Goal: Task Accomplishment & Management: Use online tool/utility

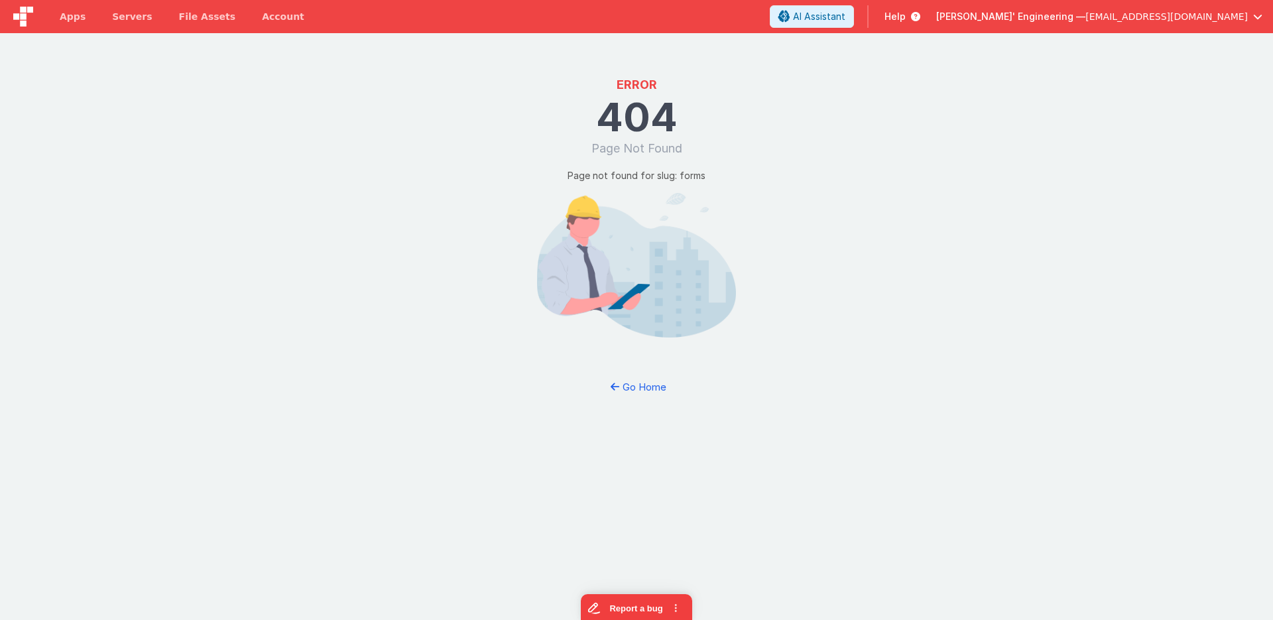
click at [30, 19] on img at bounding box center [23, 17] width 20 height 20
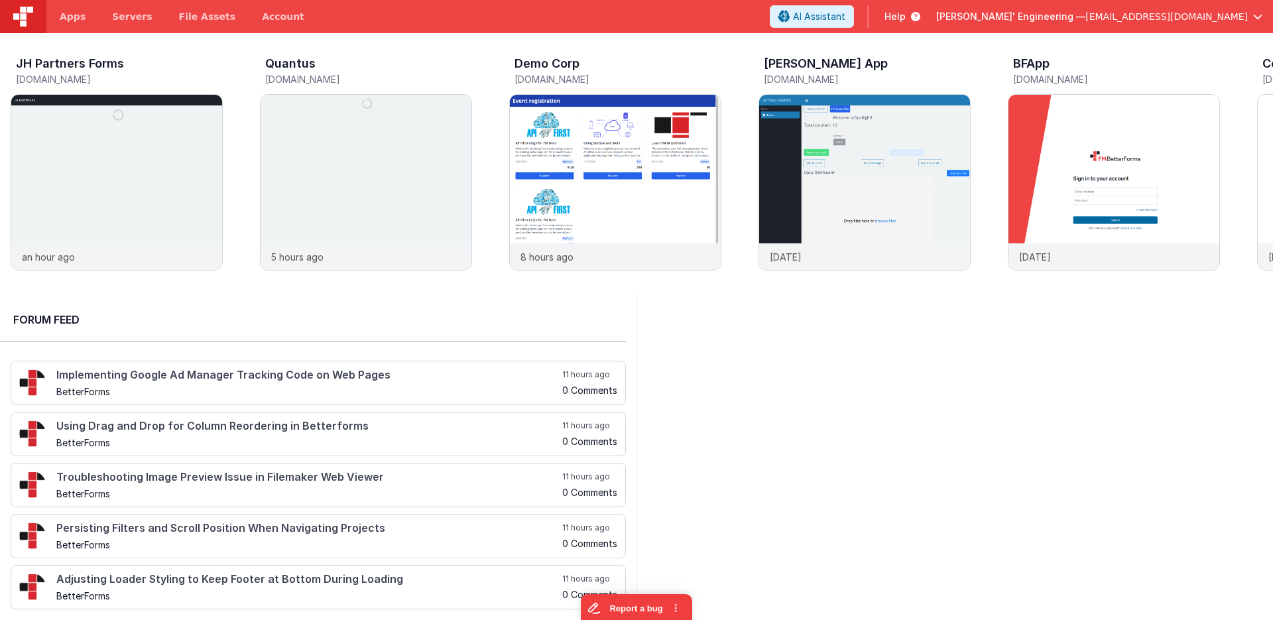
click at [905, 15] on span "Help" at bounding box center [894, 16] width 21 height 13
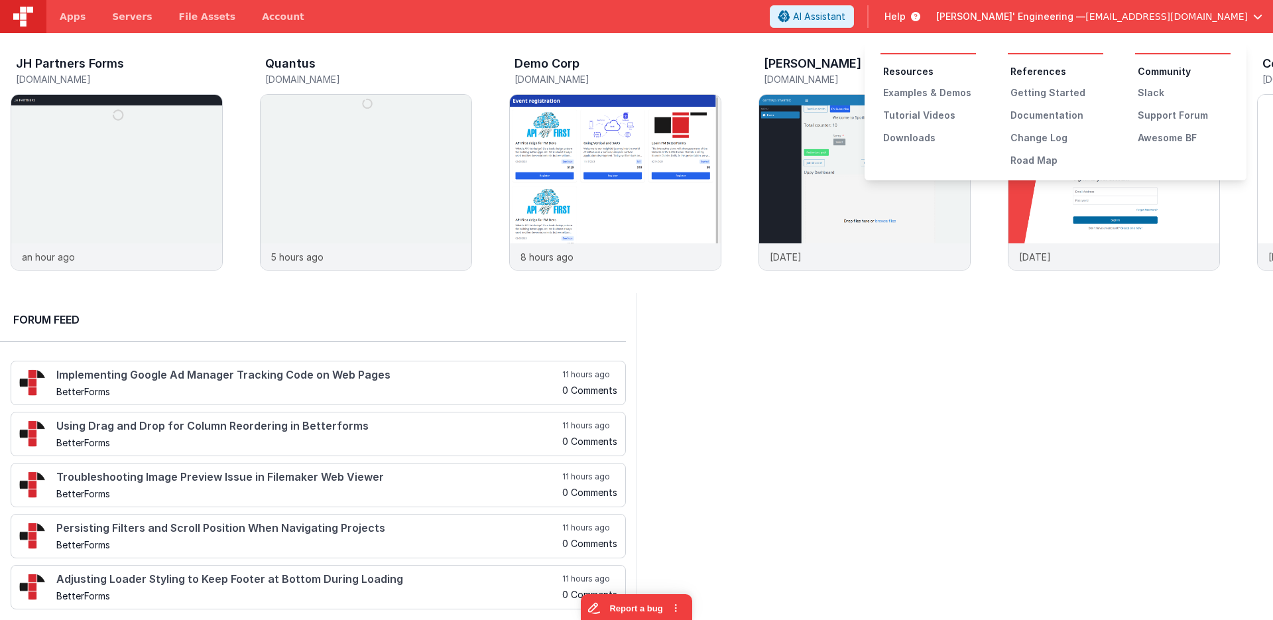
click at [904, 84] on ul "Resources Examples & Demos Tutorial Videos Downloads" at bounding box center [927, 105] width 95 height 80
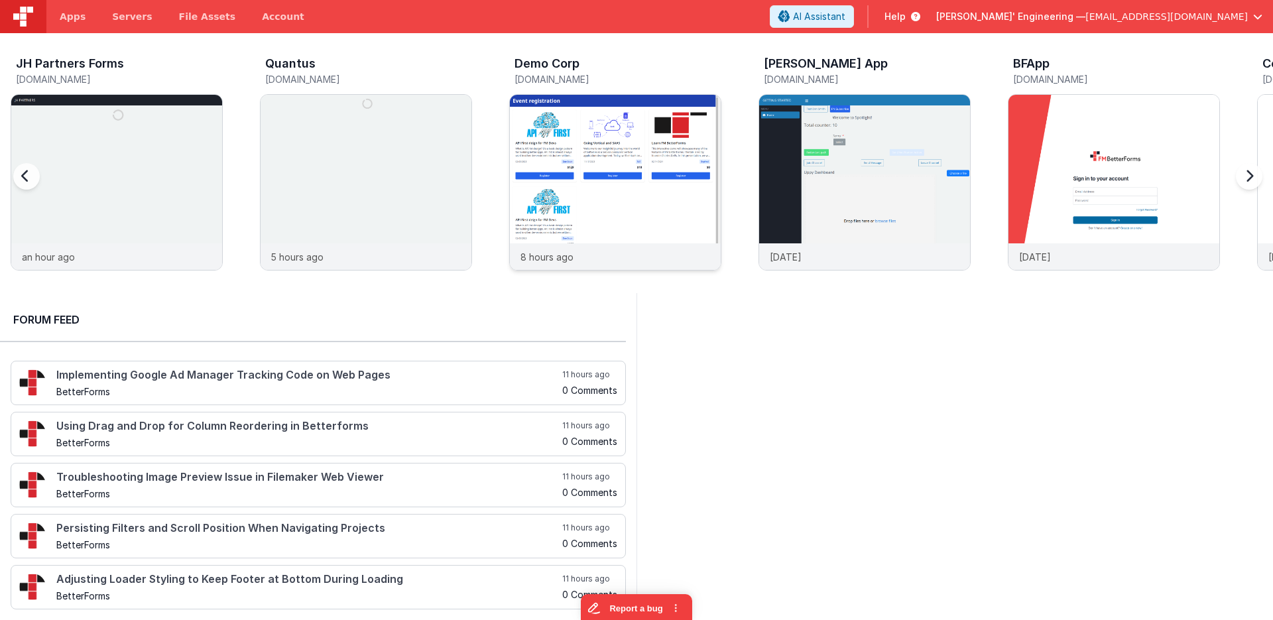
click at [620, 175] on img at bounding box center [615, 200] width 211 height 211
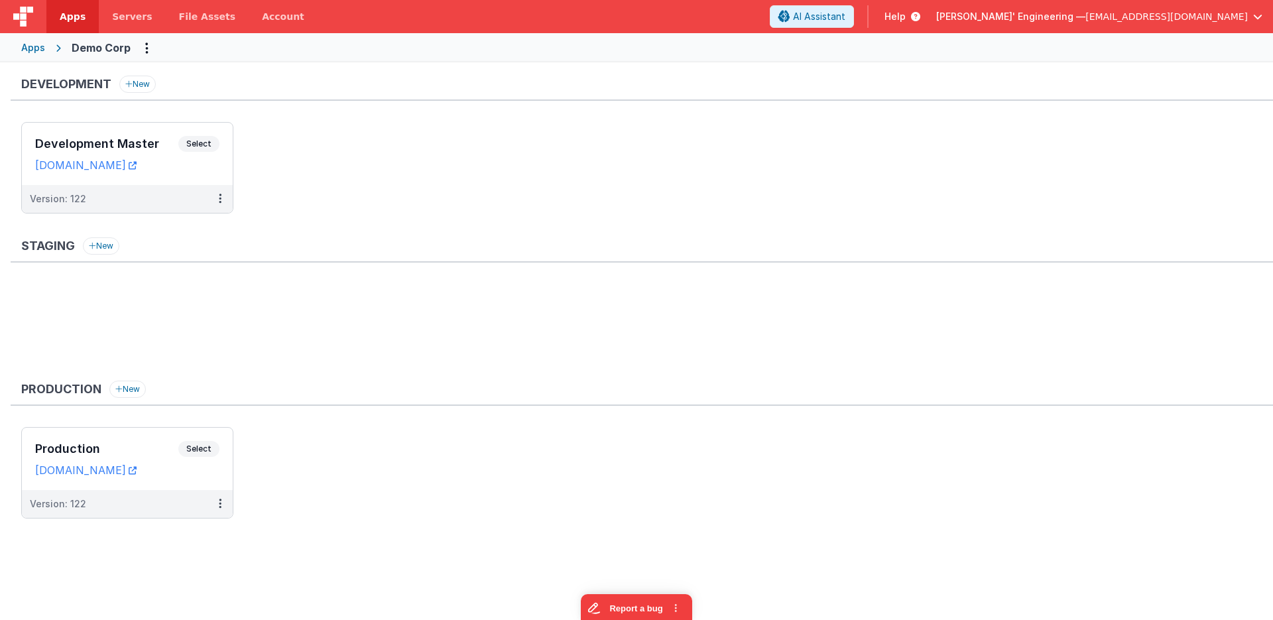
click at [920, 15] on icon at bounding box center [912, 16] width 15 height 13
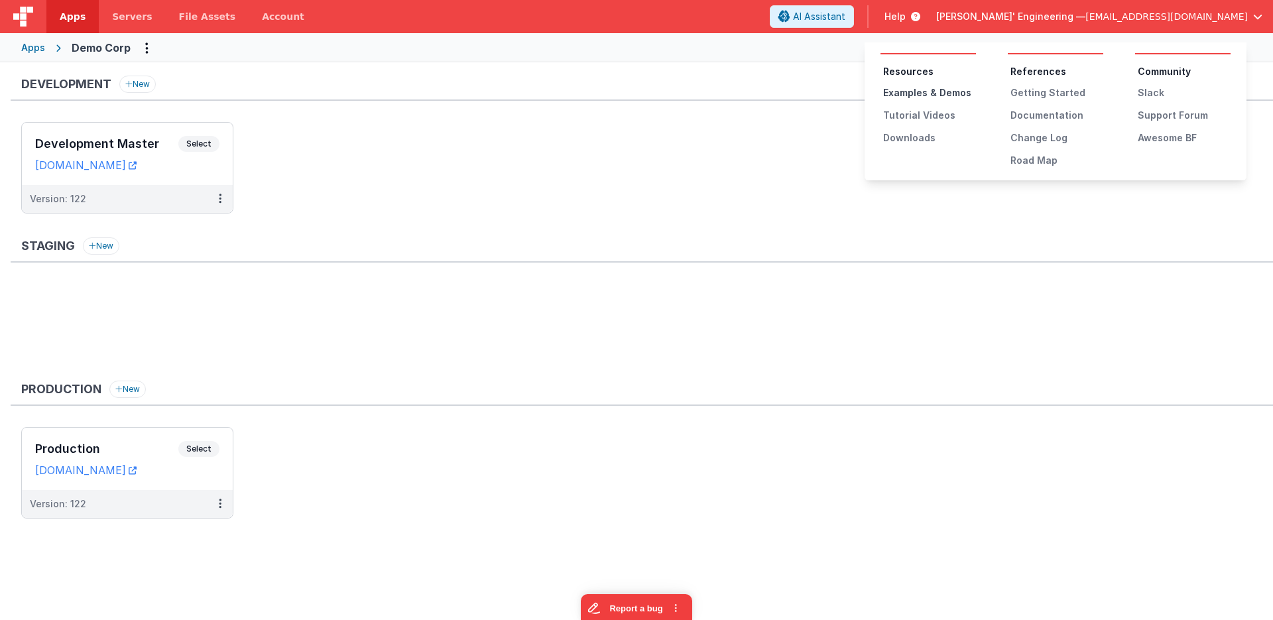
click at [915, 93] on div "Examples & Demos" at bounding box center [929, 92] width 93 height 13
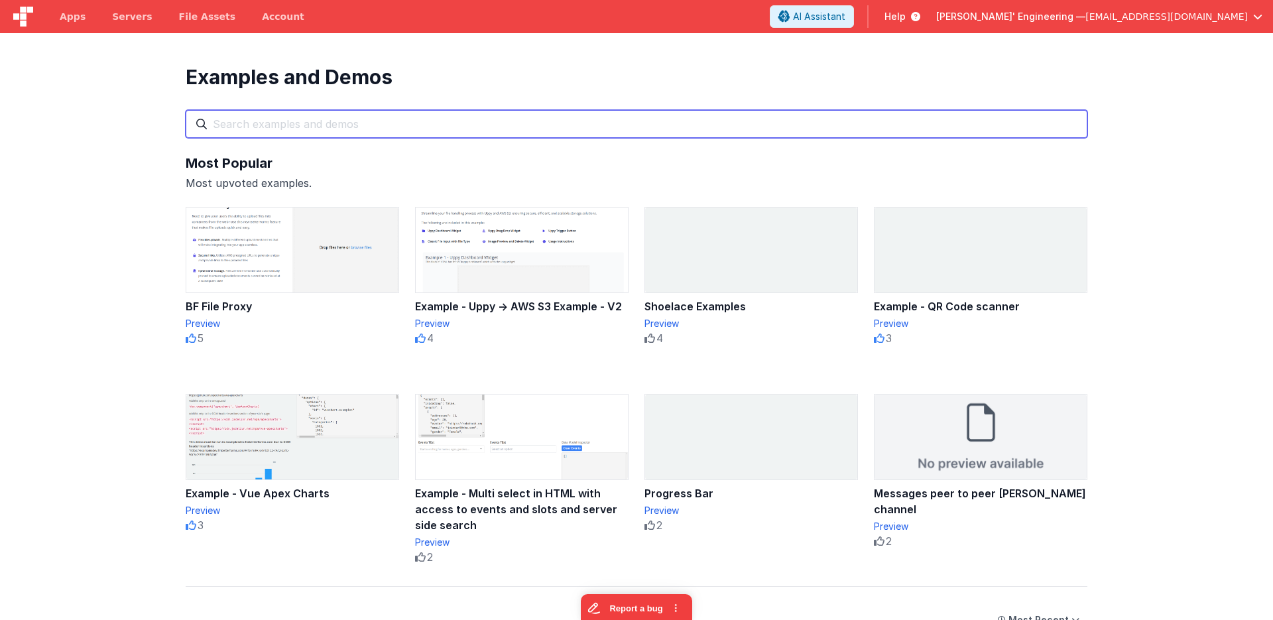
click at [386, 117] on input "text" at bounding box center [637, 124] width 902 height 28
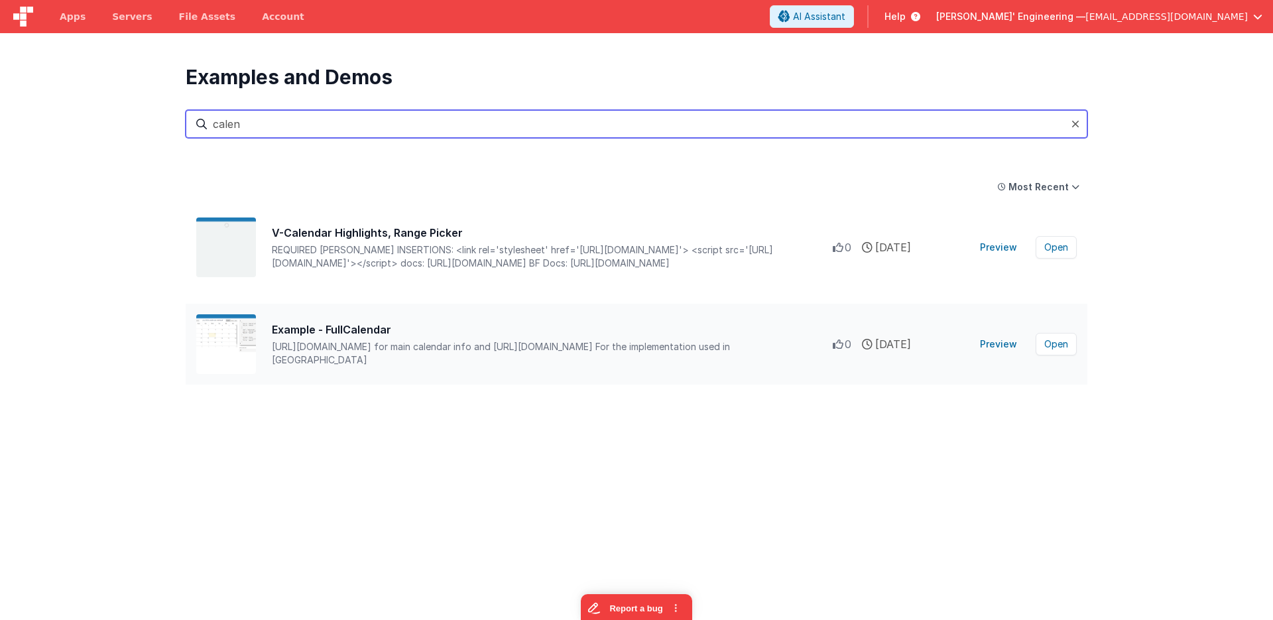
type input "calen"
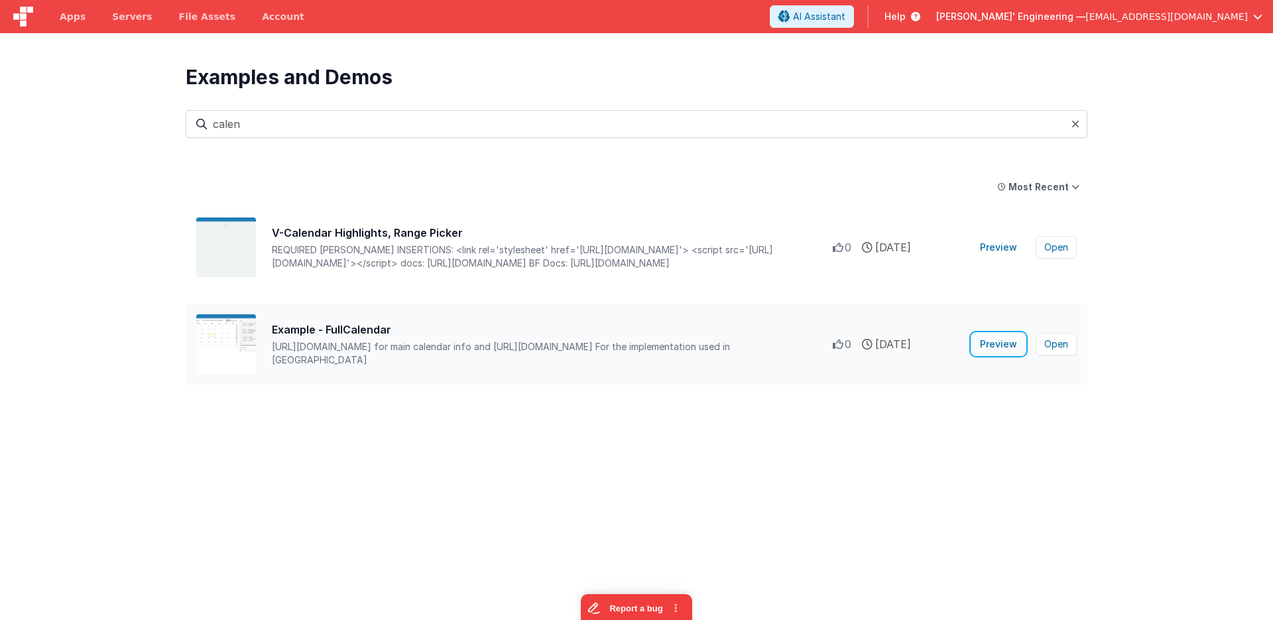
click at [1010, 348] on button "Preview" at bounding box center [998, 343] width 53 height 21
click at [1065, 350] on button "Open" at bounding box center [1055, 344] width 41 height 23
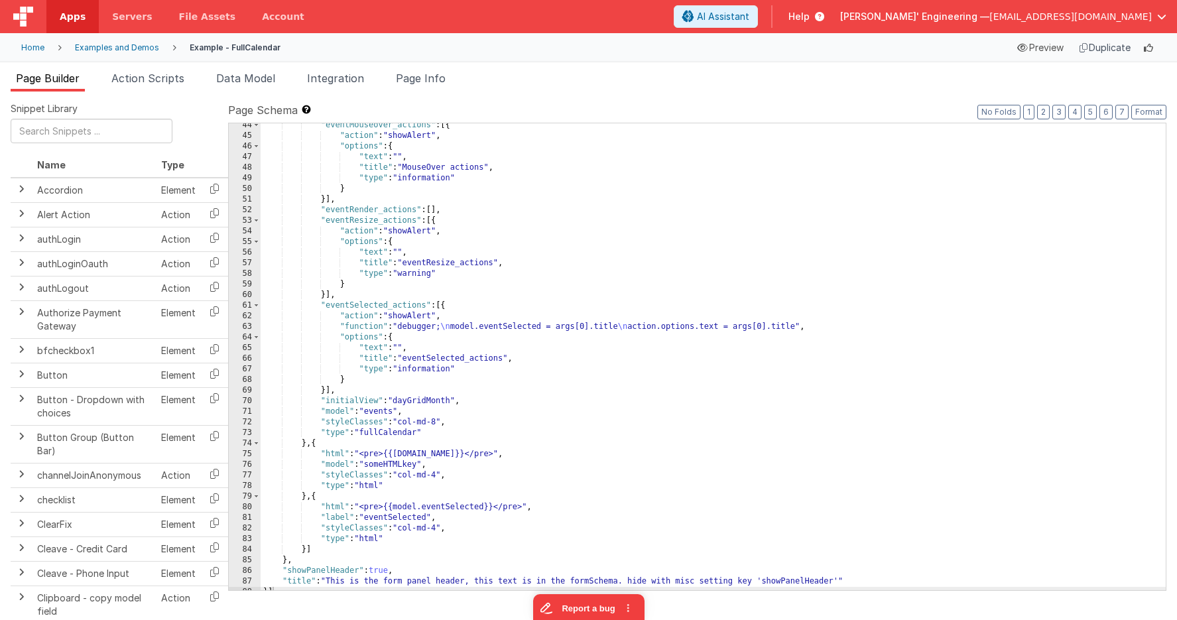
scroll to position [459, 0]
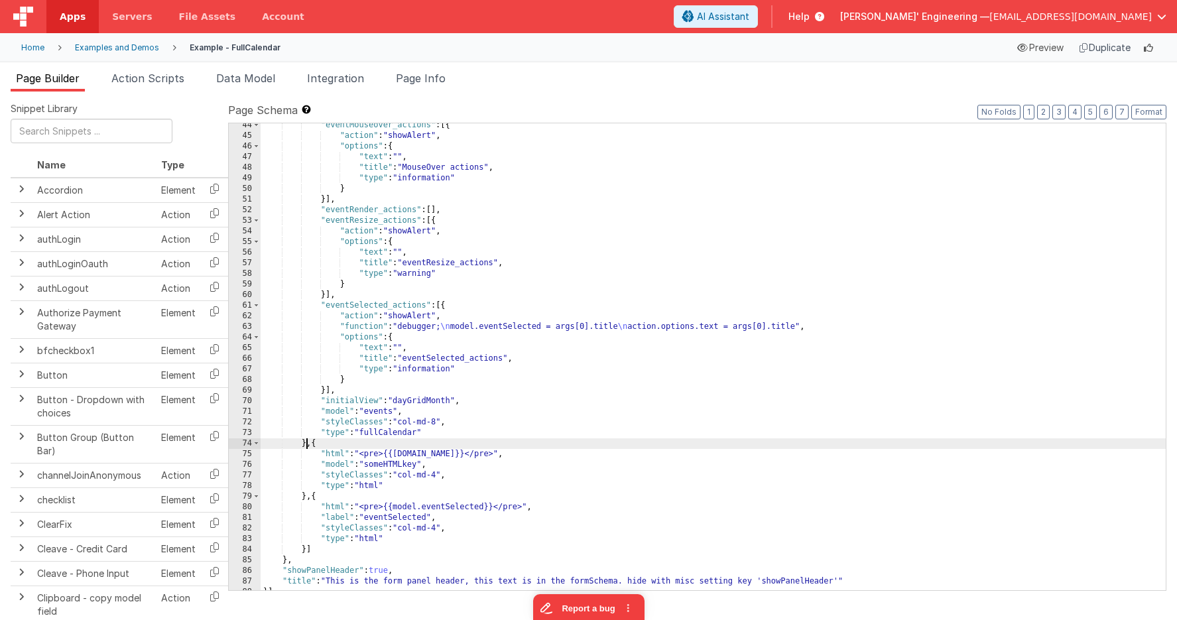
click at [305, 444] on div ""eventMouseover_actions" : [{ "action" : "showAlert" , "options" : { "text" : "…" at bounding box center [713, 364] width 905 height 488
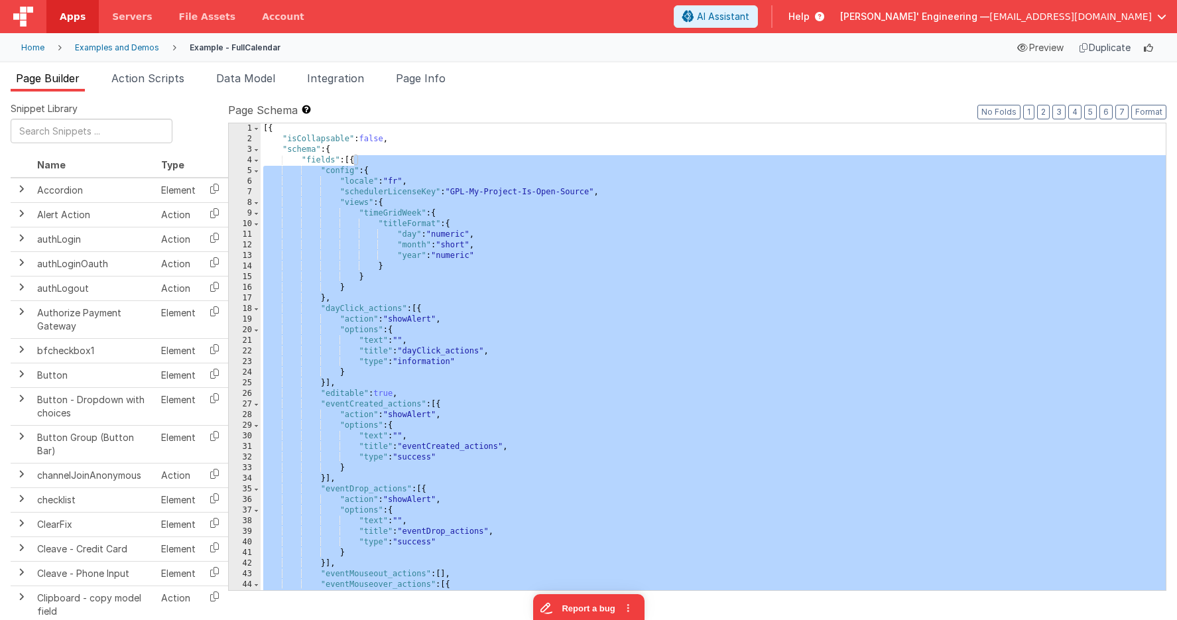
scroll to position [0, 0]
click at [491, 186] on div "[{ "isCollapsable" : false , "schema" : { "fields" : [{ "config" : { "locale" :…" at bounding box center [713, 367] width 905 height 488
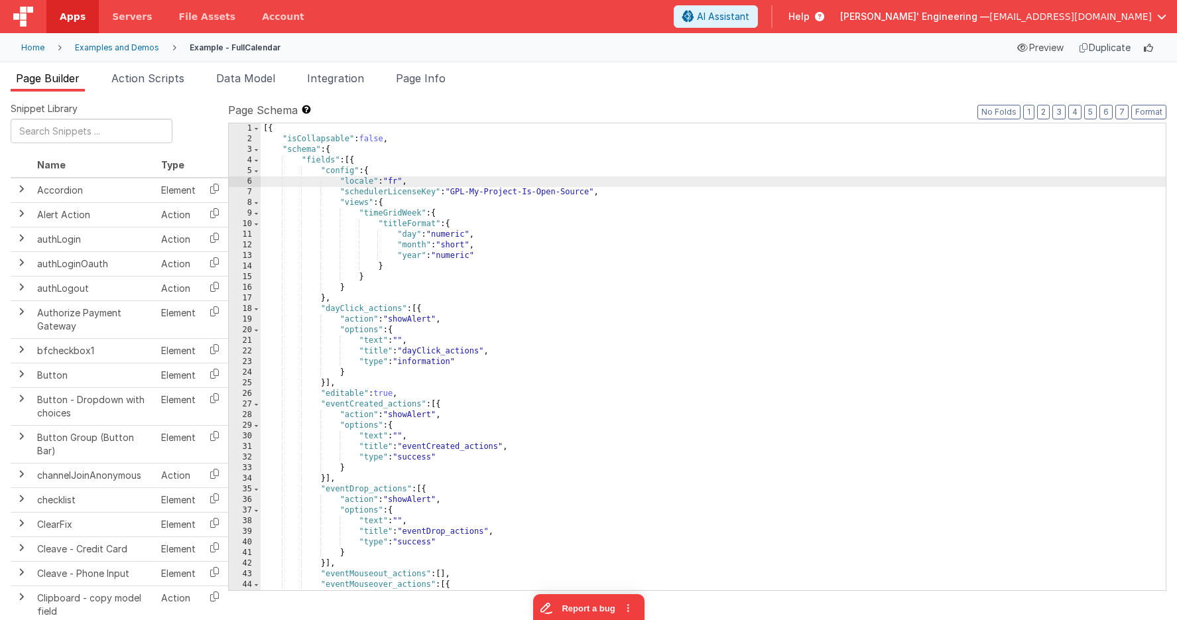
click at [381, 170] on div "[{ "isCollapsable" : false , "schema" : { "fields" : [{ "config" : { "locale" :…" at bounding box center [713, 367] width 905 height 488
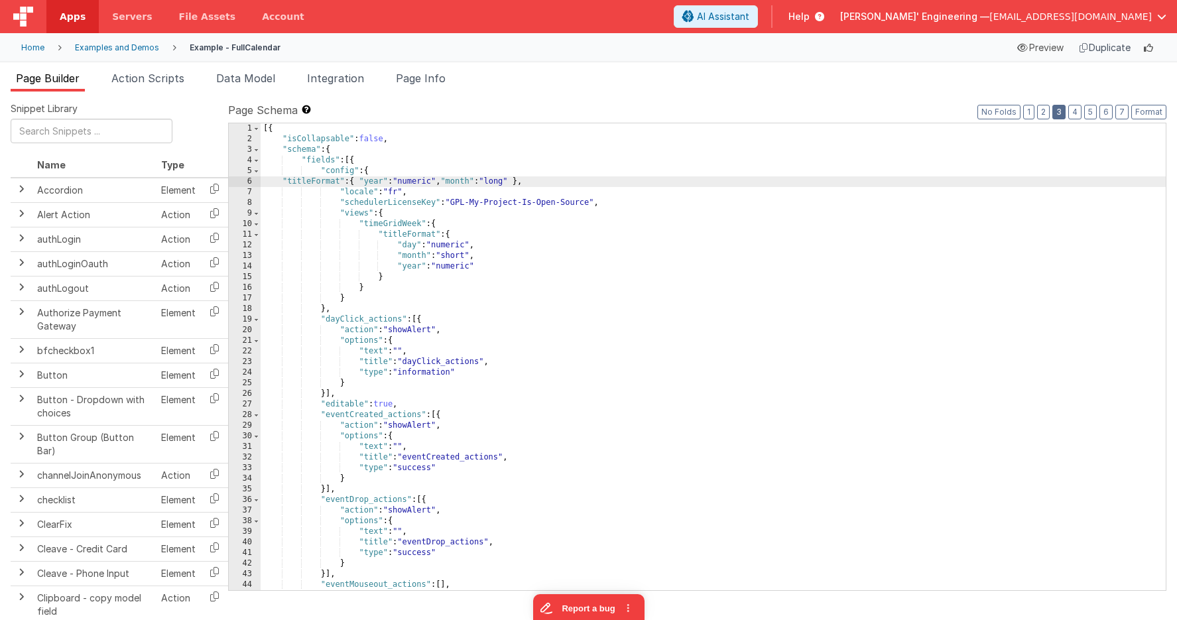
click at [1064, 112] on button "3" at bounding box center [1058, 112] width 13 height 15
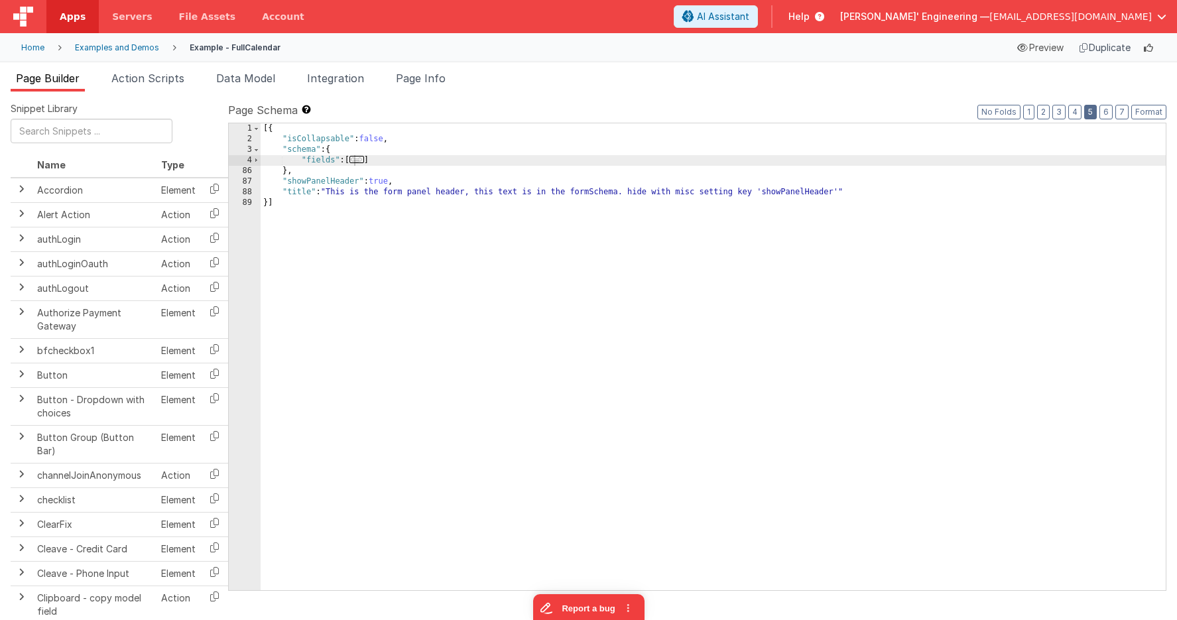
click at [1096, 114] on button "5" at bounding box center [1090, 112] width 13 height 15
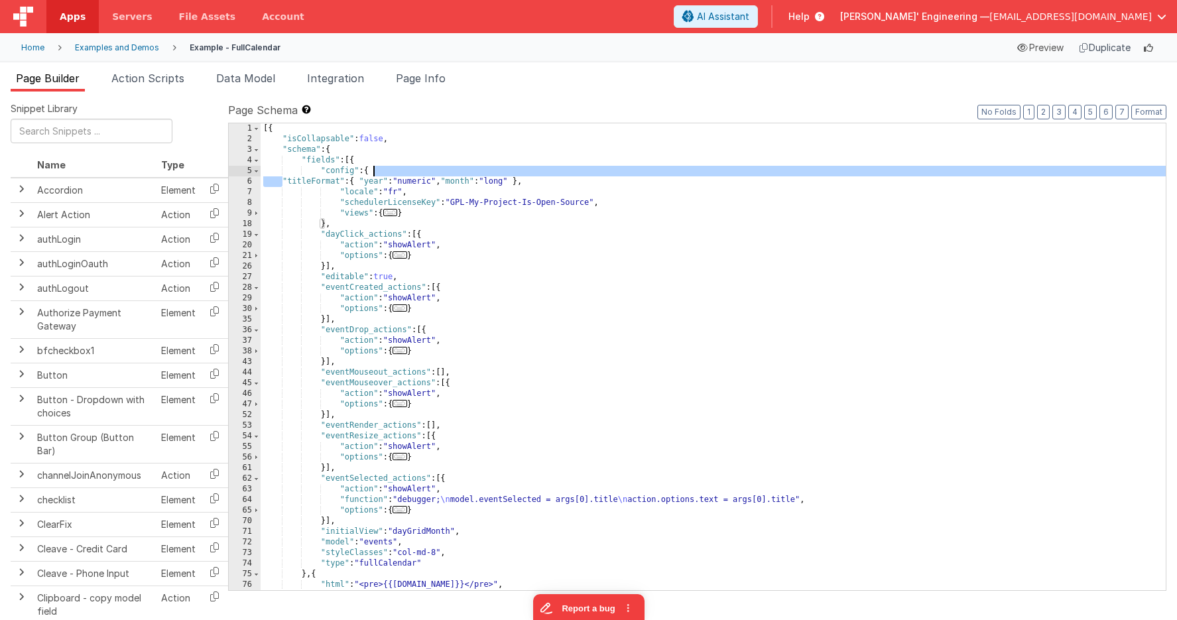
drag, startPoint x: 280, startPoint y: 182, endPoint x: 593, endPoint y: 176, distance: 312.9
click at [593, 176] on div "[{ "isCollapsable" : false , "schema" : { "fields" : [{ "config" : { "titleForm…" at bounding box center [713, 367] width 905 height 488
click at [565, 195] on div "[{ "isCollapsable" : false , "schema" : { "fields" : [{ "config" : { "titleForm…" at bounding box center [713, 367] width 905 height 488
drag, startPoint x: 562, startPoint y: 185, endPoint x: 563, endPoint y: 175, distance: 10.0
click at [563, 175] on div "[{ "isCollapsable" : false , "schema" : { "fields" : [{ "config" : { "titleForm…" at bounding box center [713, 367] width 905 height 488
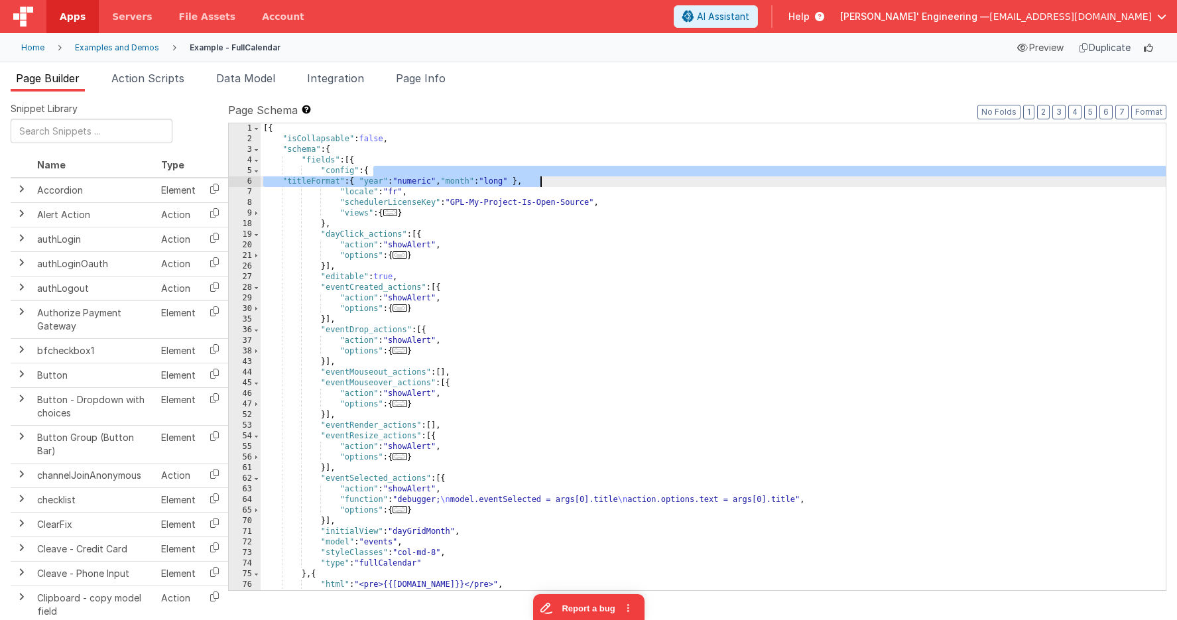
click at [588, 164] on div "[{ "isCollapsable" : false , "schema" : { "fields" : [{ "config" : { "titleForm…" at bounding box center [713, 367] width 905 height 488
click at [567, 171] on div "[{ "isCollapsable" : false , "schema" : { "fields" : [{ "config" : { "titleForm…" at bounding box center [713, 367] width 905 height 488
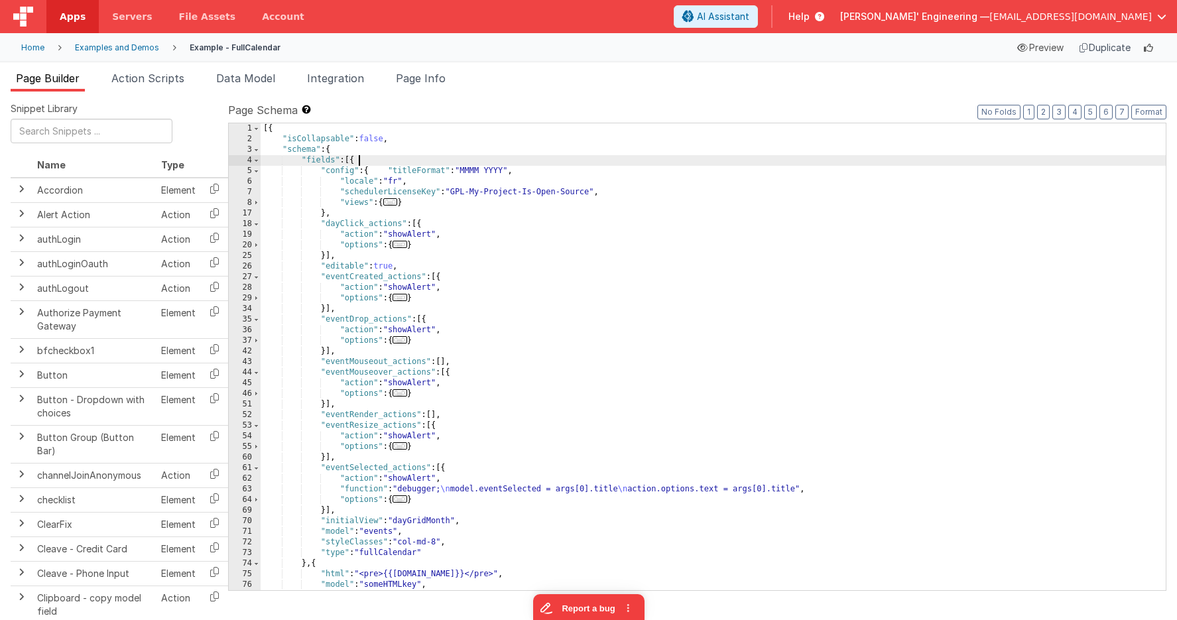
click at [382, 162] on div "[{ "isCollapsable" : false , "schema" : { "fields" : [{ "config" : { "titleForm…" at bounding box center [713, 367] width 905 height 488
click at [355, 160] on div "[{ "isCollapsable" : false , "schema" : { "fields" : [{ "config" : { "titleForm…" at bounding box center [713, 367] width 905 height 488
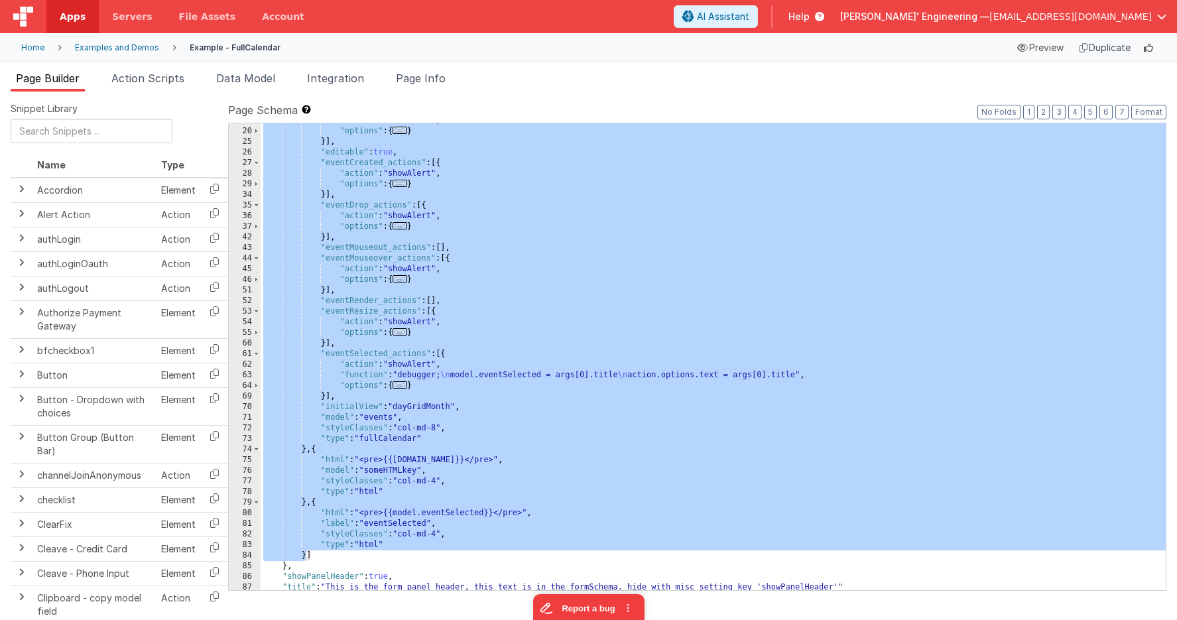
scroll to position [31, 0]
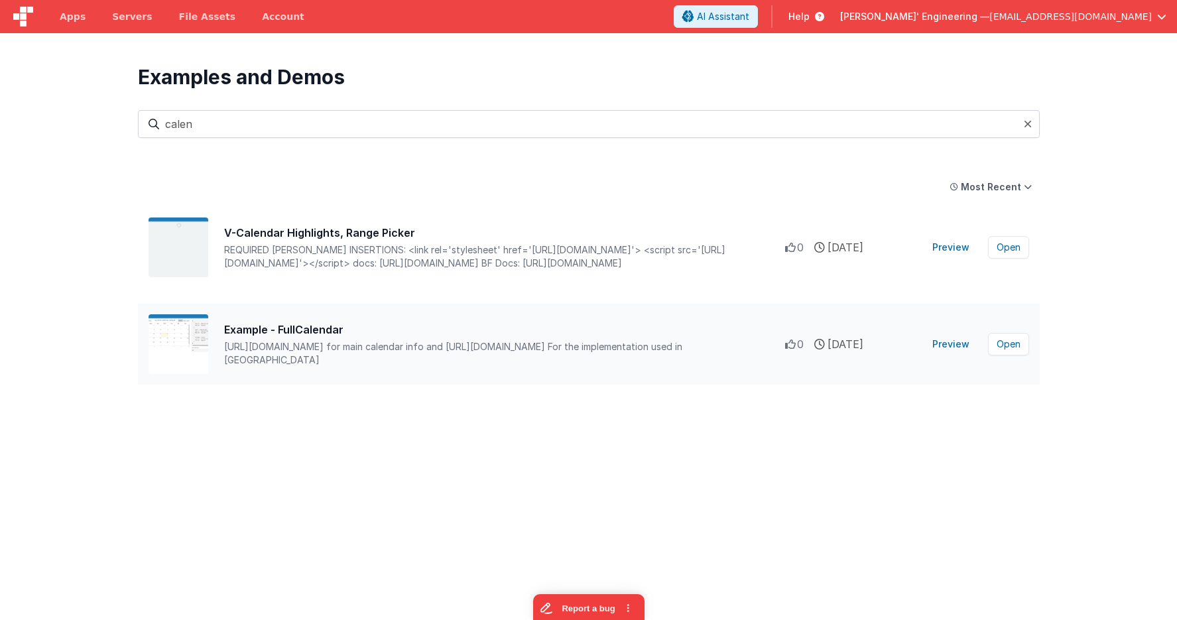
click at [791, 373] on div "Example - FullCalendar [URL][DOMAIN_NAME] for main calendar info and [URL][DO…" at bounding box center [589, 344] width 902 height 81
click at [732, 349] on div "[URL][DOMAIN_NAME] for main calendar info and [URL][DOMAIN_NAME]For the impl…" at bounding box center [504, 353] width 561 height 27
drag, startPoint x: 283, startPoint y: 325, endPoint x: 382, endPoint y: 335, distance: 99.3
click at [284, 325] on div "Example - FullCalendar" at bounding box center [504, 329] width 561 height 16
click at [1014, 345] on button "Open" at bounding box center [1008, 344] width 41 height 23
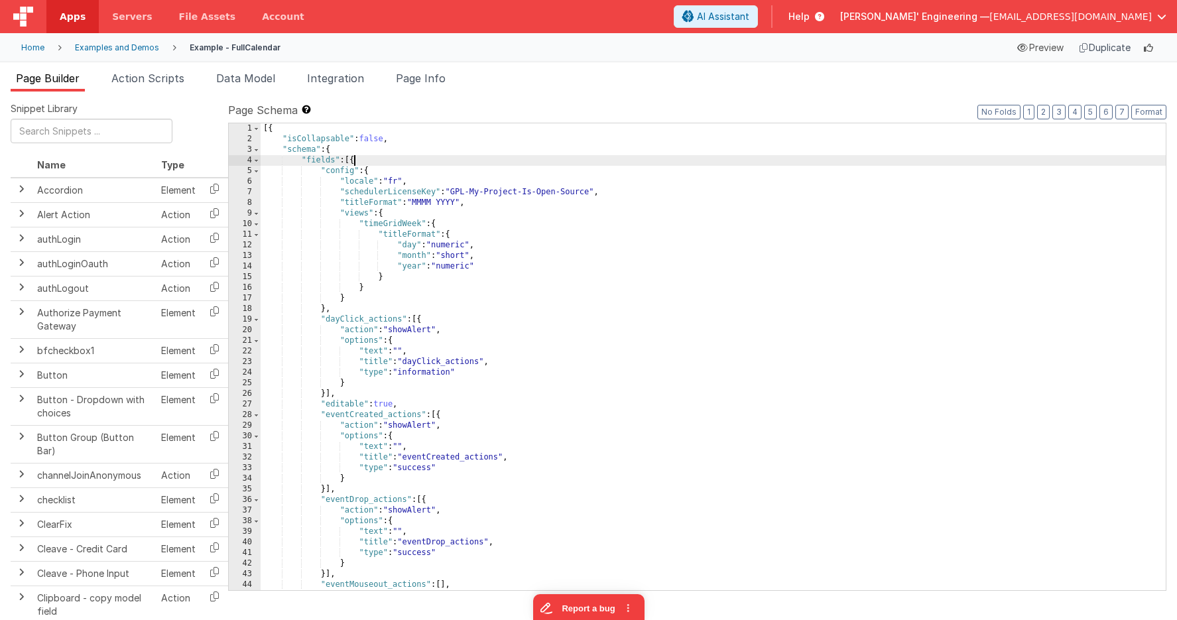
click at [355, 160] on div "[{ "isCollapsable" : false , "schema" : { "fields" : [{ "config" : { "locale" :…" at bounding box center [713, 367] width 905 height 488
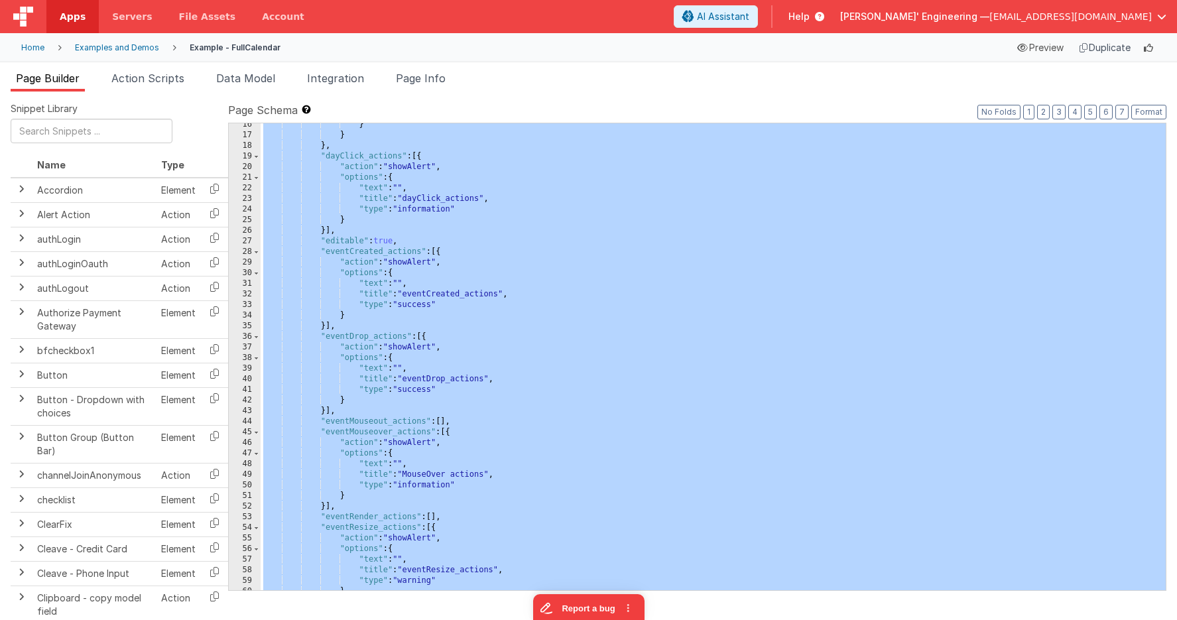
scroll to position [163, 0]
click at [392, 224] on div "} } } , "dayClick_actions" : [{ "action" : "showAlert" , "options" : { "text" :…" at bounding box center [713, 363] width 905 height 488
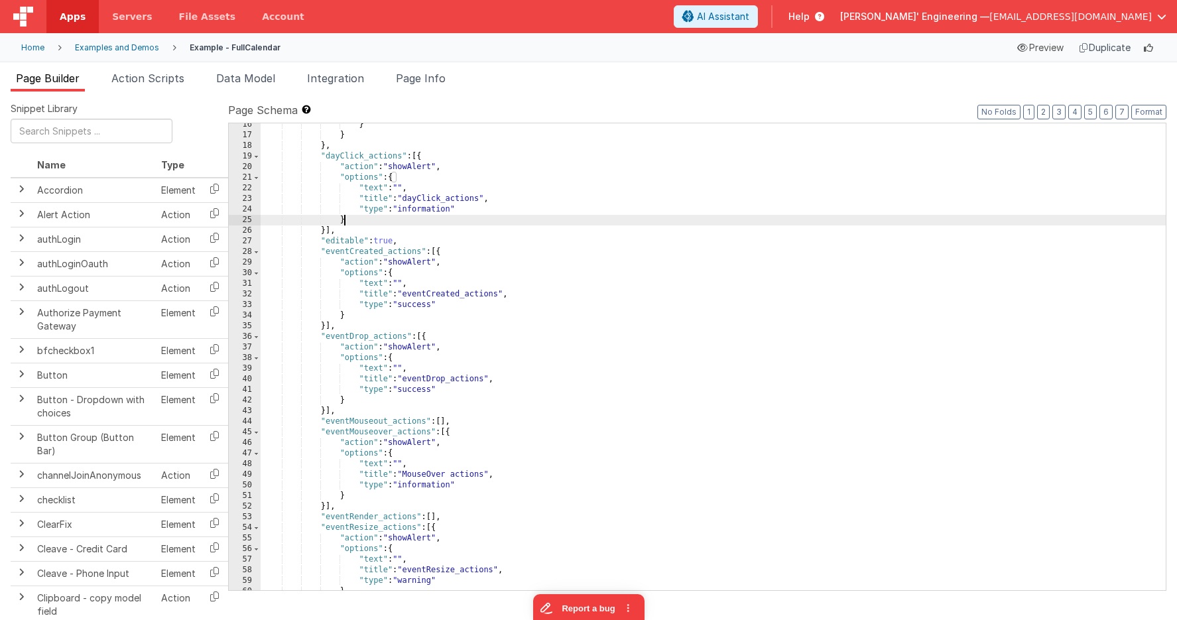
scroll to position [0, 0]
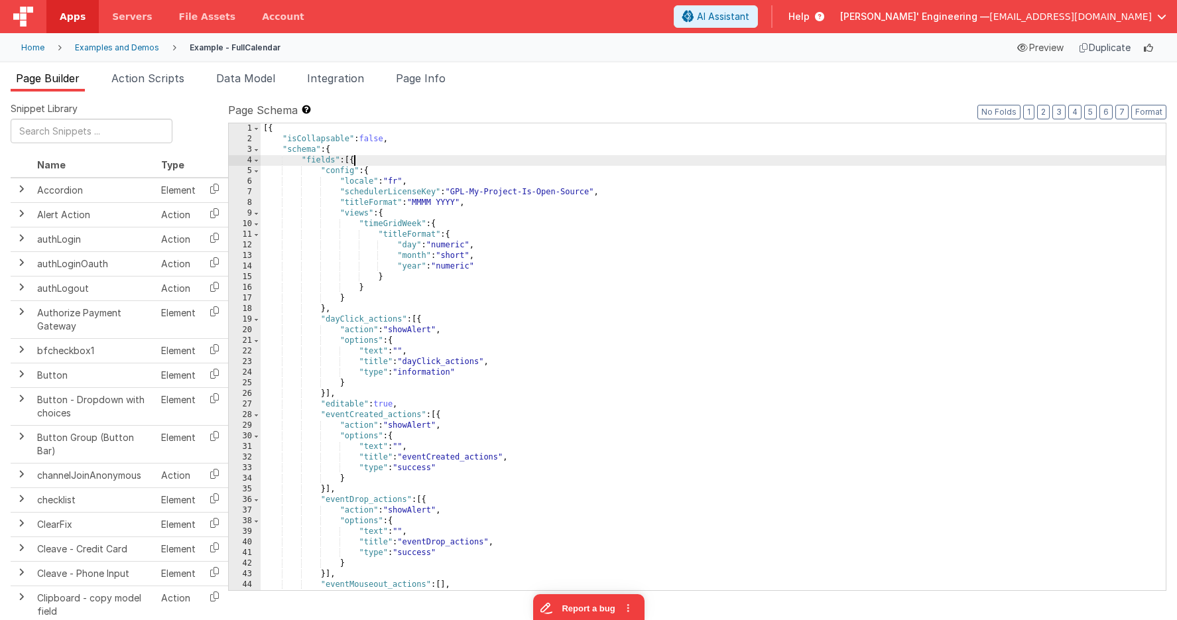
click at [355, 161] on div "[{ "isCollapsable" : false , "schema" : { "fields" : [{ "config" : { "locale" :…" at bounding box center [713, 367] width 905 height 488
paste textarea
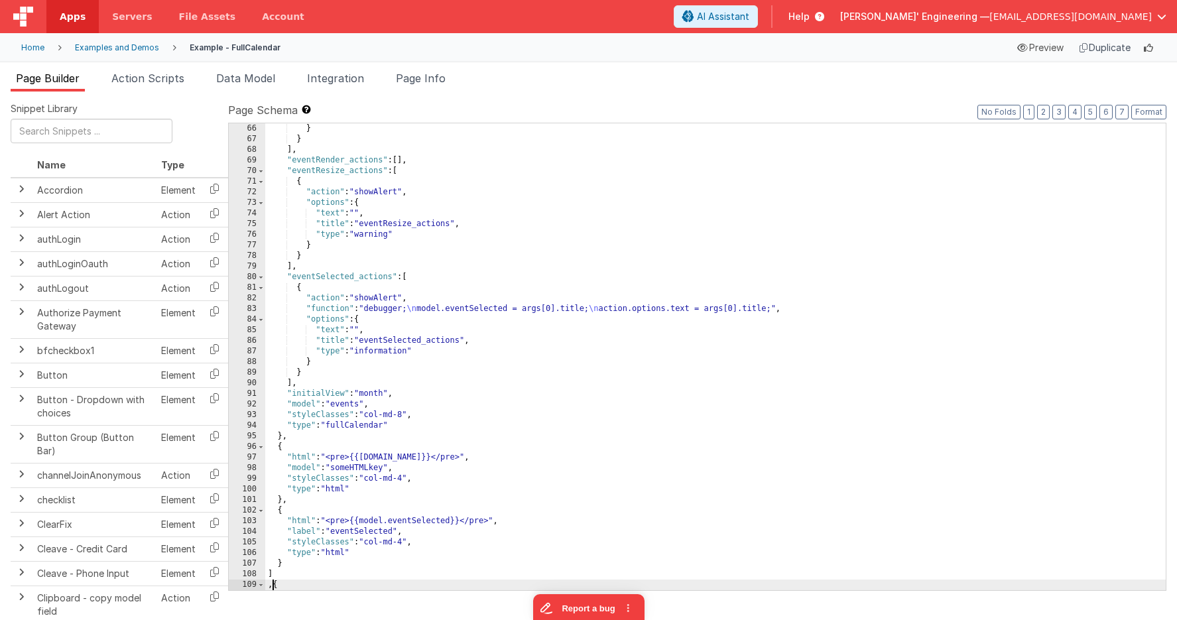
click at [739, 107] on label "Page Schema Shortcuts: Find: command-f Fold: command-option-L Unfold: command-o…" at bounding box center [697, 110] width 938 height 16
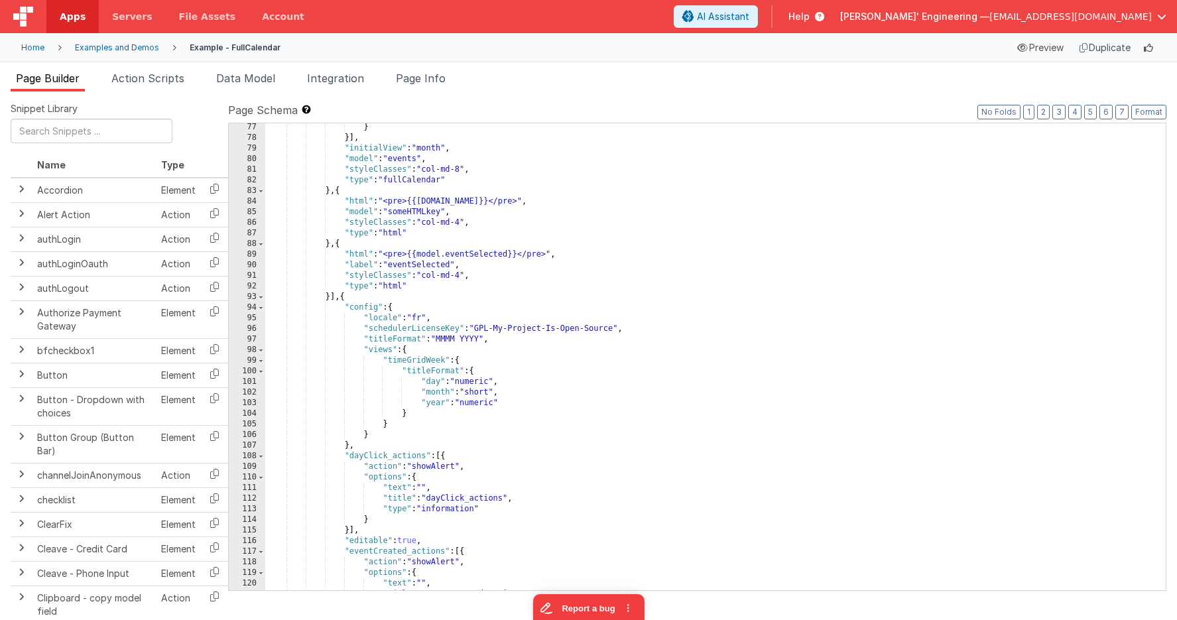
scroll to position [892, 0]
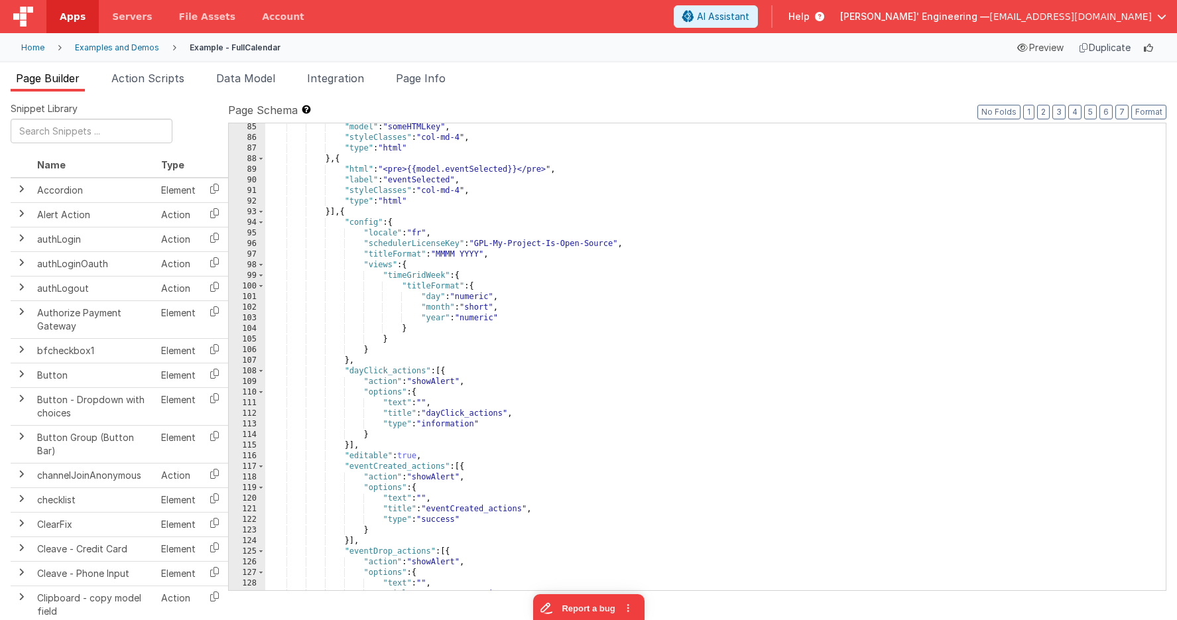
click at [335, 211] on div ""model" : "someHTMLkey" , "styleClasses" : "col-md-4" , "type" : "html" } , { "…" at bounding box center [715, 366] width 900 height 488
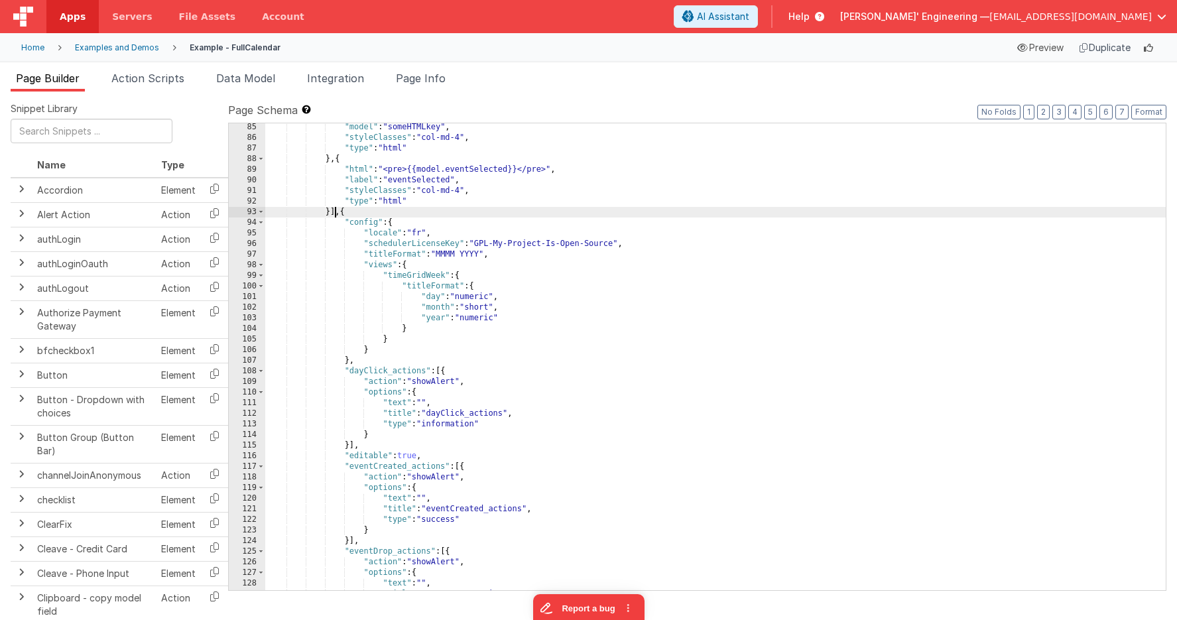
click at [335, 211] on div ""model" : "someHTMLkey" , "styleClasses" : "col-md-4" , "type" : "html" } , { "…" at bounding box center [715, 366] width 900 height 488
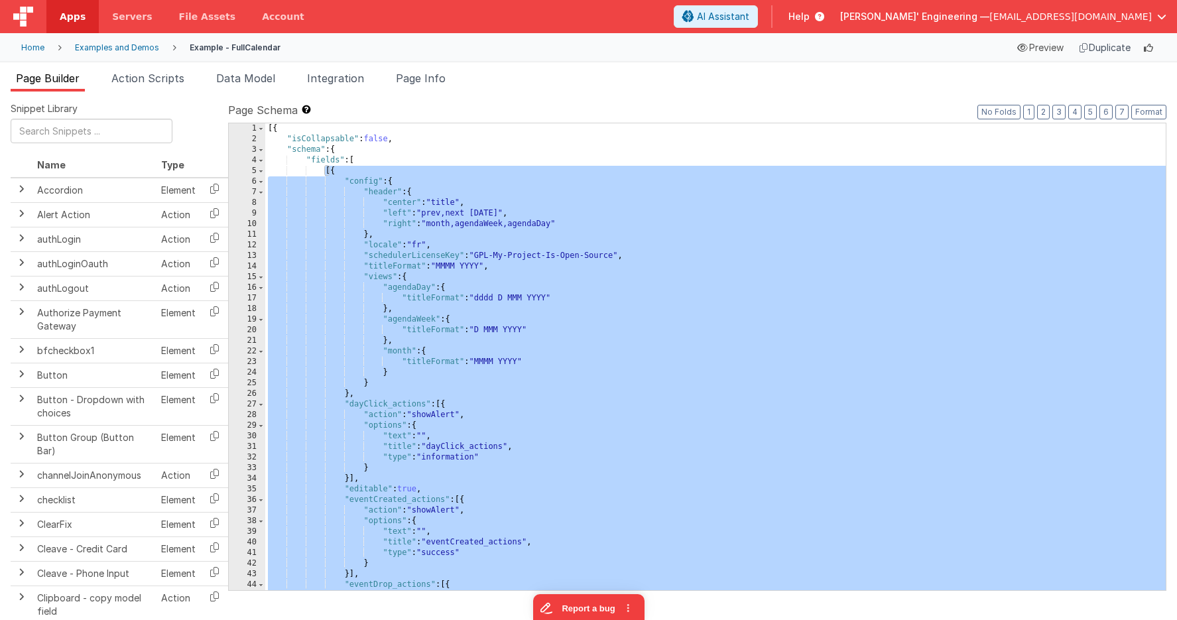
scroll to position [0, 0]
click at [262, 184] on span at bounding box center [260, 181] width 7 height 11
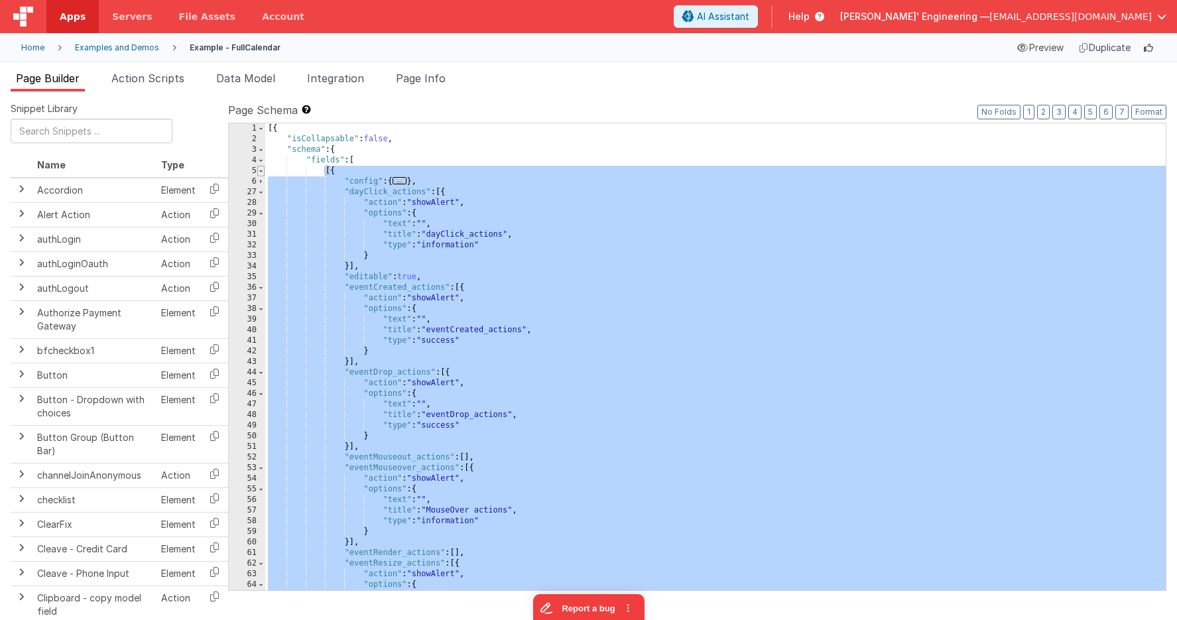
click at [261, 174] on span at bounding box center [260, 171] width 7 height 11
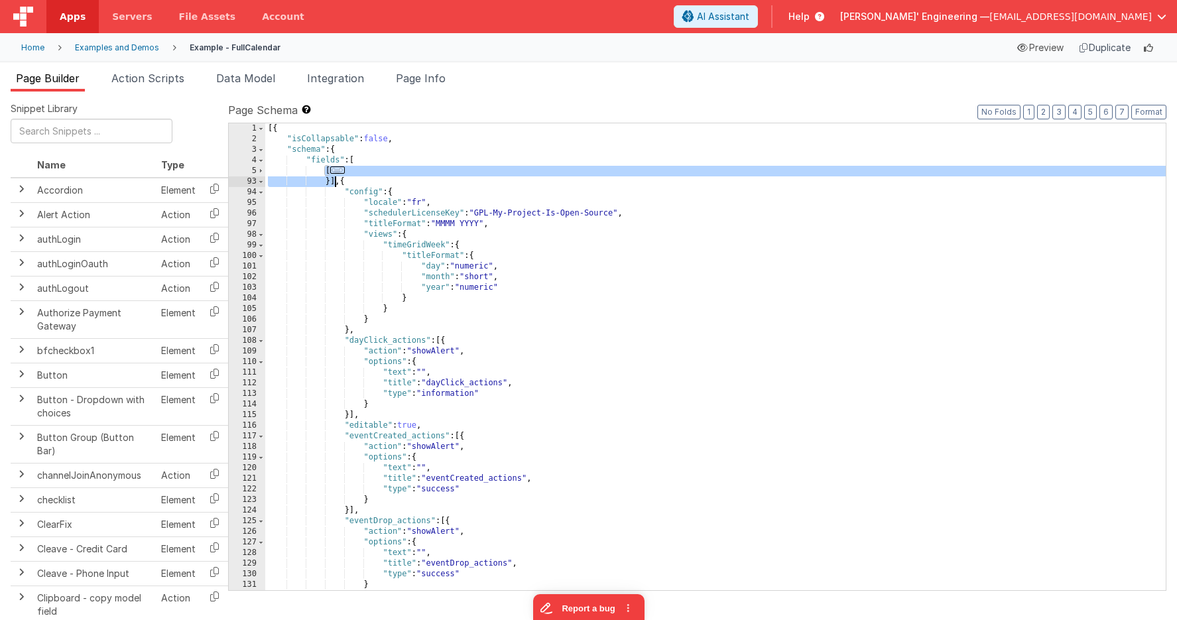
click at [309, 192] on div "[{ "isCollapsable" : false , "schema" : { "fields" : [ [ ... }] , { "config" : …" at bounding box center [715, 367] width 900 height 488
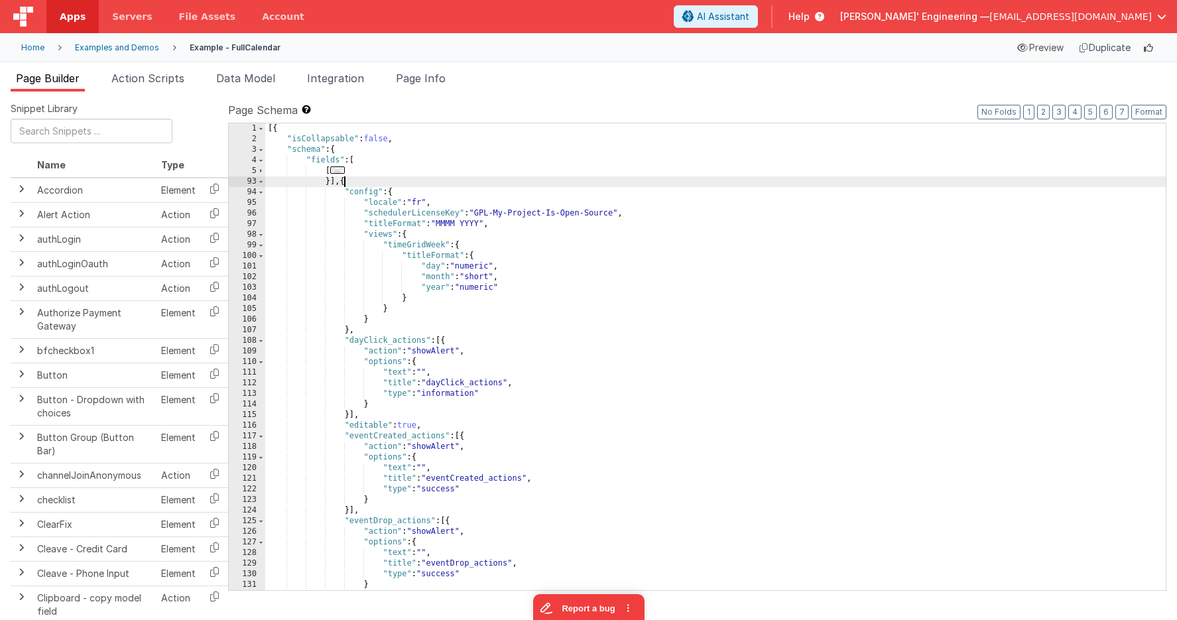
click at [344, 184] on div "[{ "isCollapsable" : false , "schema" : { "fields" : [ [ ... }] , { "config" : …" at bounding box center [715, 367] width 900 height 488
click at [474, 219] on div "[{ "isCollapsable" : false , "schema" : { "fields" : [ [ ... }] , { "config" : …" at bounding box center [715, 367] width 900 height 488
click at [338, 171] on span "..." at bounding box center [337, 169] width 15 height 7
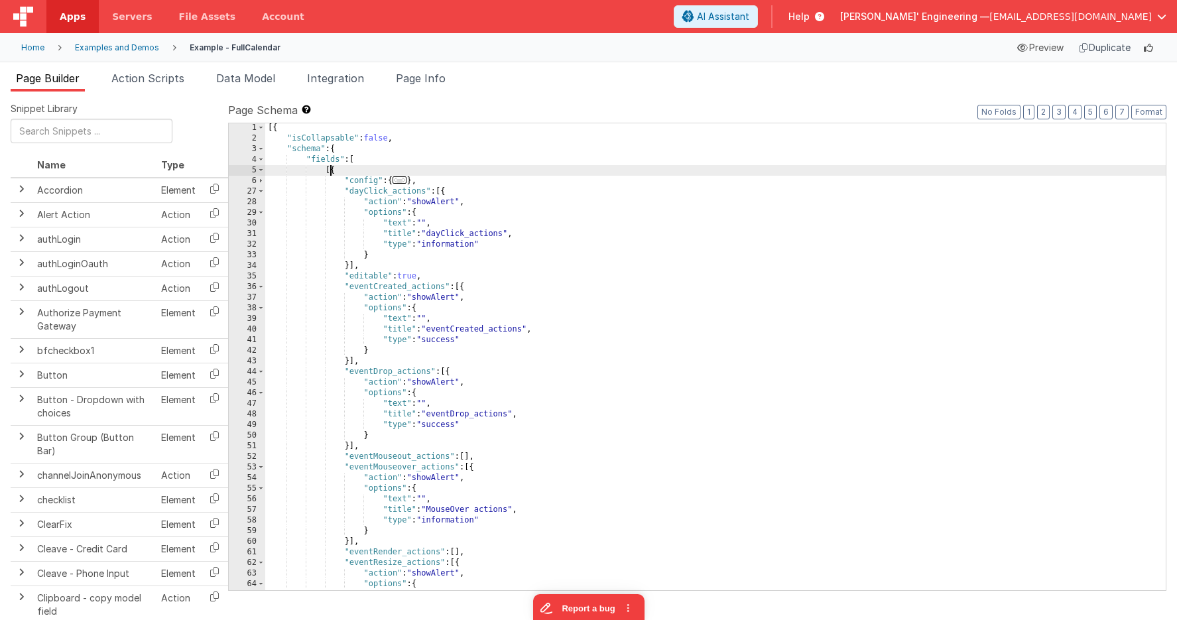
click at [331, 170] on div "[{ "isCollapsable" : false , "schema" : { "fields" : [ [{ "config" : { ... } , …" at bounding box center [715, 367] width 900 height 488
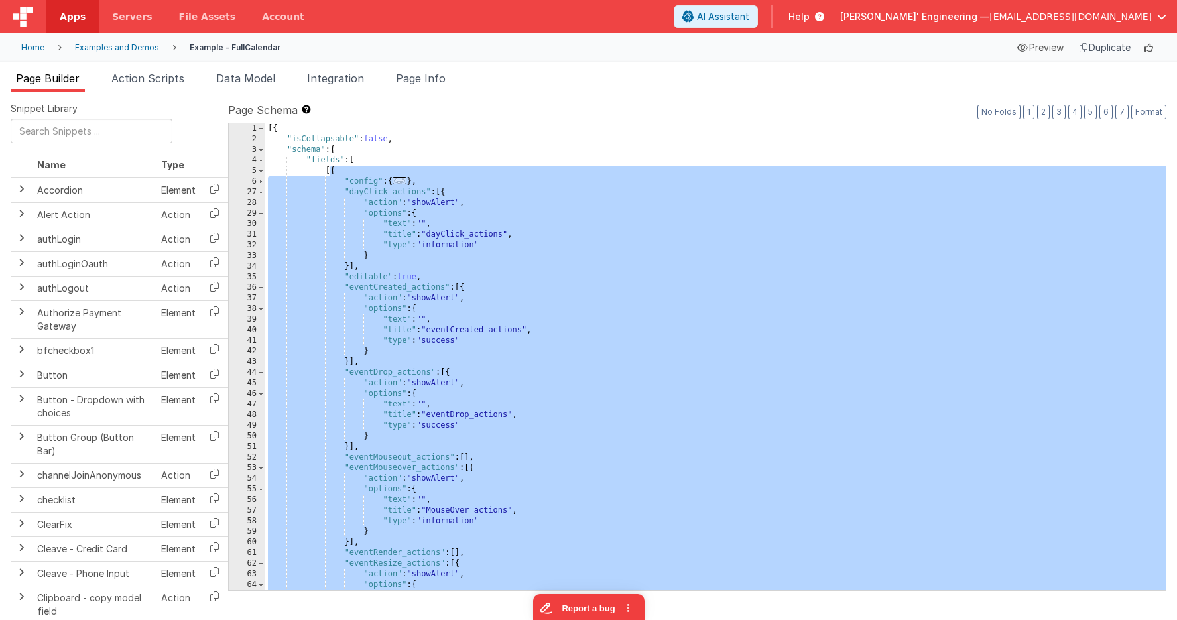
scroll to position [0, 0]
drag, startPoint x: 514, startPoint y: 180, endPoint x: 473, endPoint y: 176, distance: 40.6
click at [514, 180] on div "[{ "isCollapsable" : false , "schema" : { "fields" : [ [{ "config" : { ... } , …" at bounding box center [715, 367] width 900 height 488
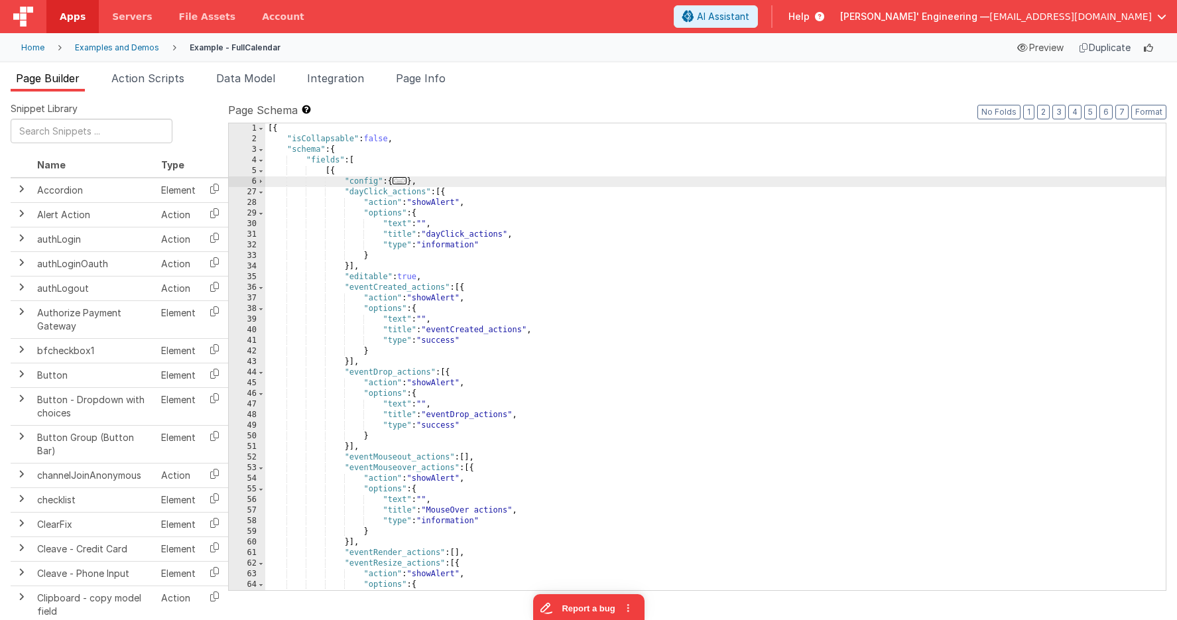
click at [369, 161] on div "[{ "isCollapsable" : false , "schema" : { "fields" : [ [{ "config" : { ... } , …" at bounding box center [715, 367] width 900 height 488
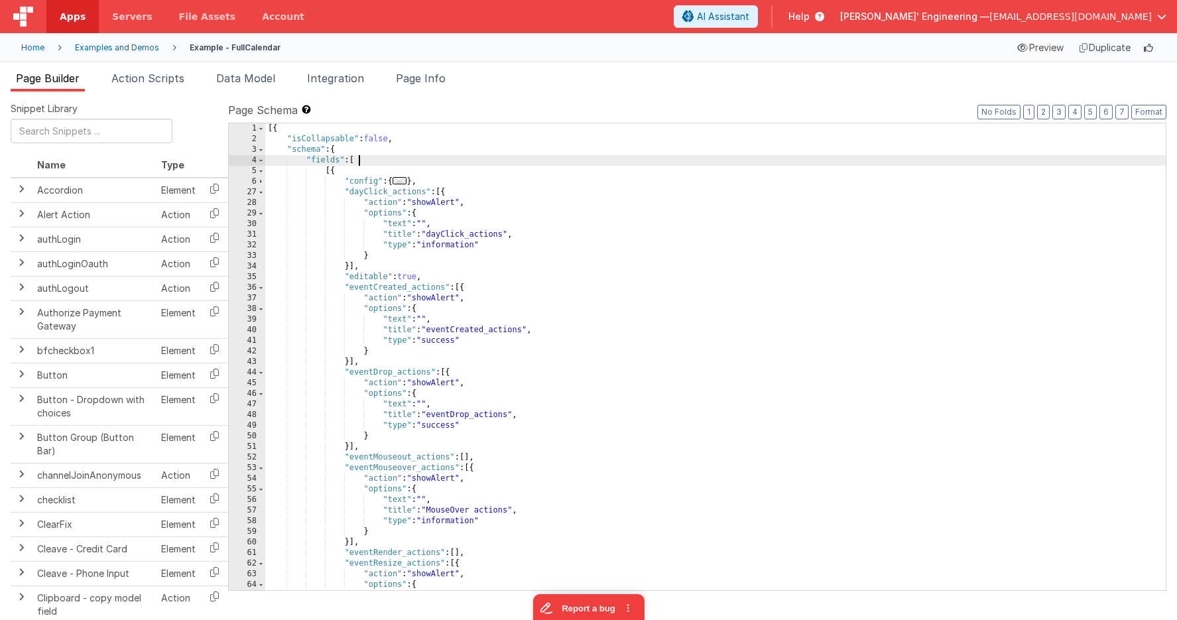
click at [369, 161] on div "[{ "isCollapsable" : false , "schema" : { "fields" : [ [{ "config" : { ... } , …" at bounding box center [715, 367] width 900 height 488
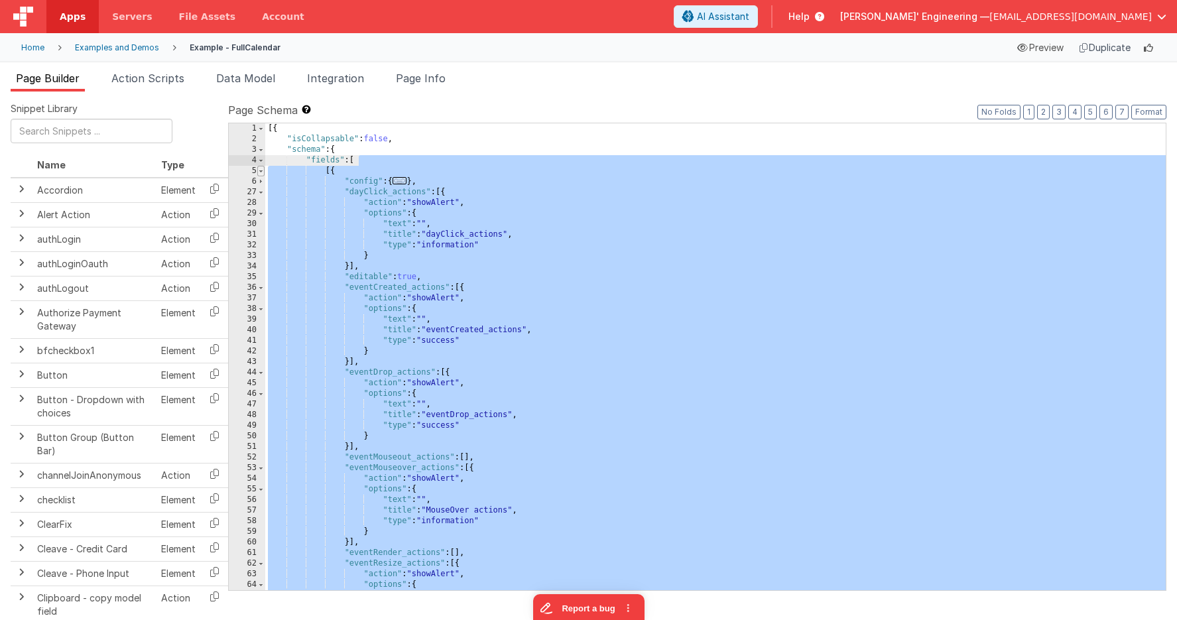
click at [261, 172] on span at bounding box center [260, 171] width 7 height 11
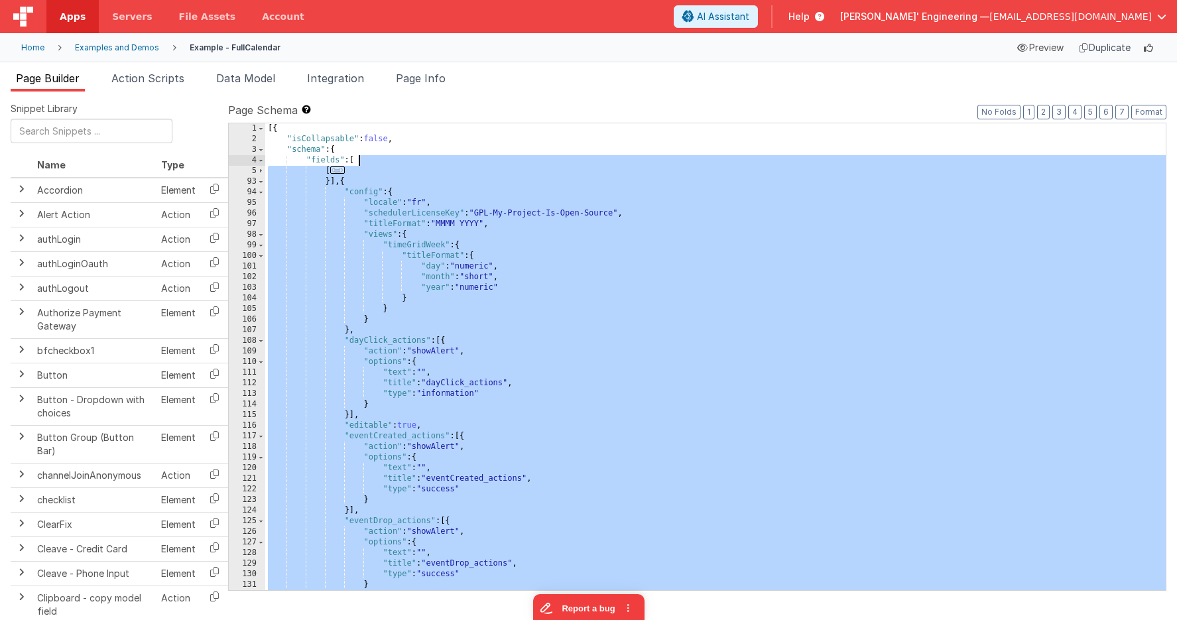
click at [367, 173] on div "[{ "isCollapsable" : false , "schema" : { "fields" : [ [ ... }] , { "config" : …" at bounding box center [715, 367] width 900 height 488
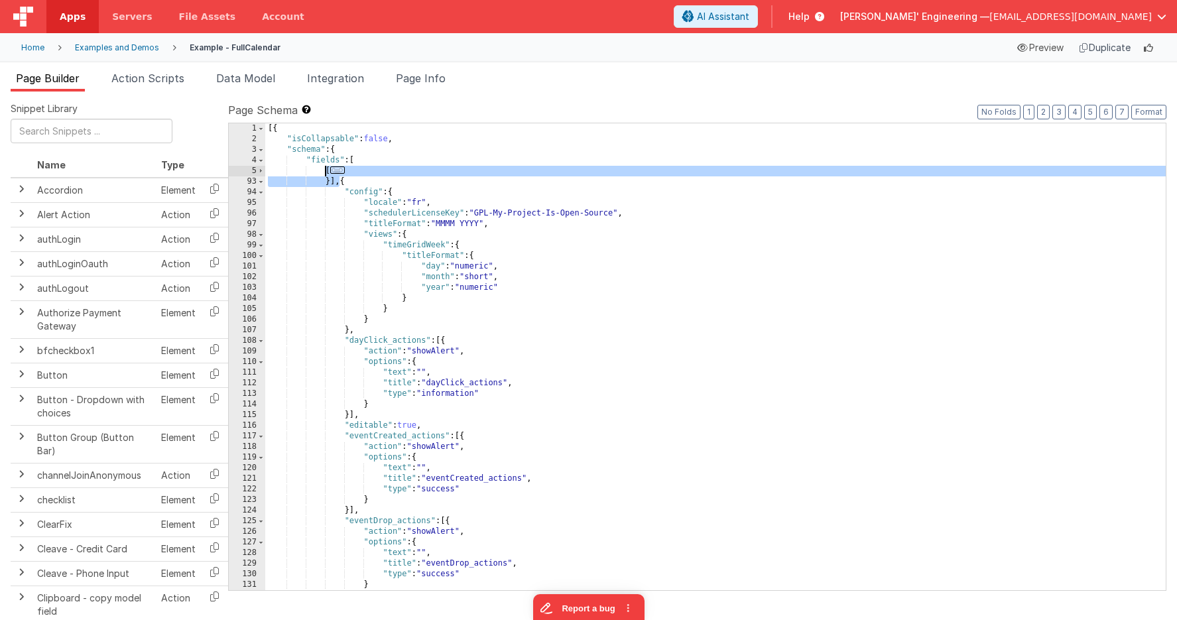
drag, startPoint x: 338, startPoint y: 181, endPoint x: 325, endPoint y: 173, distance: 15.5
click at [325, 173] on div "[{ "isCollapsable" : false , "schema" : { "fields" : [ [ ... }] , { "config" : …" at bounding box center [715, 367] width 900 height 488
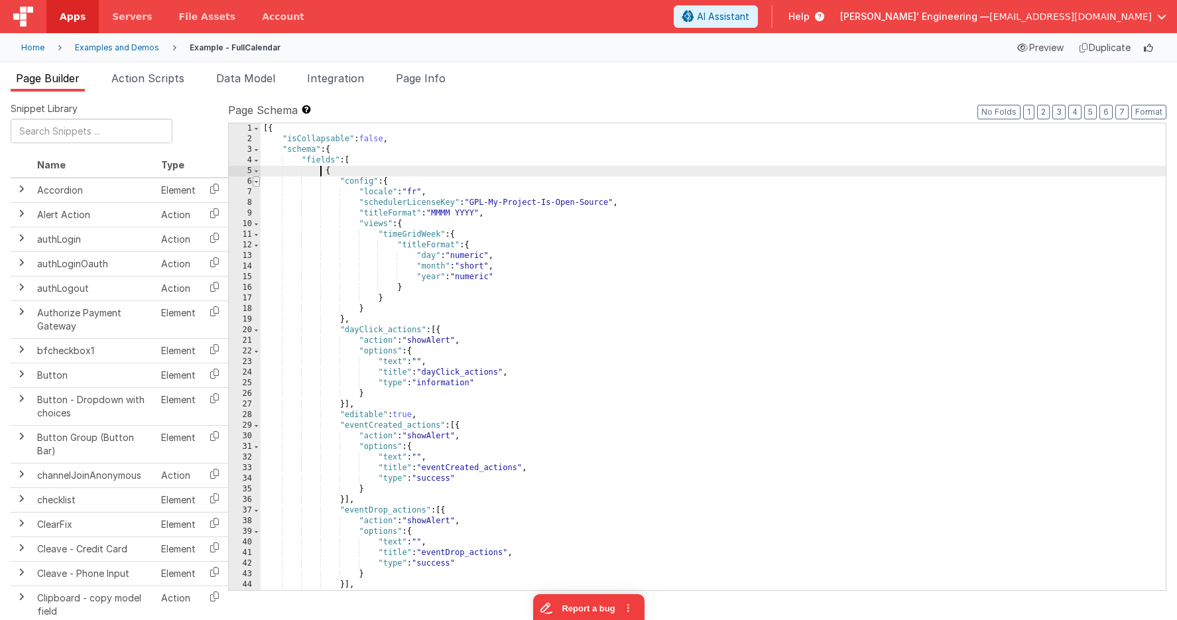
click at [257, 184] on span at bounding box center [256, 181] width 7 height 11
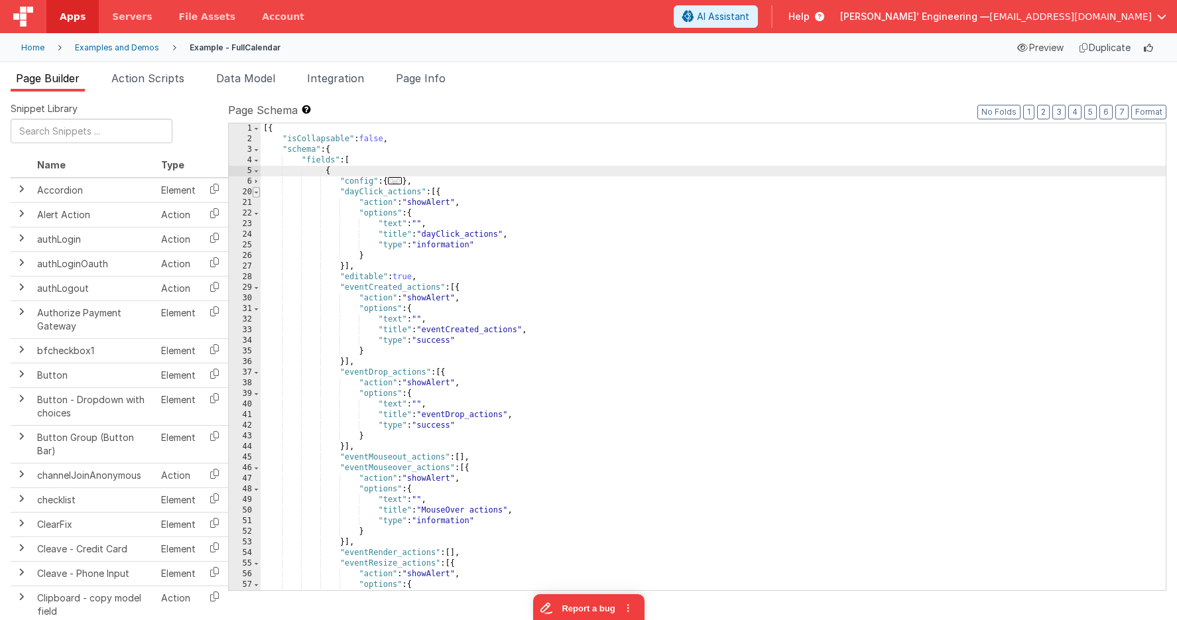
click at [257, 192] on span at bounding box center [256, 192] width 7 height 11
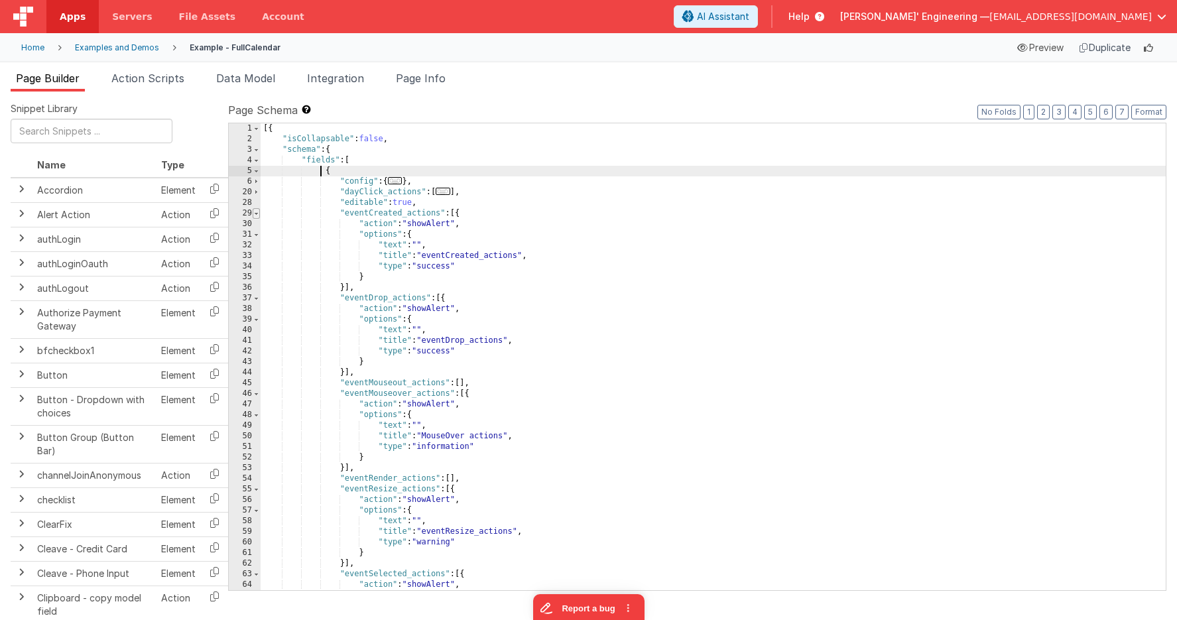
click at [257, 213] on span at bounding box center [256, 213] width 7 height 11
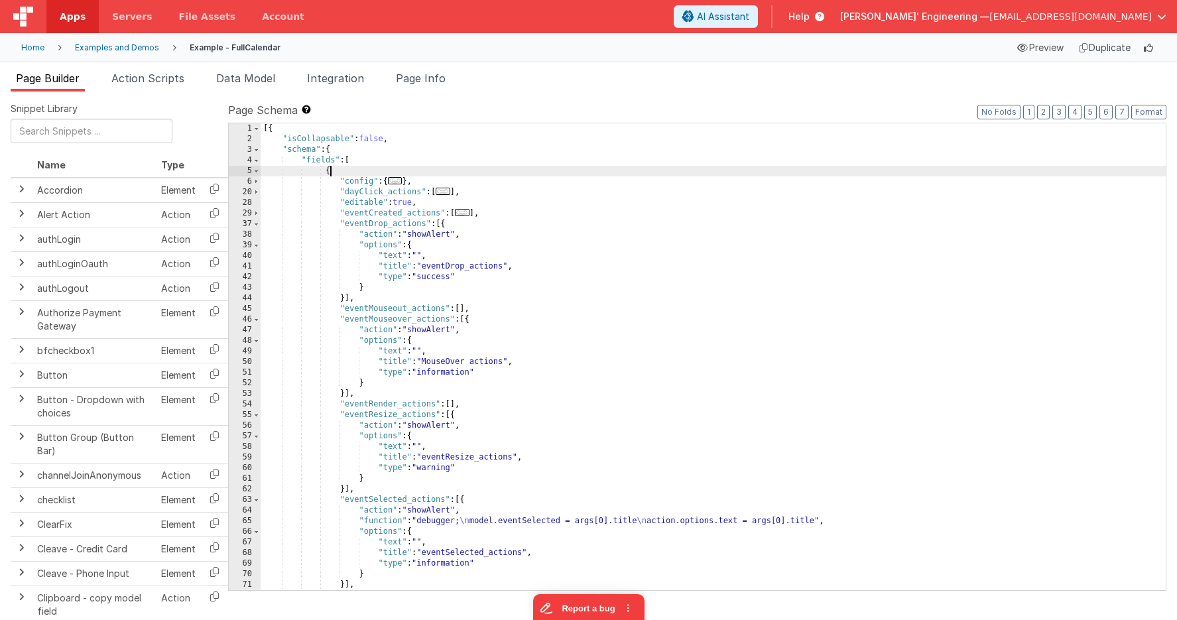
click at [349, 174] on div "[{ "isCollapsable" : false , "schema" : { "fields" : [ { "config" : { ... } , "…" at bounding box center [713, 367] width 905 height 488
click at [256, 170] on span at bounding box center [256, 171] width 7 height 11
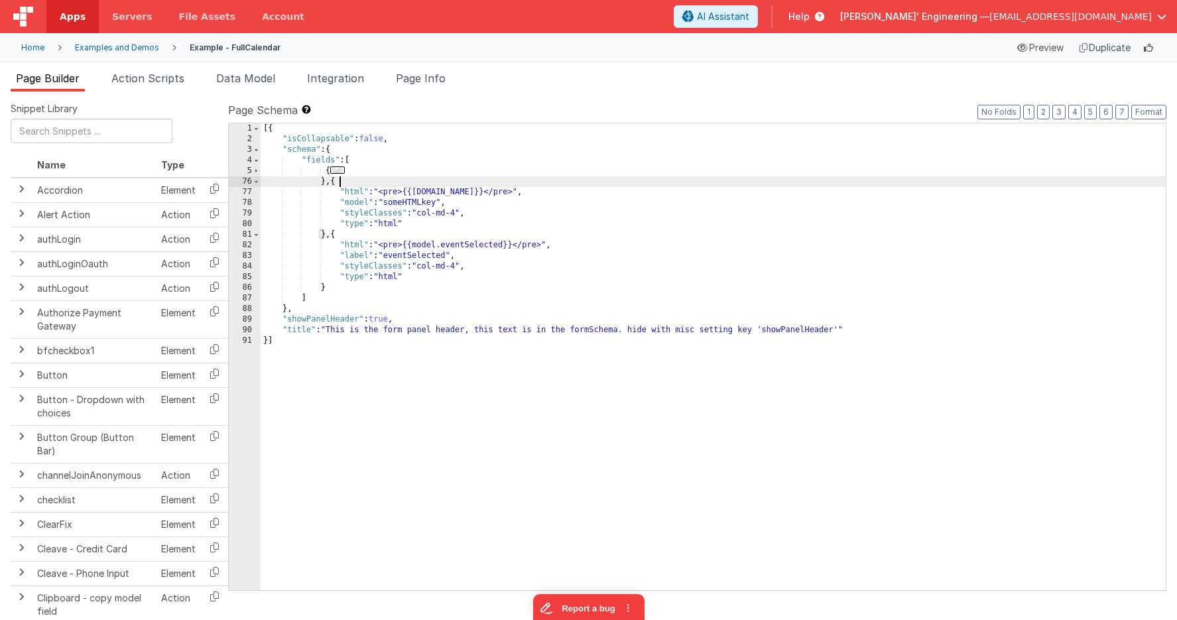
click at [386, 182] on div "[{ "isCollapsable" : false , "schema" : { "fields" : [ { ... } , { "html" : "<p…" at bounding box center [713, 367] width 905 height 488
click at [1016, 78] on ul "Page Builder Action Scripts Data Model Integration Page Info" at bounding box center [588, 80] width 1177 height 21
click at [41, 46] on div "Home" at bounding box center [32, 47] width 23 height 11
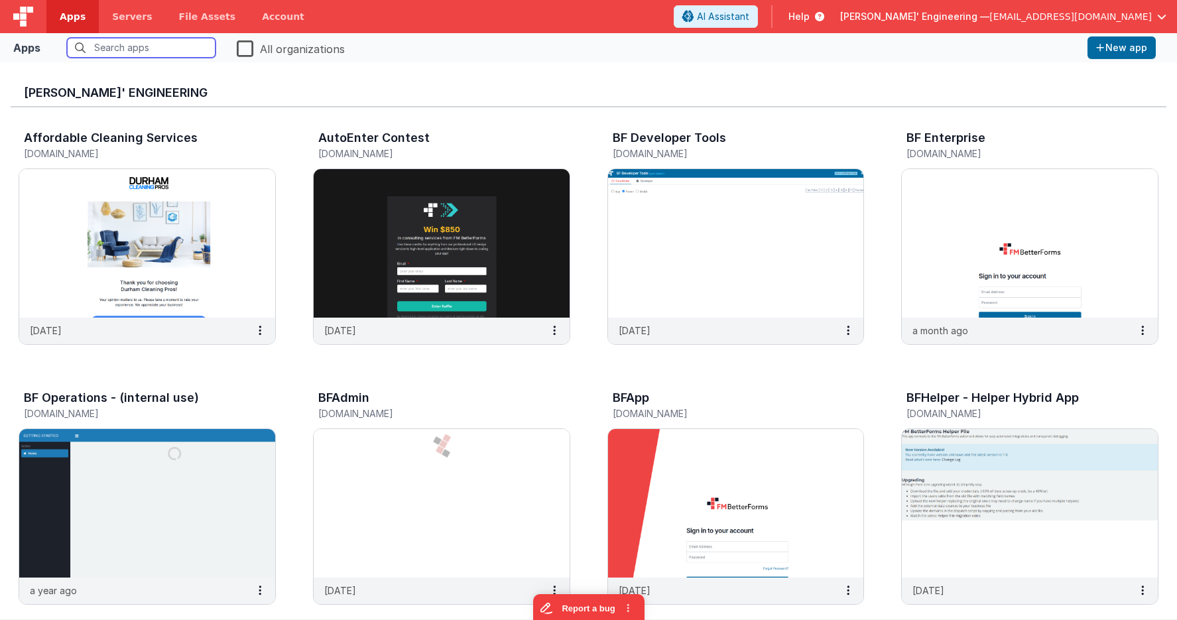
click at [117, 45] on input "text" at bounding box center [141, 48] width 148 height 20
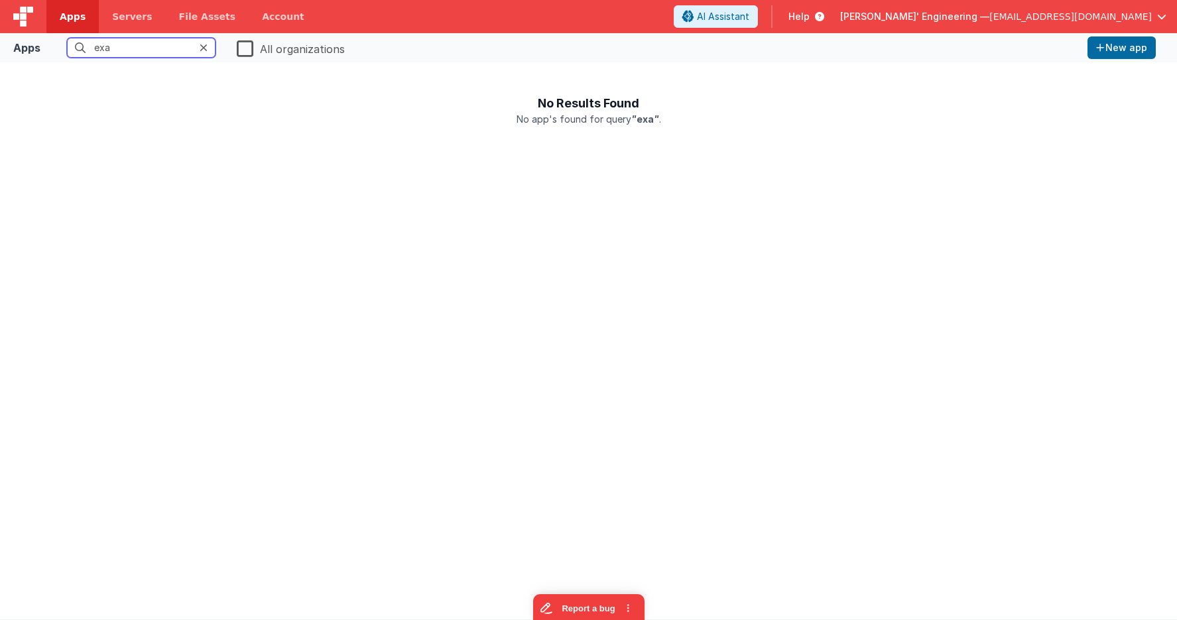
type input "exa"
click at [247, 51] on label "All organizations" at bounding box center [291, 47] width 108 height 19
click at [0, 0] on input "All organizations" at bounding box center [0, 0] width 0 height 0
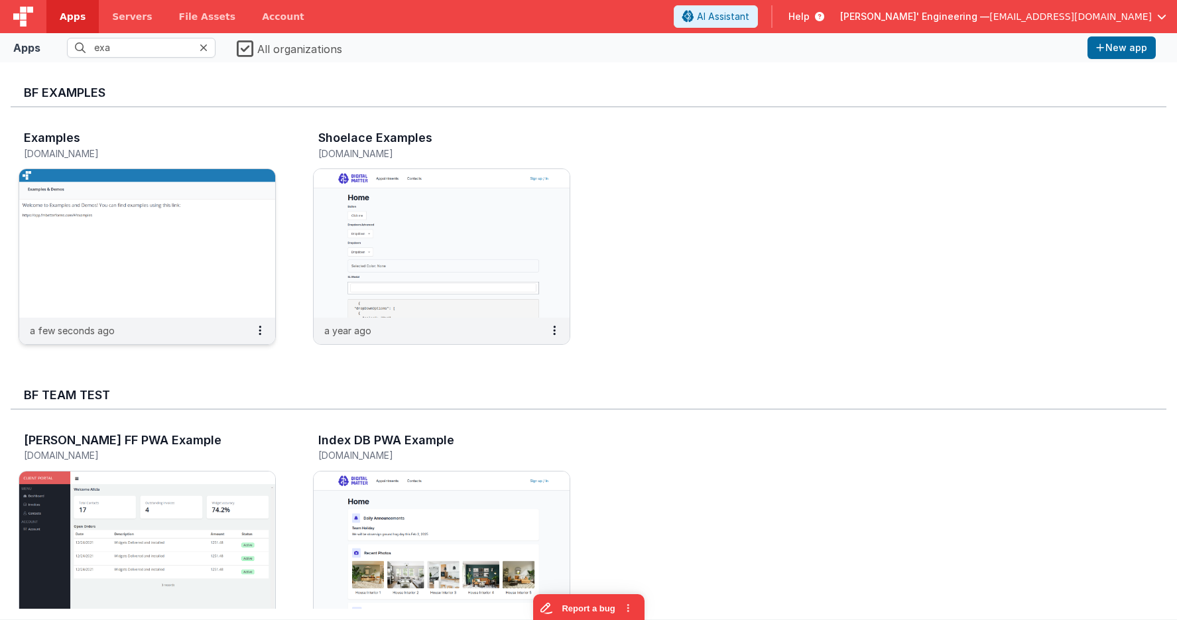
click at [139, 216] on img at bounding box center [147, 243] width 256 height 148
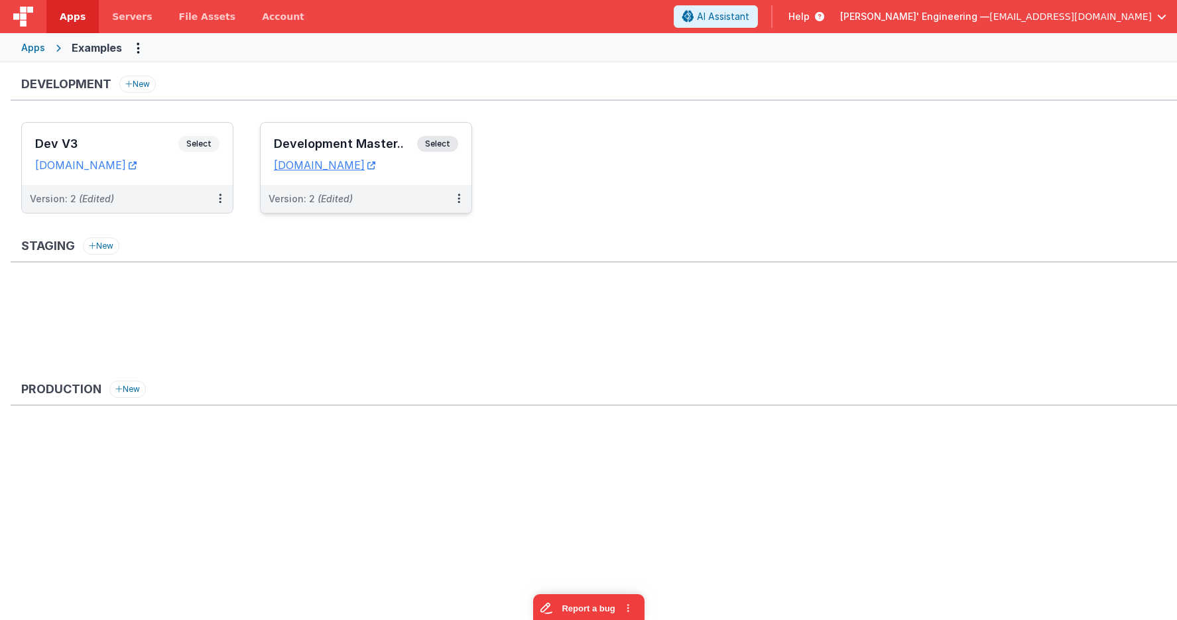
click at [373, 145] on h3 "Development Master.." at bounding box center [345, 143] width 143 height 13
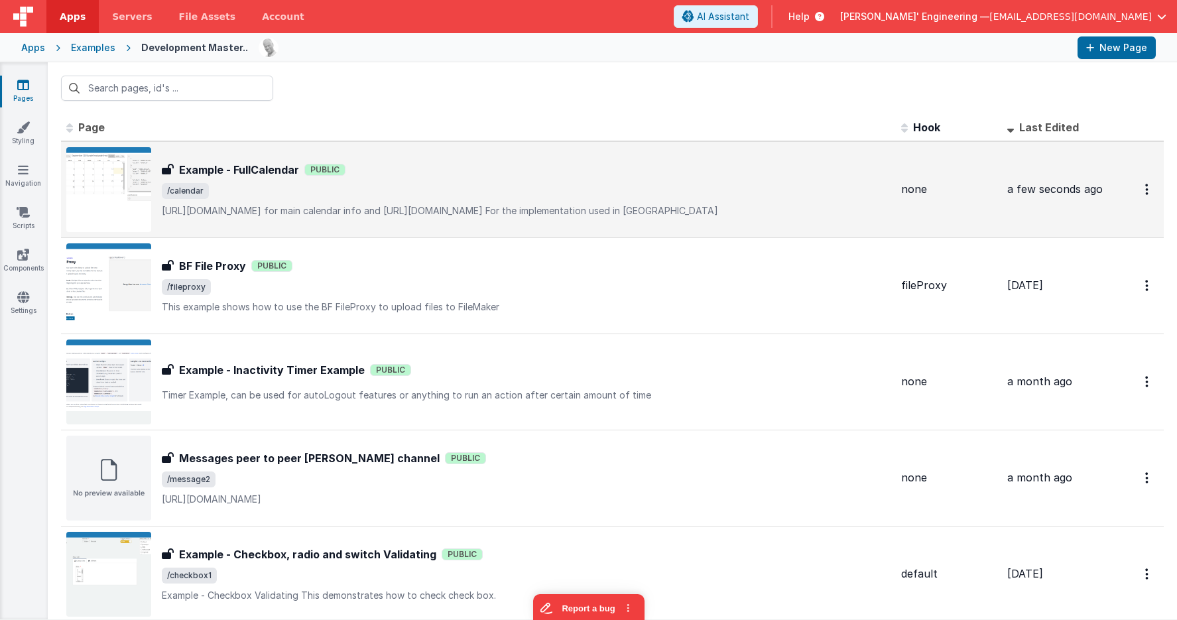
click at [638, 160] on div "Example - FullCalendar Example - FullCalendar Public /calendar https://fullcale…" at bounding box center [478, 189] width 824 height 85
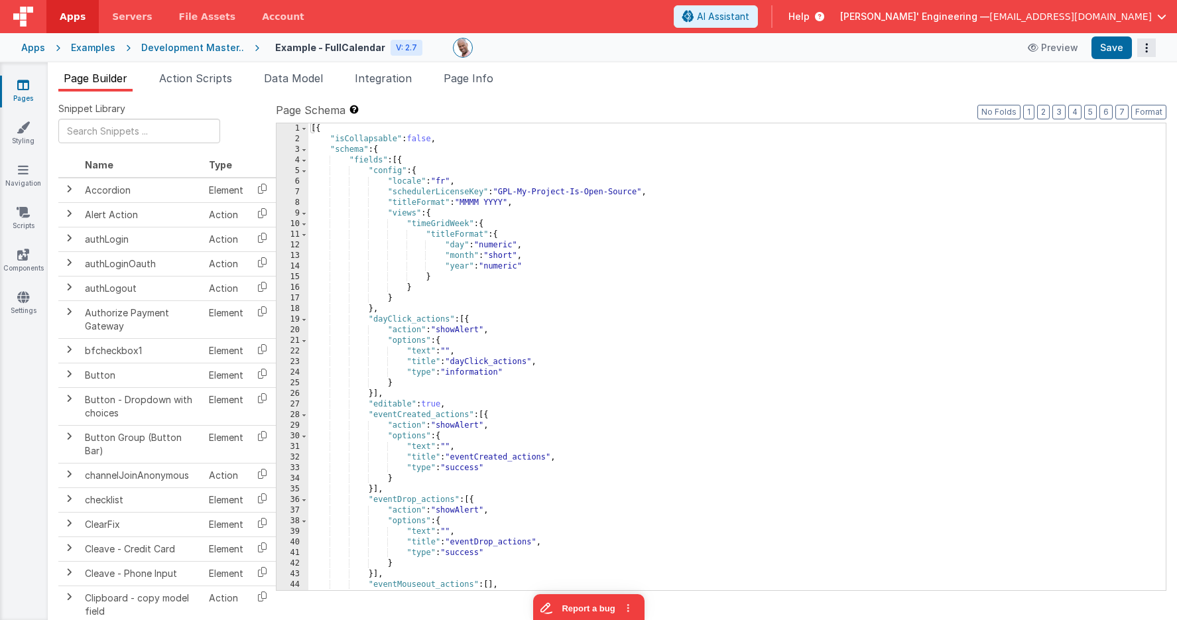
click at [1153, 50] on button "Options" at bounding box center [1146, 47] width 19 height 19
click at [1125, 95] on link "Rollback" at bounding box center [1097, 100] width 117 height 25
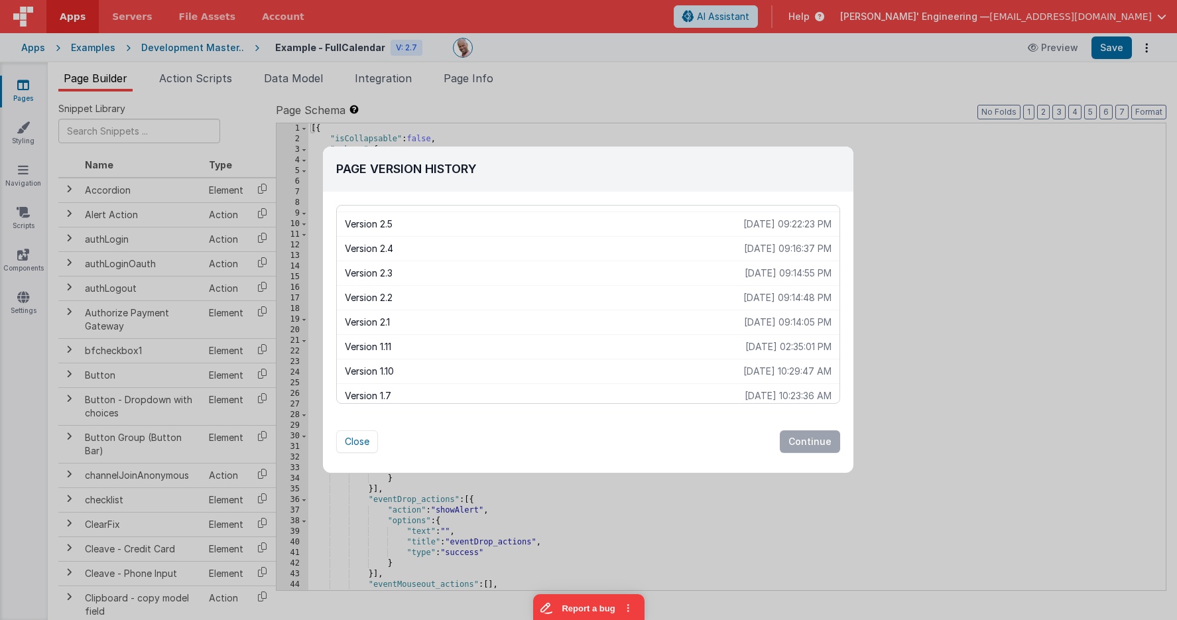
scroll to position [46, 0]
click at [718, 345] on p "Version 1.11" at bounding box center [545, 343] width 400 height 13
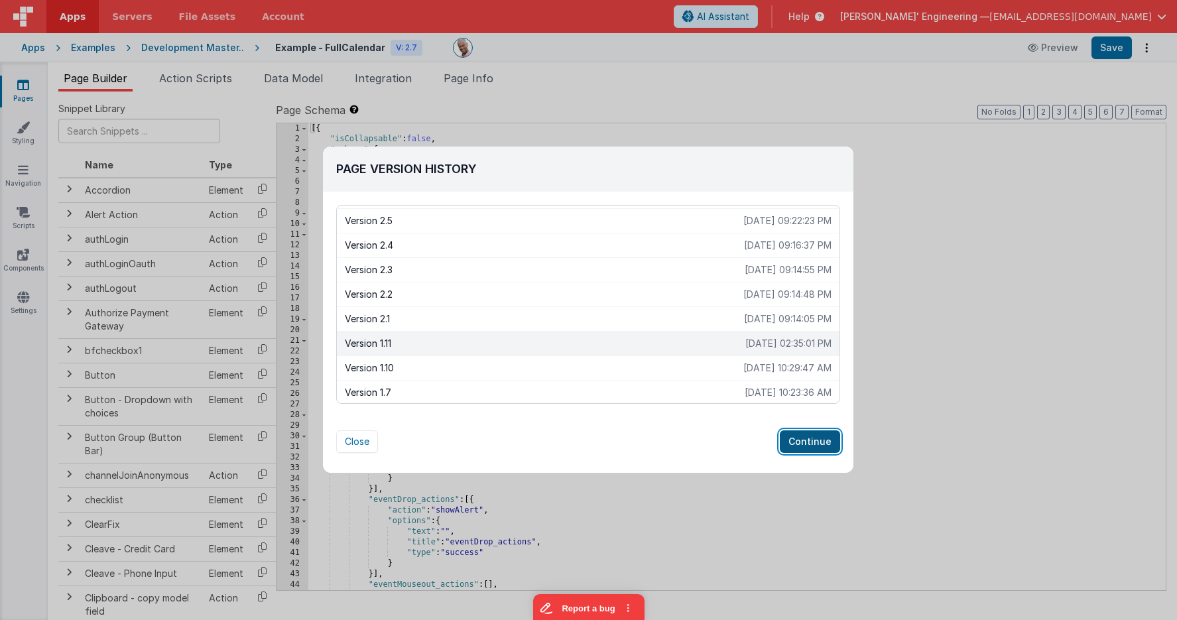
click at [811, 443] on button "Continue" at bounding box center [810, 441] width 60 height 23
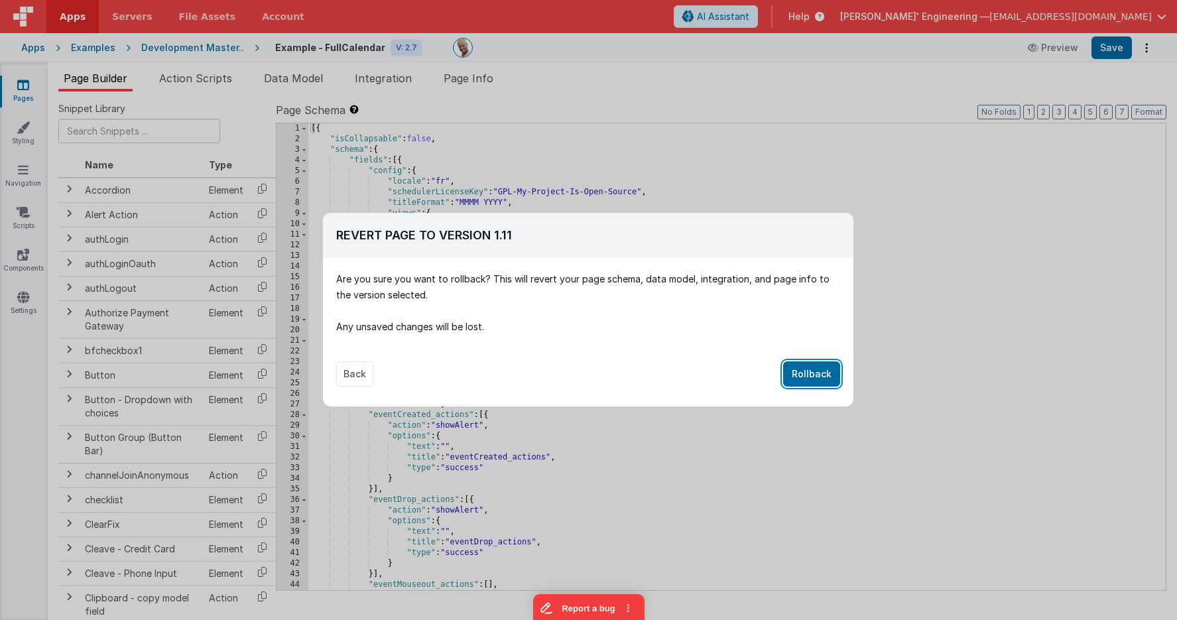
click at [811, 378] on button "Rollback" at bounding box center [811, 373] width 57 height 25
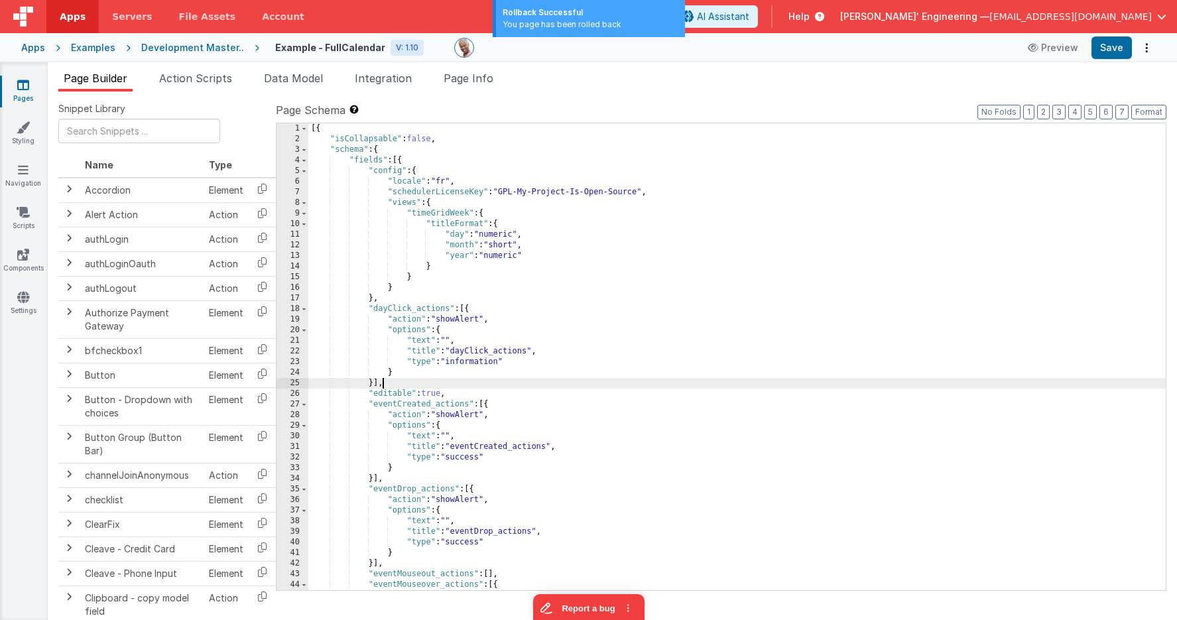
click at [811, 378] on div "[{ "isCollapsable" : false , "schema" : { "fields" : [{ "config" : { "locale" :…" at bounding box center [736, 367] width 857 height 488
click at [411, 154] on div "[{ "isCollapsable" : false , "schema" : { "fields" : [{ "config" : { "locale" :…" at bounding box center [736, 367] width 857 height 488
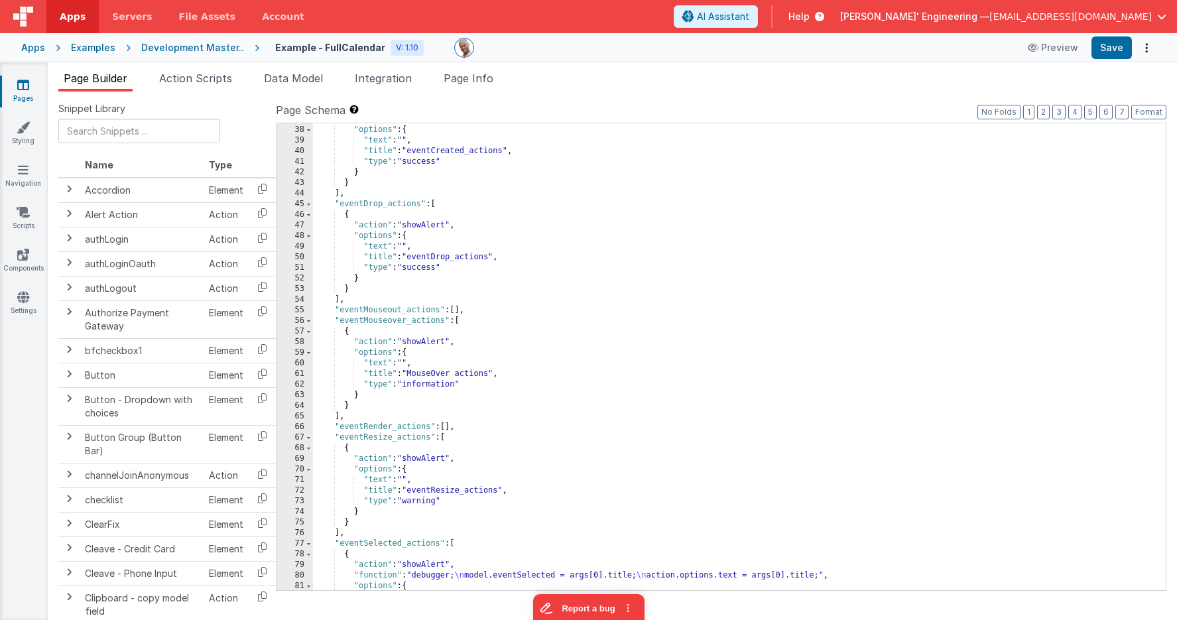
scroll to position [0, 0]
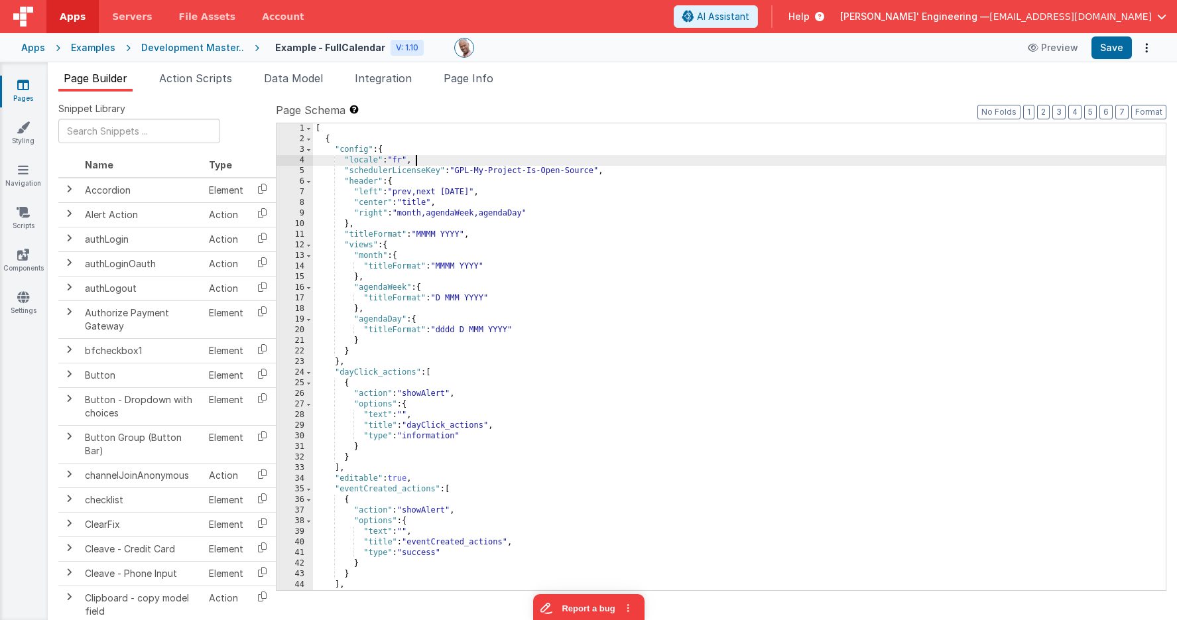
click at [538, 162] on div "[ { "config" : { "locale" : "fr" , "schedulerLicenseKey" : "GPL-My-Project-Is-O…" at bounding box center [739, 367] width 852 height 488
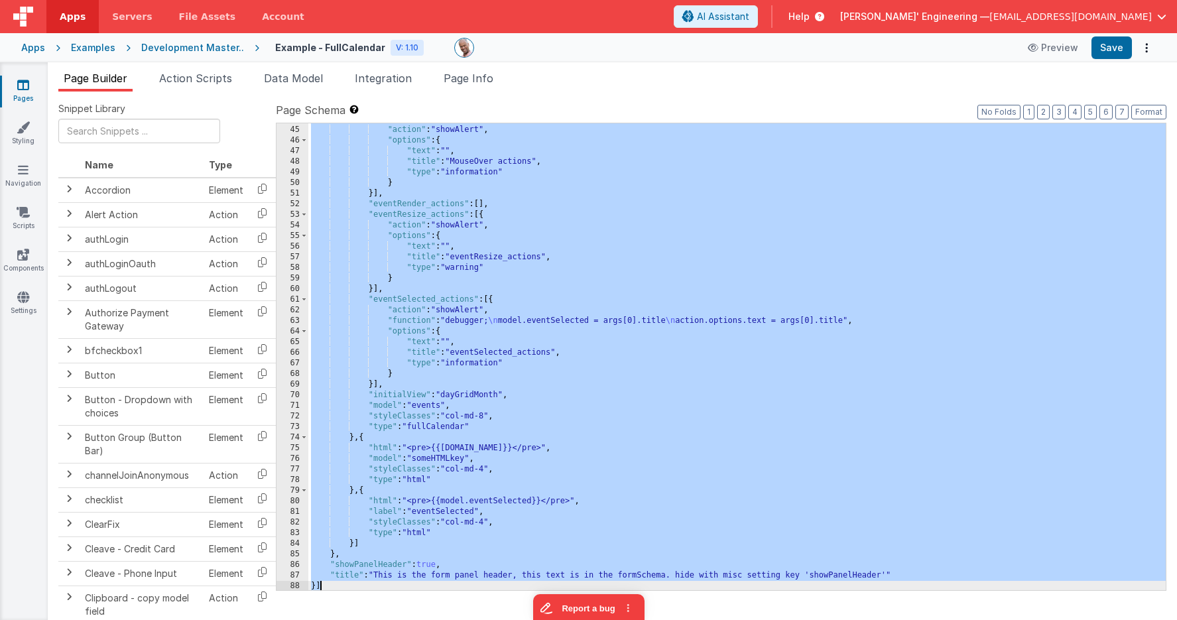
scroll to position [465, 0]
drag, startPoint x: 543, startPoint y: 373, endPoint x: 558, endPoint y: 374, distance: 15.3
click at [543, 373] on div ""eventMouseover_actions" : [{ "action" : "showAlert" , "options" : { "text" : "…" at bounding box center [736, 358] width 857 height 488
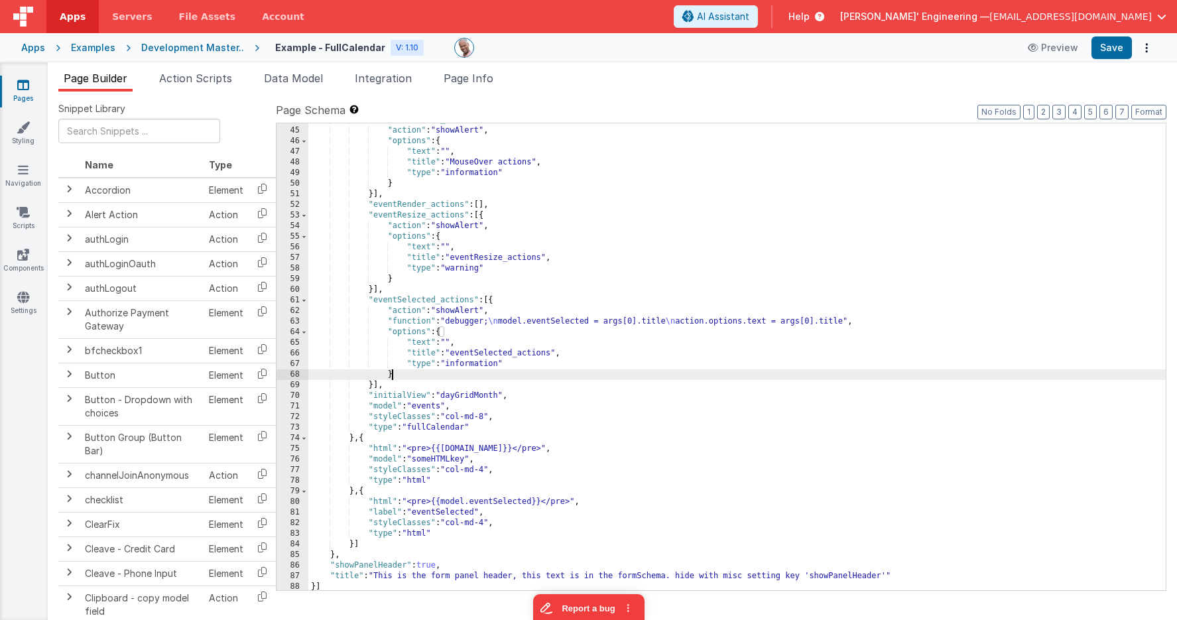
scroll to position [465, 0]
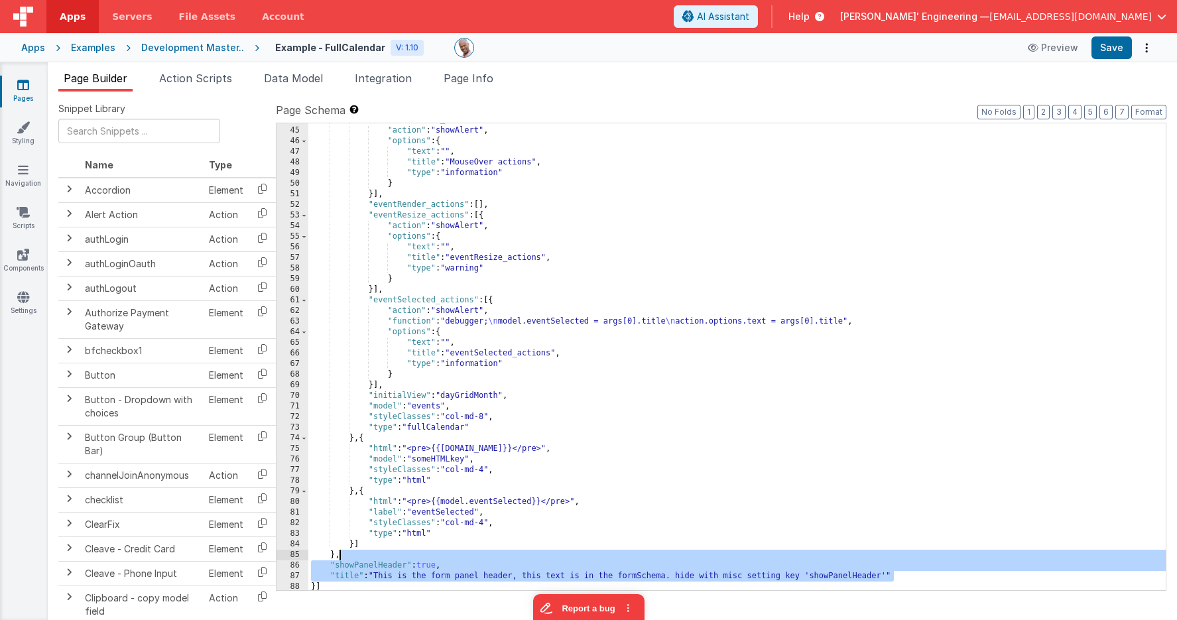
drag, startPoint x: 918, startPoint y: 575, endPoint x: 906, endPoint y: 552, distance: 26.1
click at [912, 554] on div ""eventMouseover_actions" : [{ "action" : "showAlert" , "options" : { "text" : "…" at bounding box center [736, 359] width 857 height 488
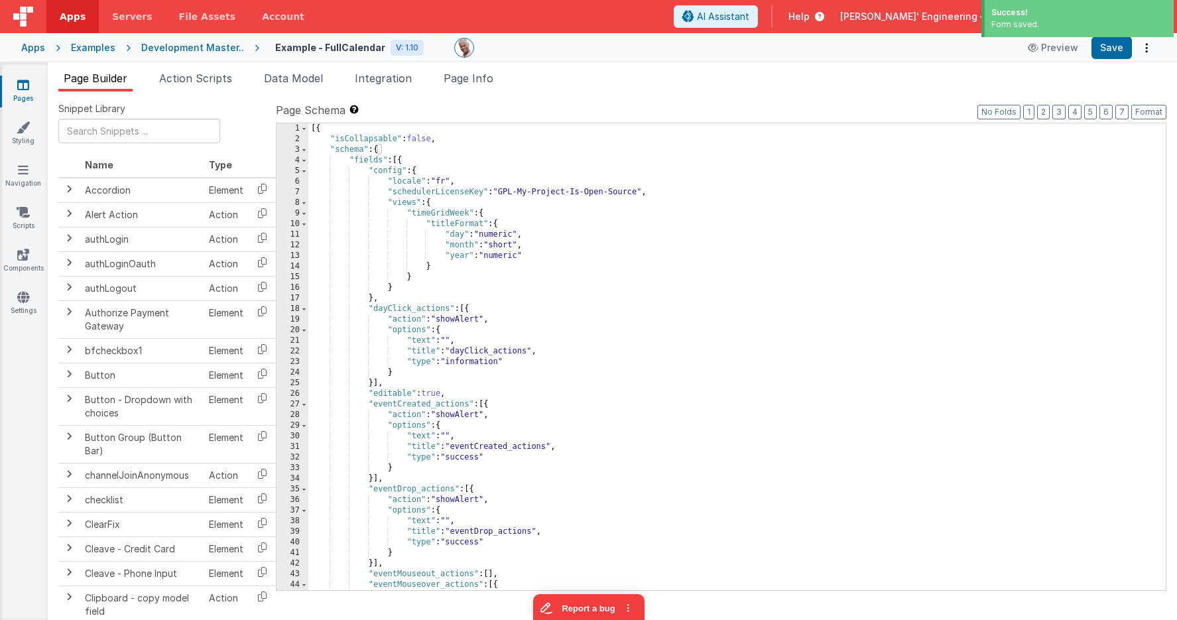
scroll to position [0, 0]
click at [417, 160] on div "[{ "isCollapsable" : false , "schema" : { "fields" : [{ "config" : { "locale" :…" at bounding box center [736, 367] width 857 height 488
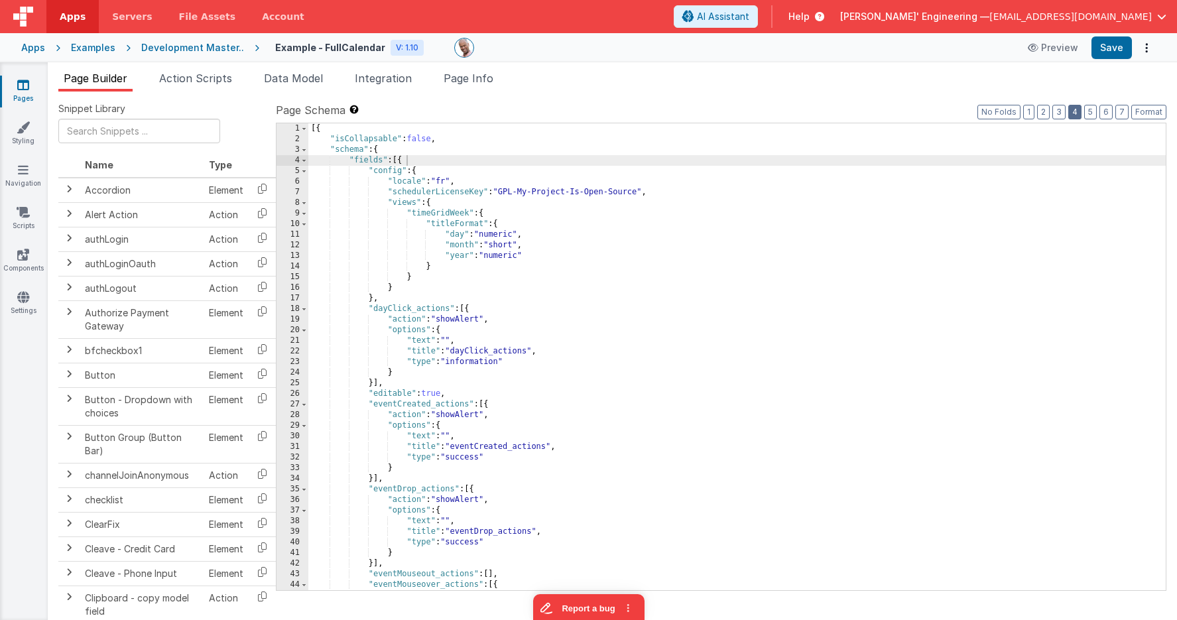
click at [1075, 111] on button "4" at bounding box center [1074, 112] width 13 height 15
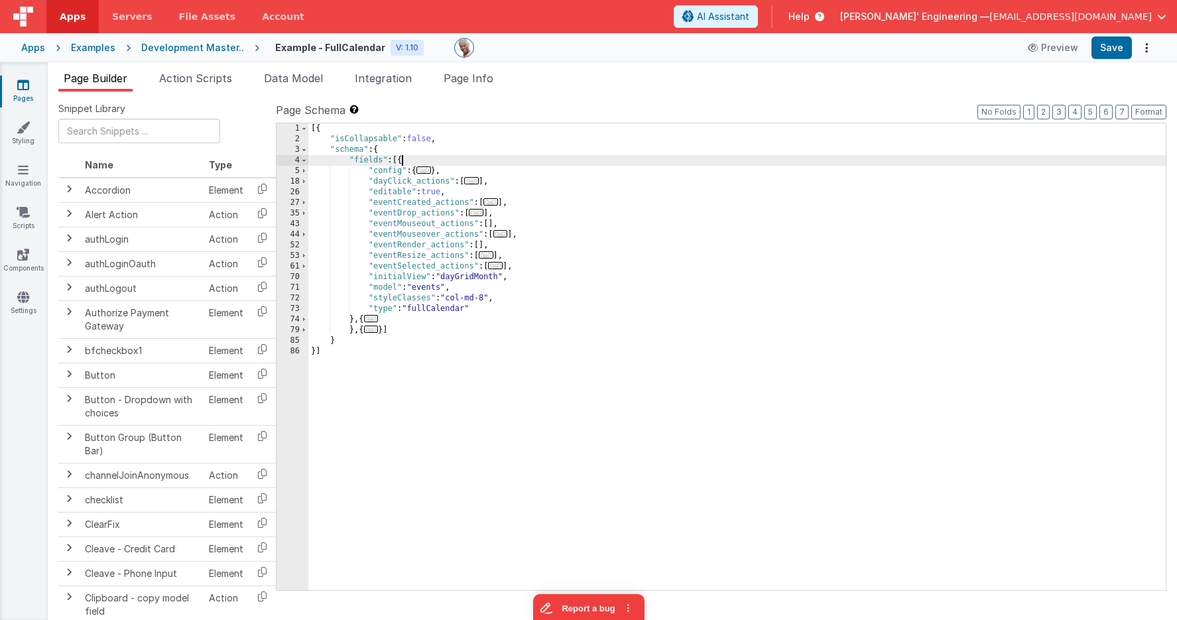
click at [401, 164] on div "[{ "isCollapsable" : false , "schema" : { "fields" : [{ "config" : { ... } , "d…" at bounding box center [736, 367] width 857 height 488
paste textarea
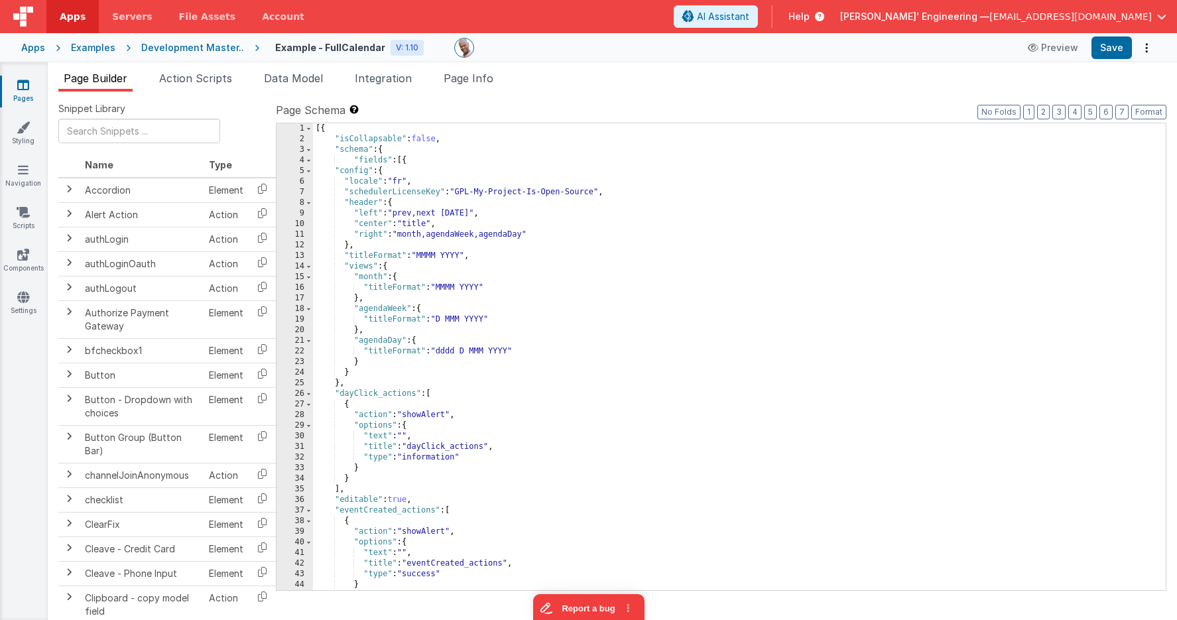
click at [412, 161] on div "[{ "isCollapsable" : false , "schema" : { "fields" : [{ "config" : { "locale" :…" at bounding box center [739, 367] width 852 height 488
drag, startPoint x: 412, startPoint y: 161, endPoint x: 424, endPoint y: 163, distance: 11.4
click at [412, 161] on div "[{ "isCollapsable" : false , "schema" : { "fields" : [{ "config" : { "locale" :…" at bounding box center [739, 367] width 852 height 488
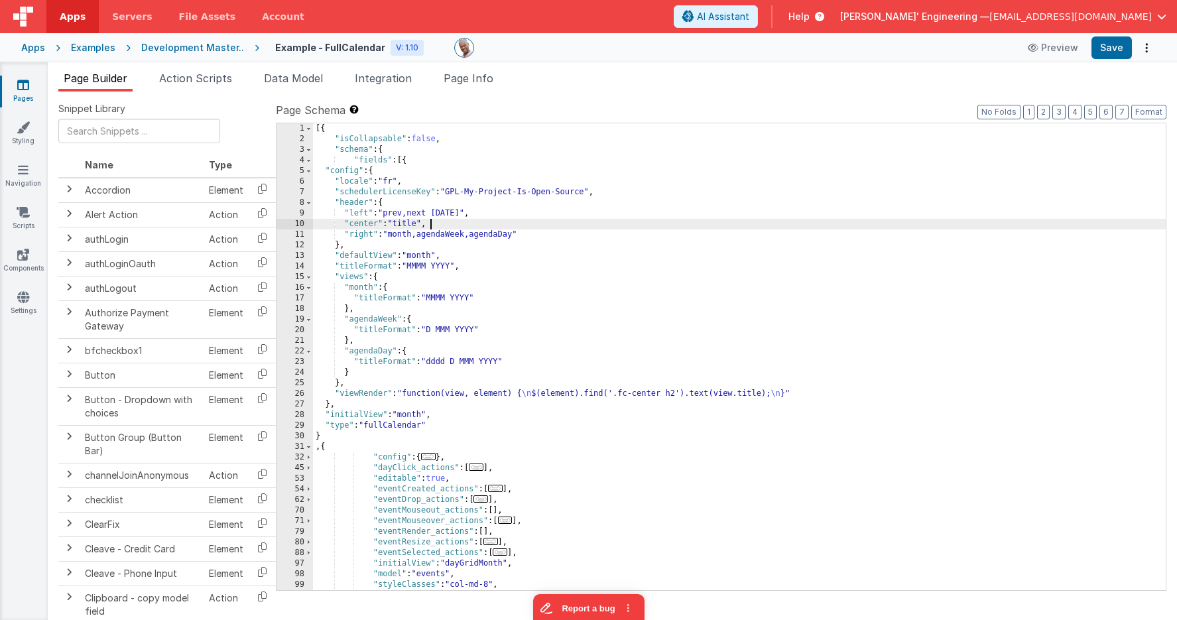
click at [436, 225] on div "[{ "isCollapsable" : false , "schema" : { "fields" : [{ "config" : { "locale" :…" at bounding box center [739, 367] width 852 height 488
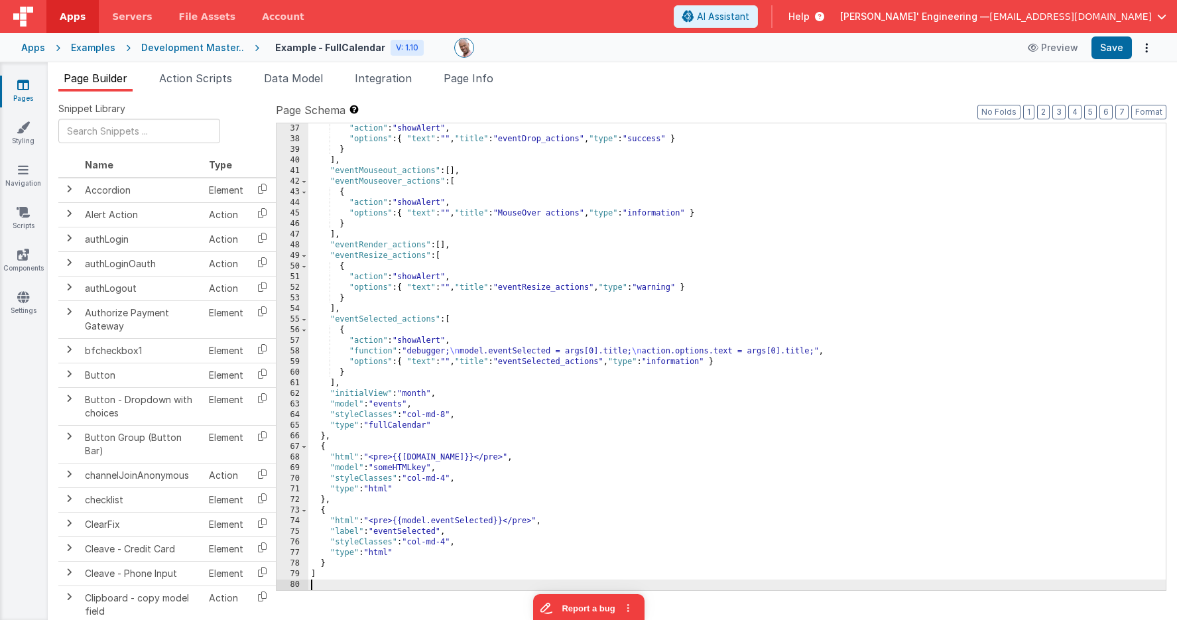
scroll to position [382, 0]
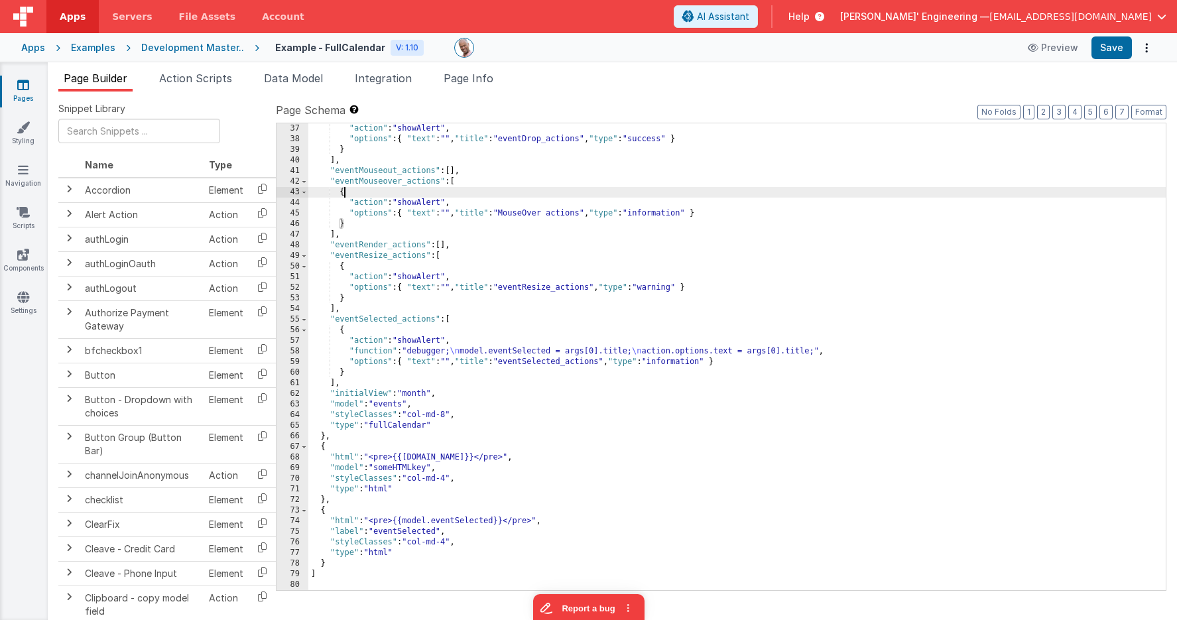
click at [492, 194] on div ""action" : "showAlert" , "options" : { "text" : "" , "title" : "eventDrop_actio…" at bounding box center [736, 367] width 857 height 488
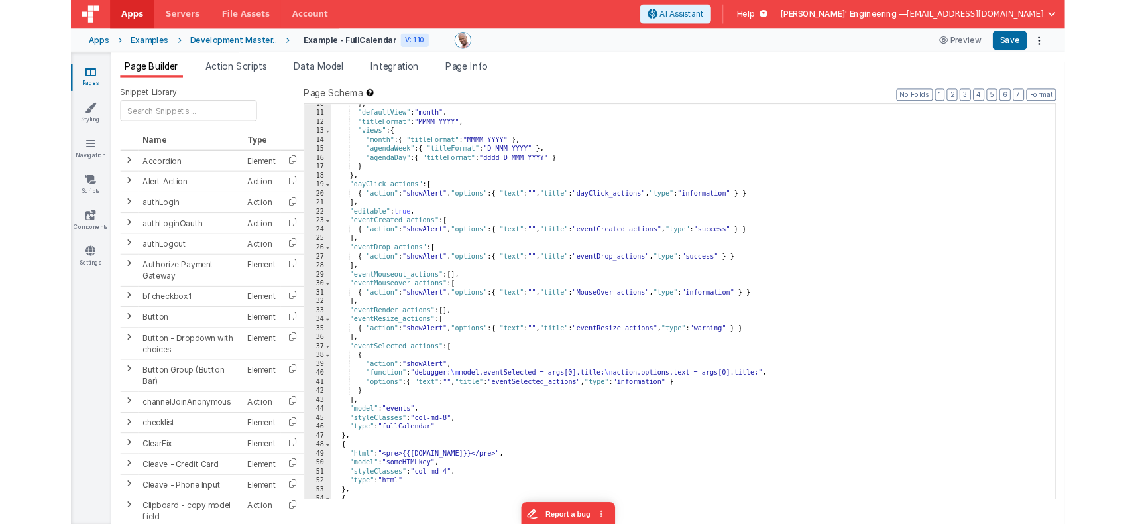
scroll to position [0, 0]
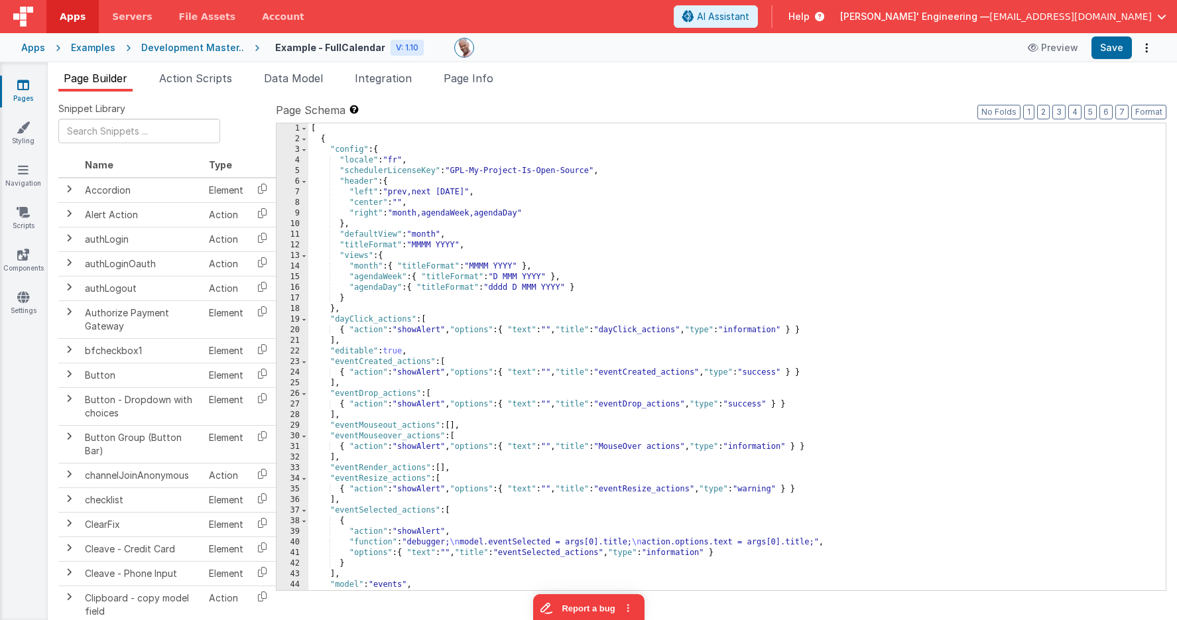
click at [365, 143] on div "[ { "config" : { "locale" : "fr" , "schedulerLicenseKey" : "GPL-My-Project-Is-O…" at bounding box center [736, 367] width 857 height 488
click at [306, 148] on span at bounding box center [303, 150] width 7 height 11
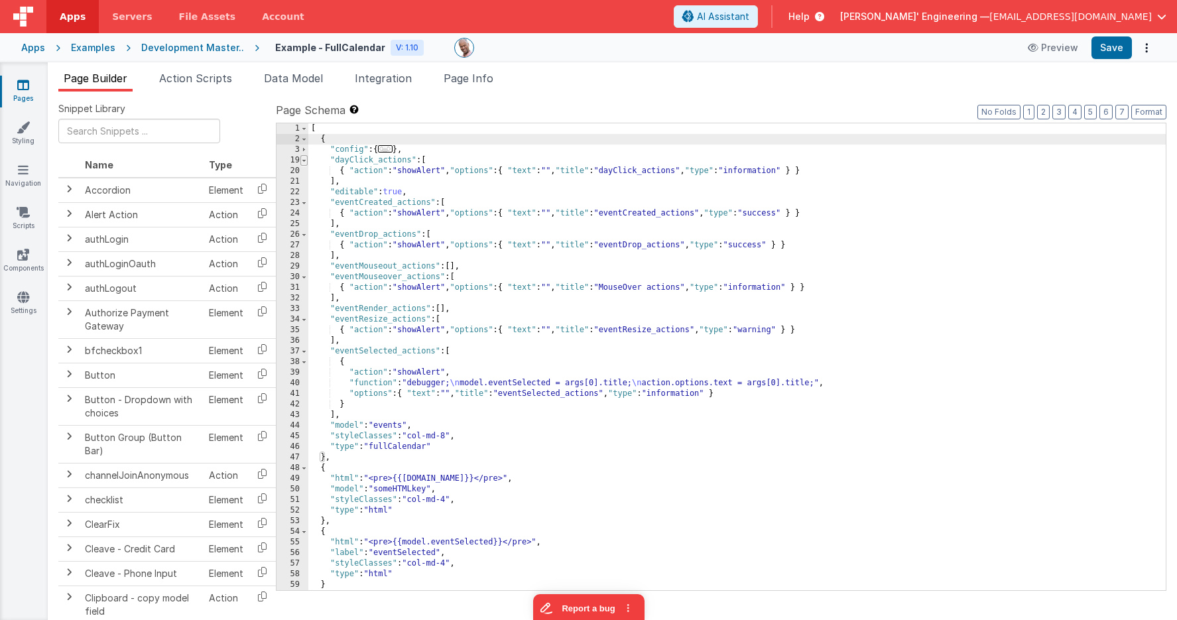
click at [306, 163] on span at bounding box center [303, 160] width 7 height 11
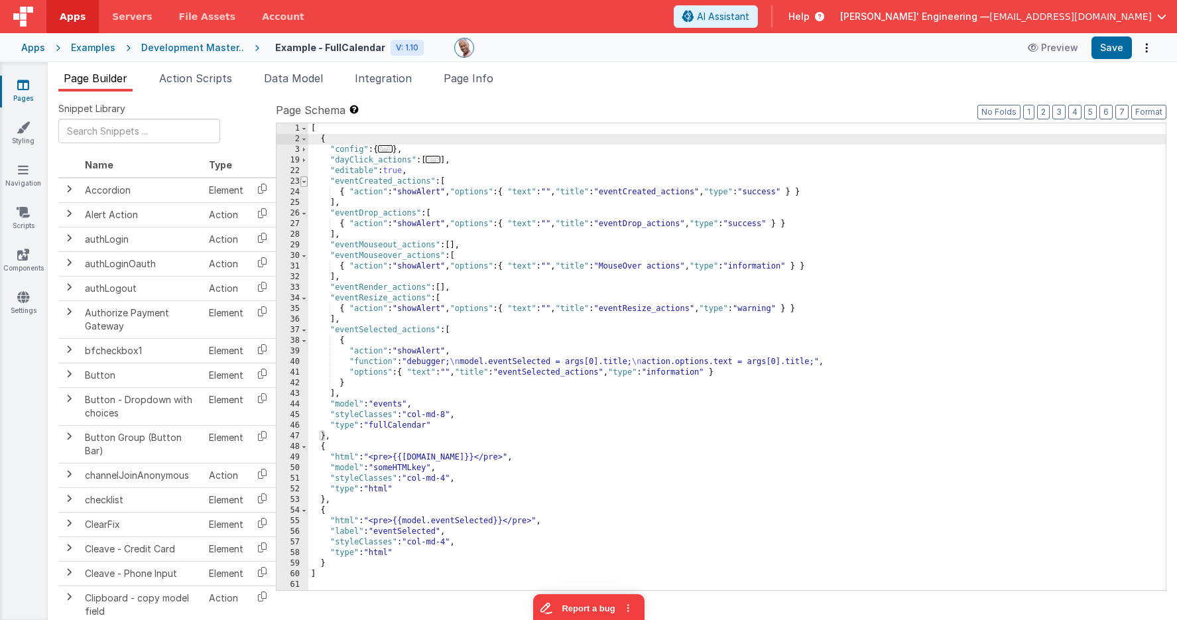
click at [306, 182] on span at bounding box center [303, 181] width 7 height 11
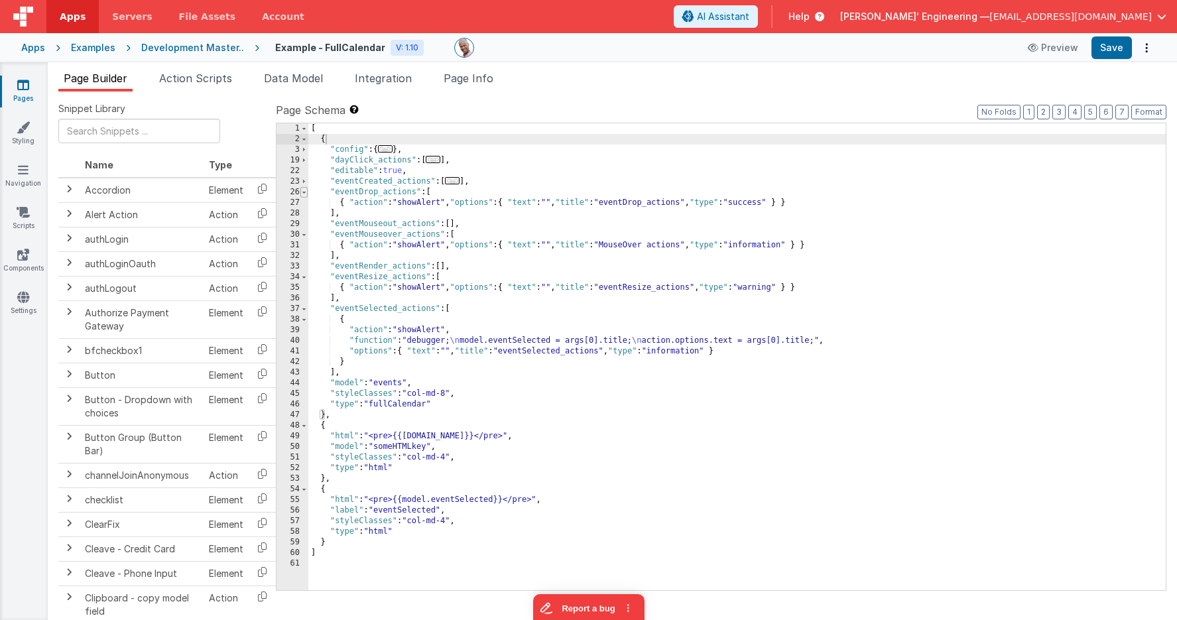
click at [304, 192] on span at bounding box center [303, 192] width 7 height 11
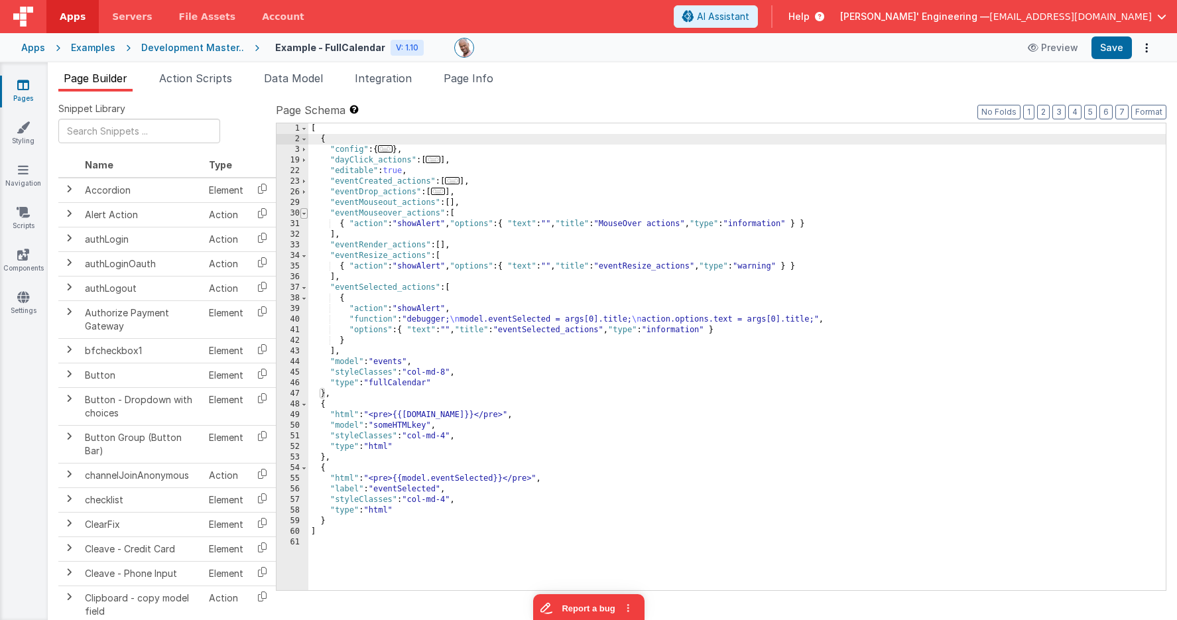
click at [304, 211] on span at bounding box center [303, 213] width 7 height 11
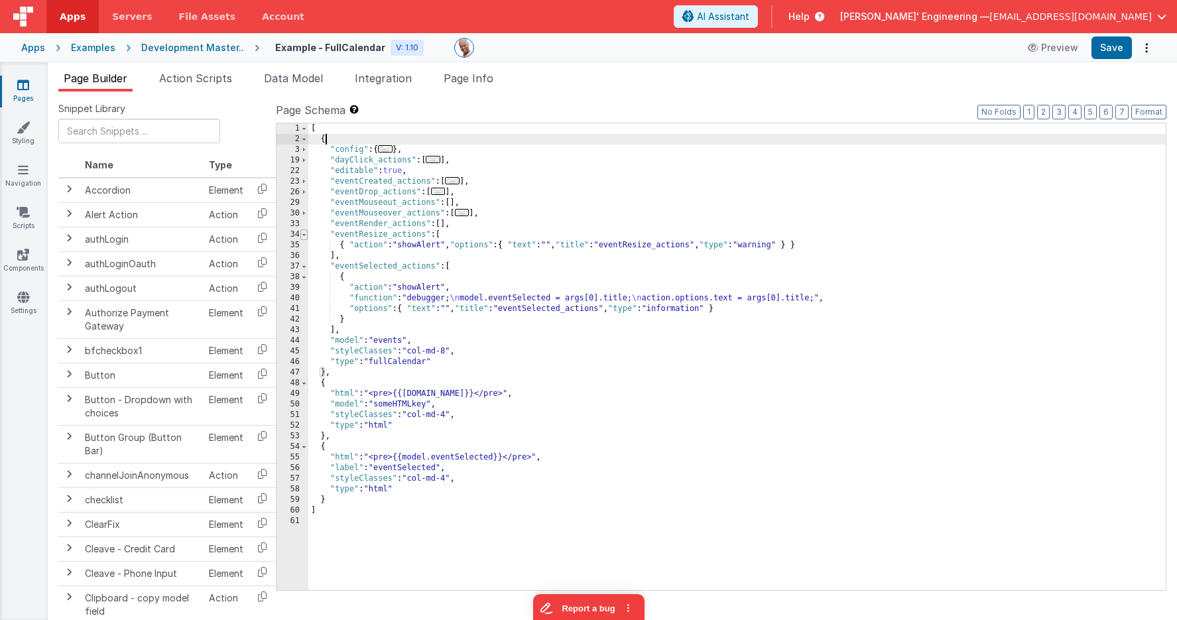
click at [304, 235] on span at bounding box center [303, 234] width 7 height 11
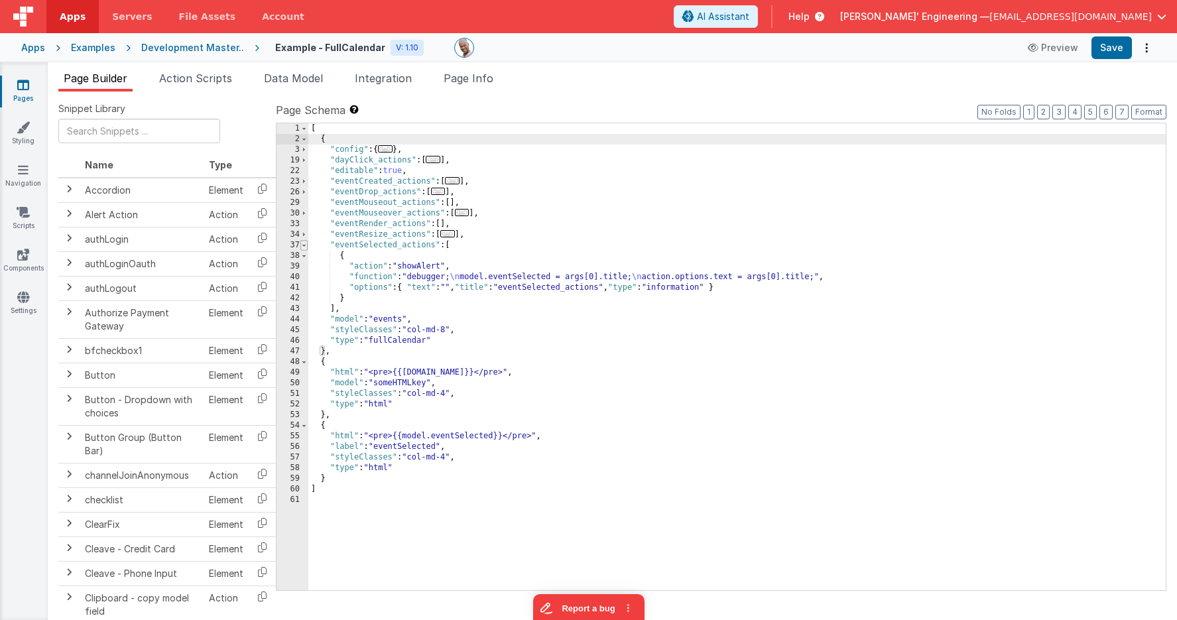
click at [304, 245] on span at bounding box center [303, 245] width 7 height 11
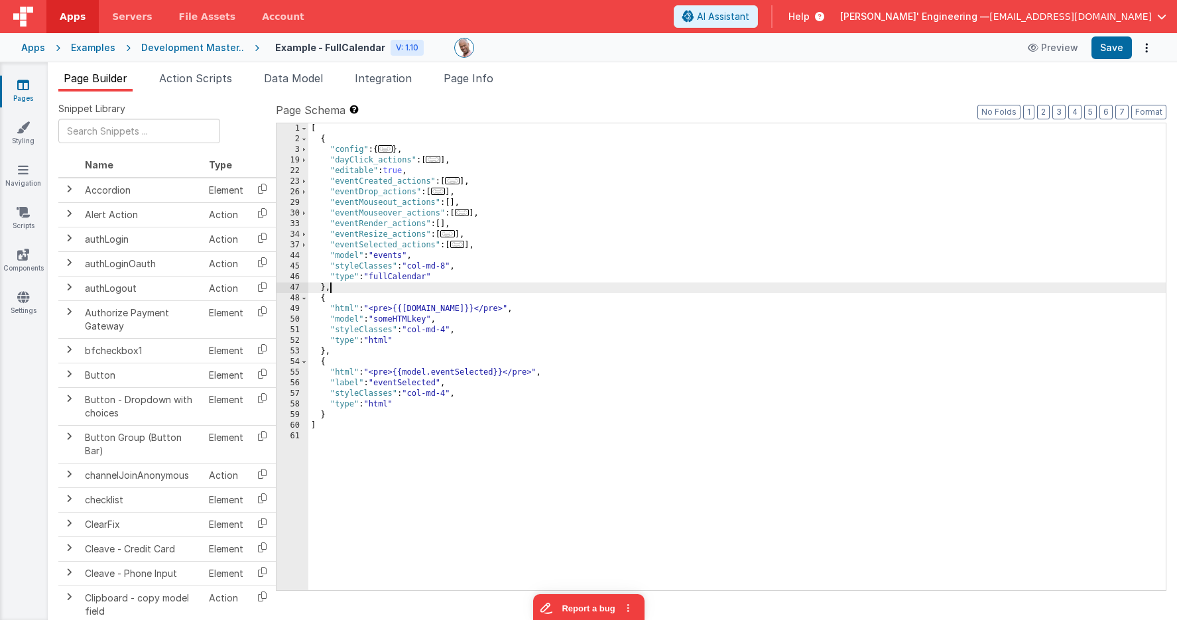
click at [337, 286] on div "[ { "config" : { ... } , "dayClick_actions" : [ ... ] , "editable" : true , "ev…" at bounding box center [736, 367] width 857 height 488
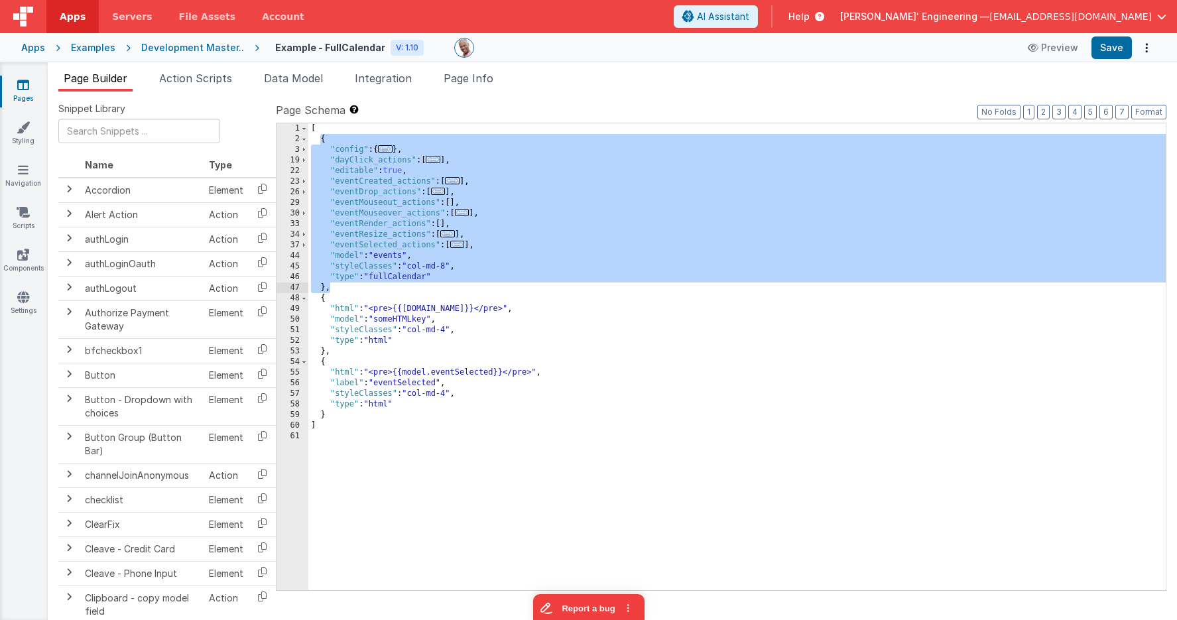
drag, startPoint x: 319, startPoint y: 138, endPoint x: 377, endPoint y: 292, distance: 164.2
click at [377, 292] on div "[ { "config" : { ... } , "dayClick_actions" : [ ... ] , "editable" : true , "ev…" at bounding box center [736, 367] width 857 height 488
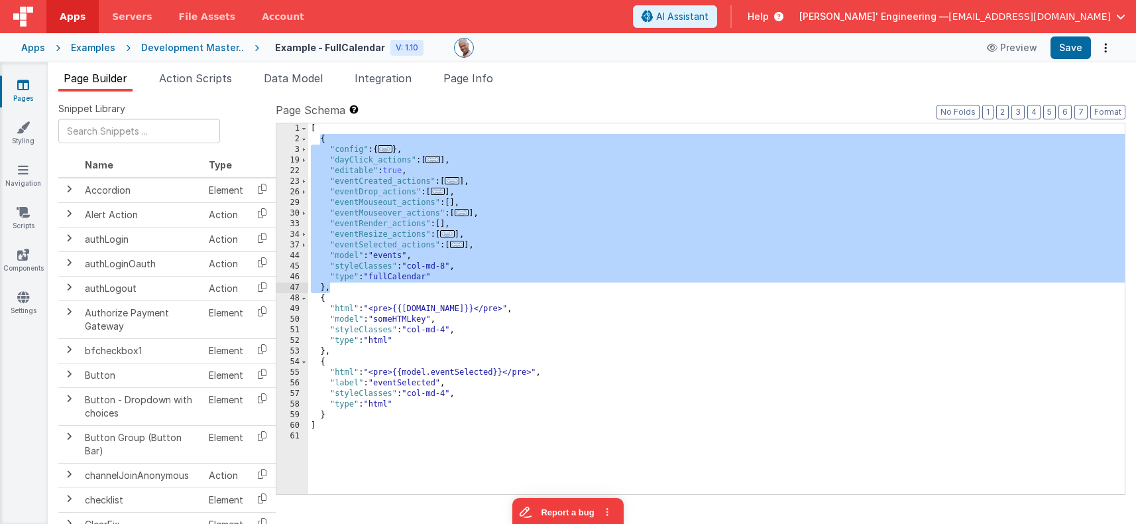
click at [616, 154] on div "[ { "config" : { ... } , "dayClick_actions" : [ ... ] , "editable" : true , "ev…" at bounding box center [716, 319] width 817 height 392
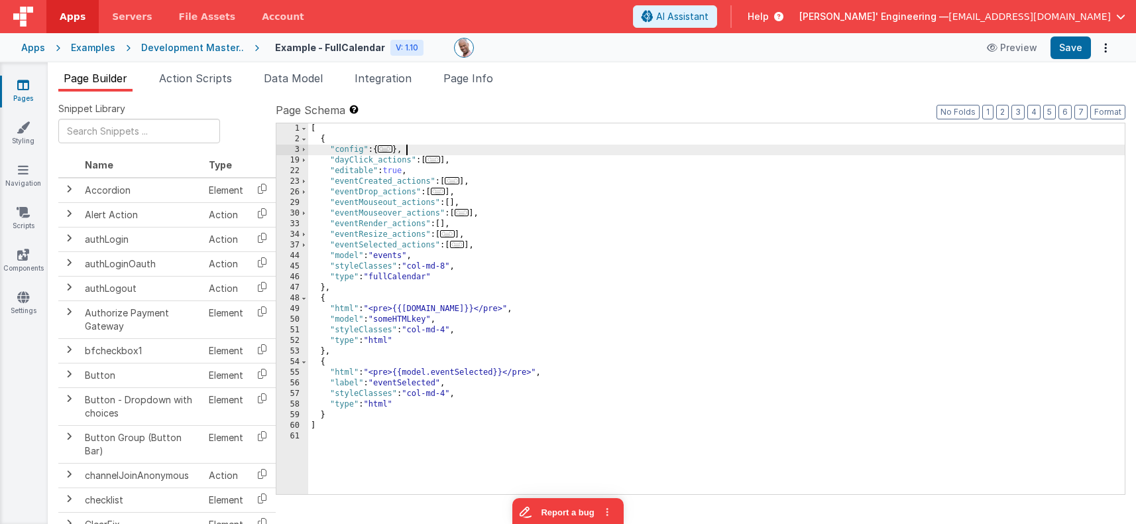
click at [652, 265] on div "[ { "config" : { ... } , "dayClick_actions" : [ ... ] , "editable" : true , "ev…" at bounding box center [716, 319] width 817 height 392
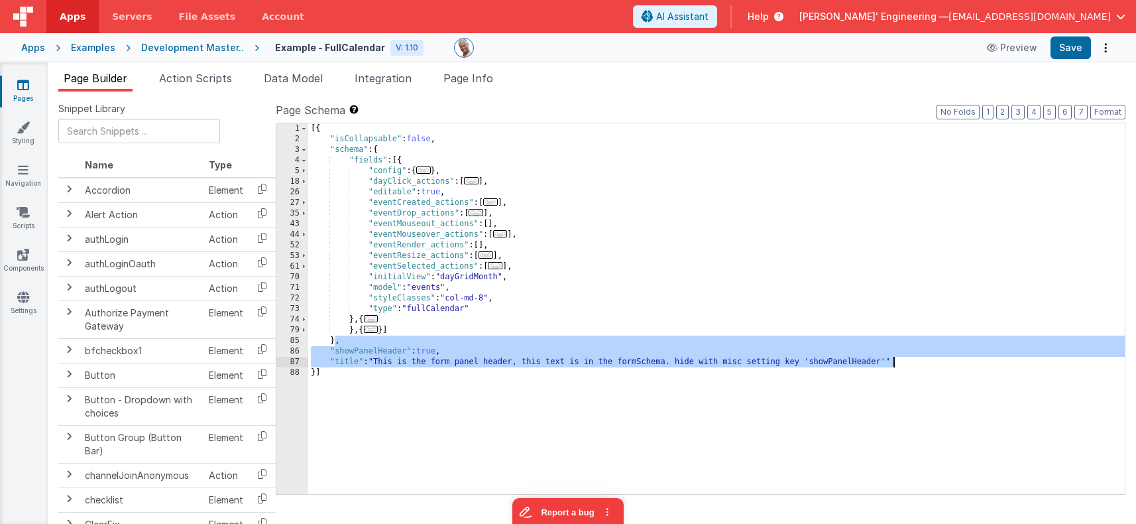
click at [477, 131] on div "[{ "isCollapsable" : false , "schema" : { "fields" : [{ "config" : { ... } , "d…" at bounding box center [716, 319] width 817 height 392
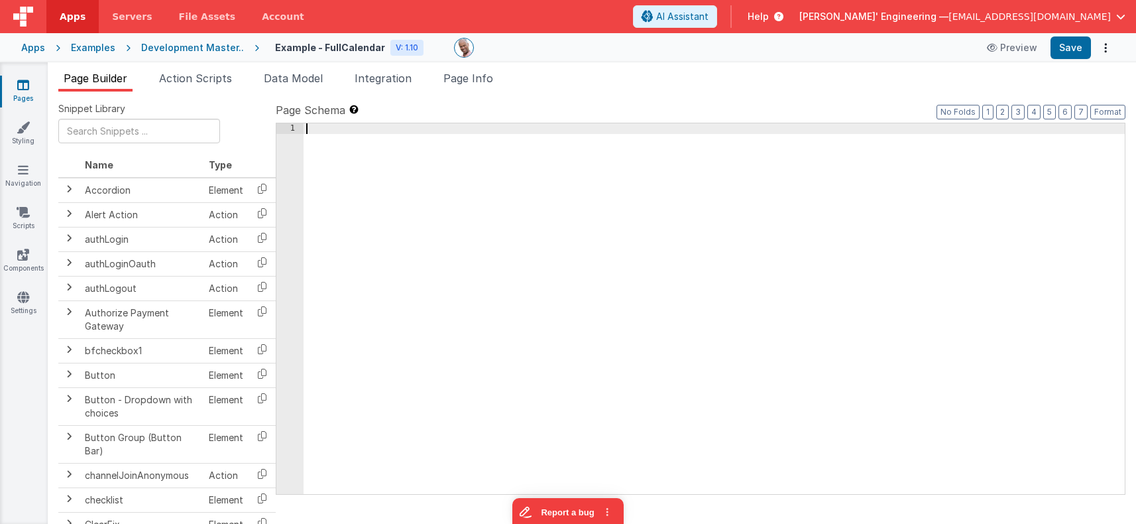
scroll to position [276, 0]
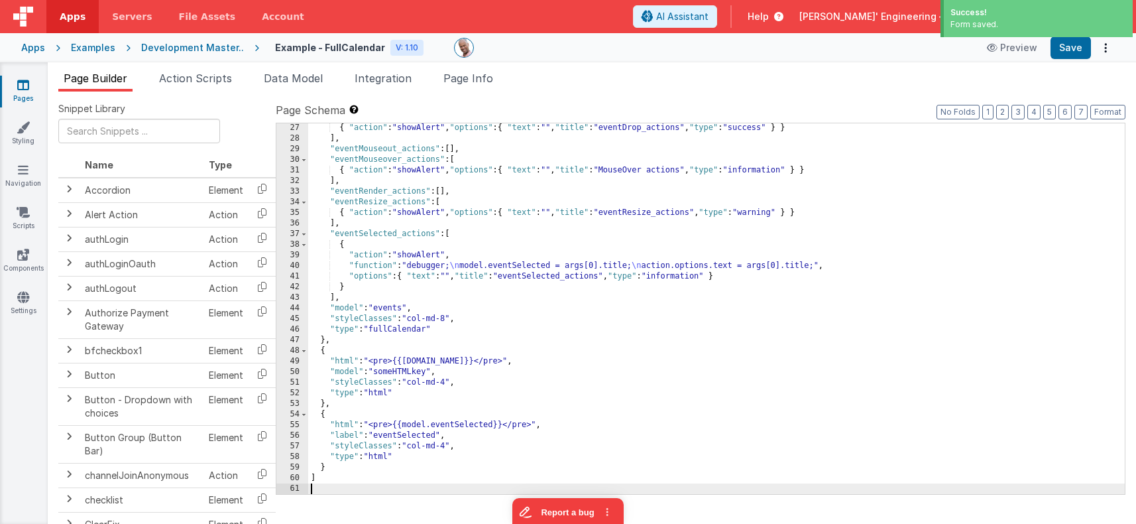
click at [525, 296] on div "{ "action" : "showAlert" , "options" : { "text" : "" , "title" : "eventDrop_act…" at bounding box center [716, 319] width 817 height 392
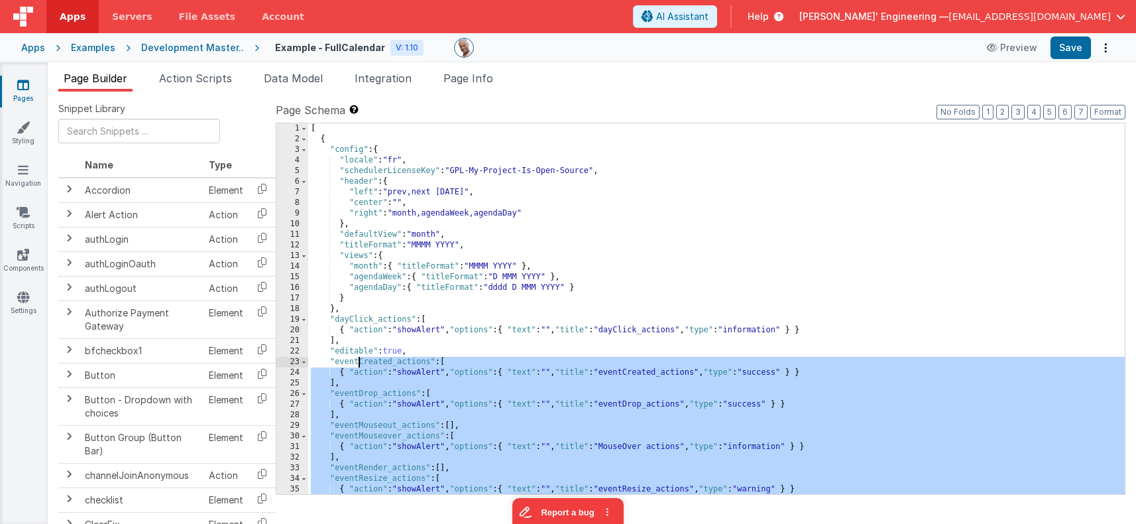
scroll to position [0, 0]
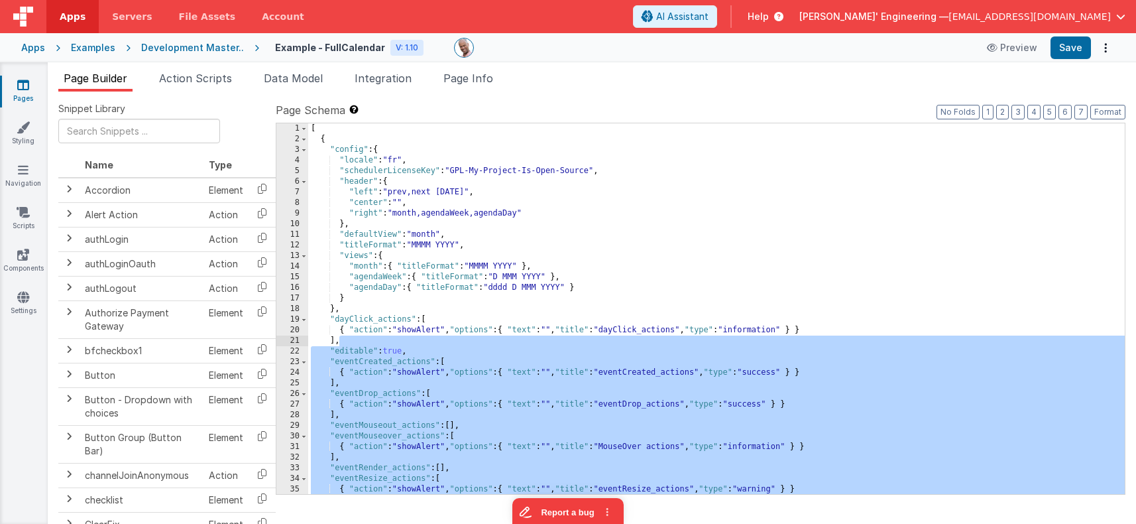
drag, startPoint x: 353, startPoint y: 466, endPoint x: 358, endPoint y: 312, distance: 154.5
click at [358, 339] on div "[ { "config" : { "locale" : "fr" , "schedulerLicenseKey" : "GPL-My-Project-Is-O…" at bounding box center [716, 319] width 817 height 392
click at [334, 141] on div "[ { "config" : { "locale" : "fr" , "schedulerLicenseKey" : "GPL-My-Project-Is-O…" at bounding box center [716, 319] width 817 height 392
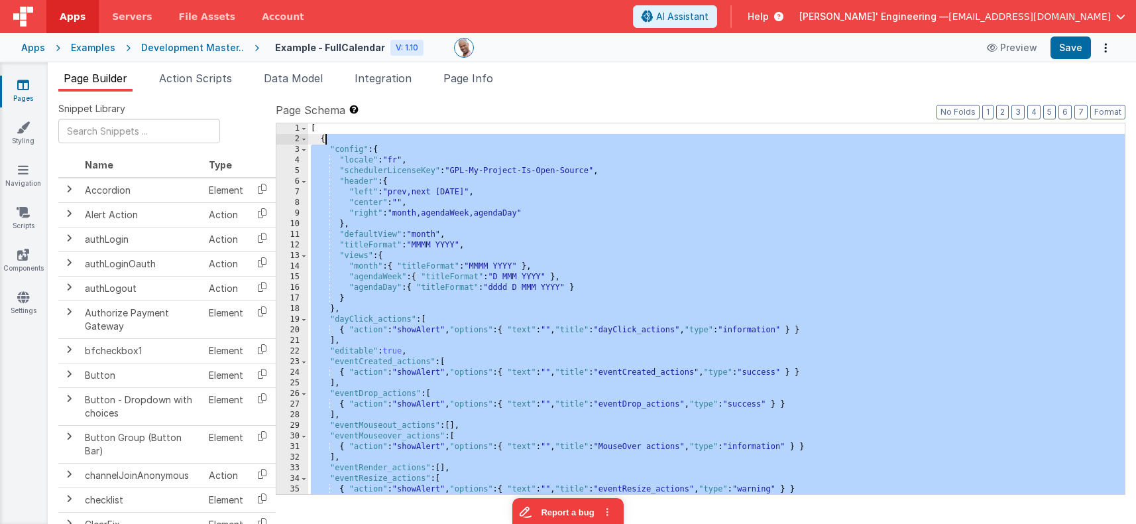
drag, startPoint x: 334, startPoint y: 141, endPoint x: 339, endPoint y: 148, distance: 8.5
click at [334, 141] on div "[ { "config" : { "locale" : "fr" , "schedulerLicenseKey" : "GPL-My-Project-Is-O…" at bounding box center [716, 319] width 817 height 392
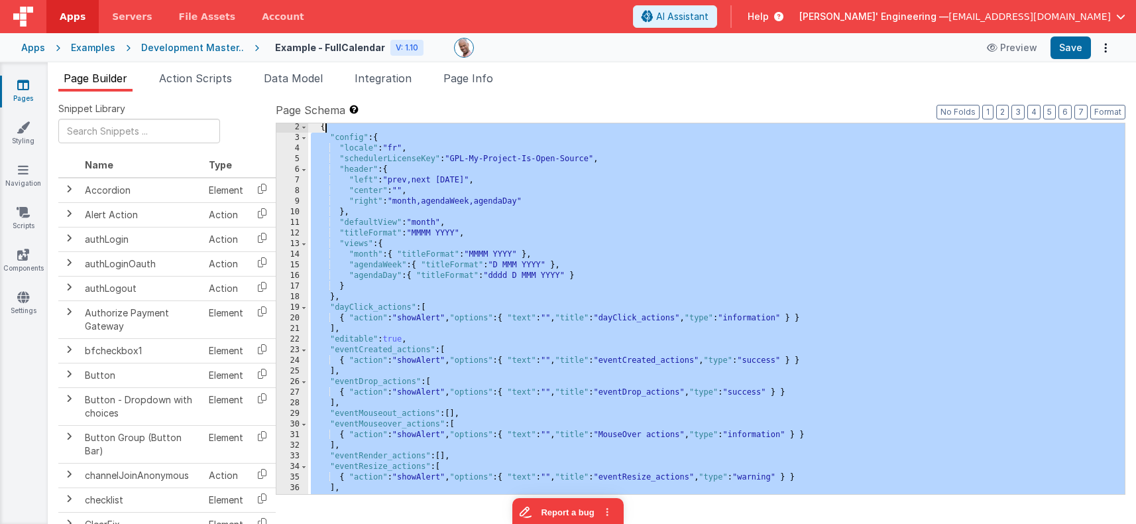
scroll to position [276, 0]
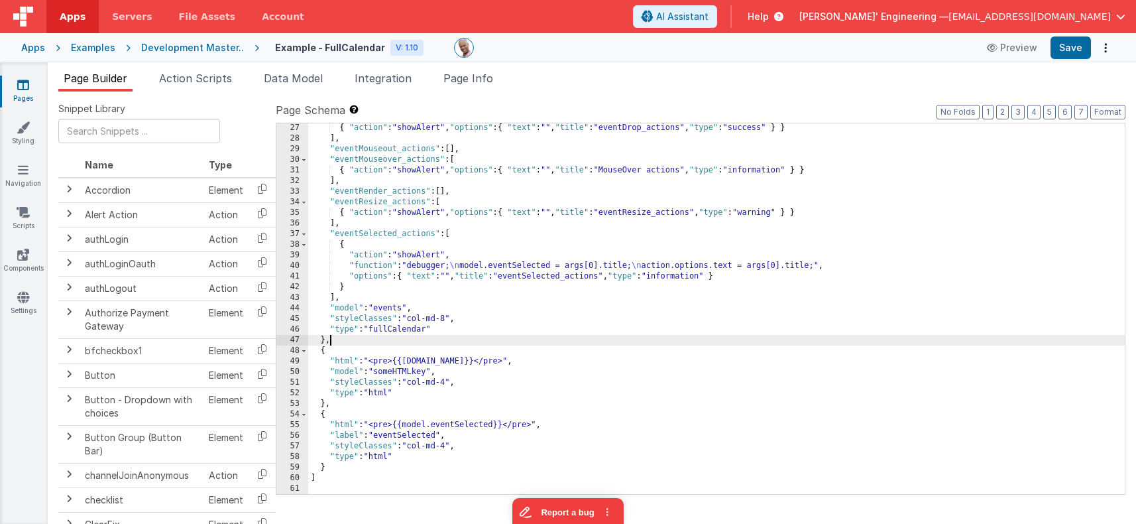
click at [349, 345] on div "{ "action" : "showAlert" , "options" : { "text" : "" , "title" : "eventDrop_act…" at bounding box center [716, 319] width 817 height 392
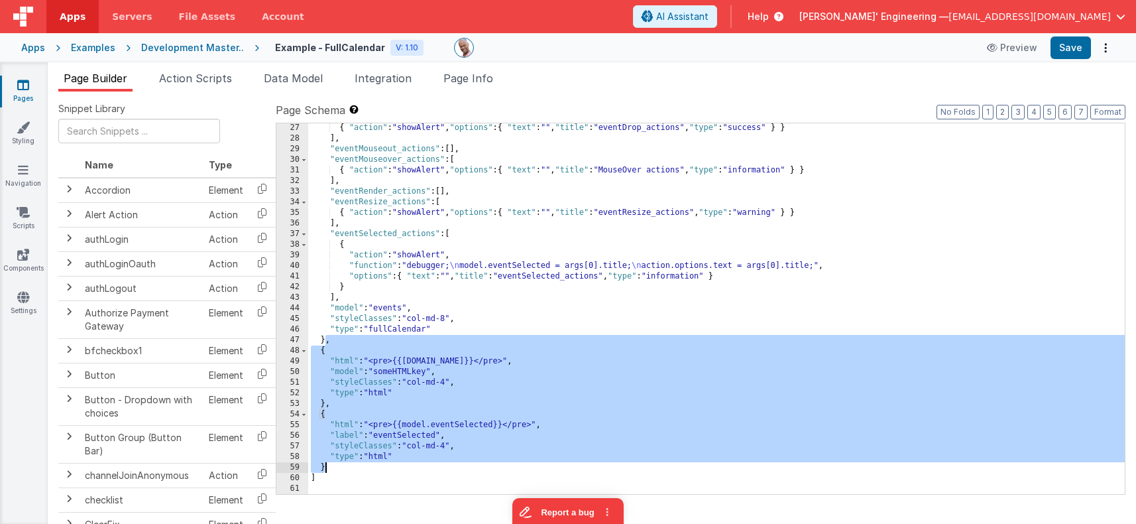
drag, startPoint x: 325, startPoint y: 341, endPoint x: 349, endPoint y: 462, distance: 123.0
click at [343, 463] on div "{ "action" : "showAlert" , "options" : { "text" : "" , "title" : "eventDrop_act…" at bounding box center [716, 319] width 817 height 392
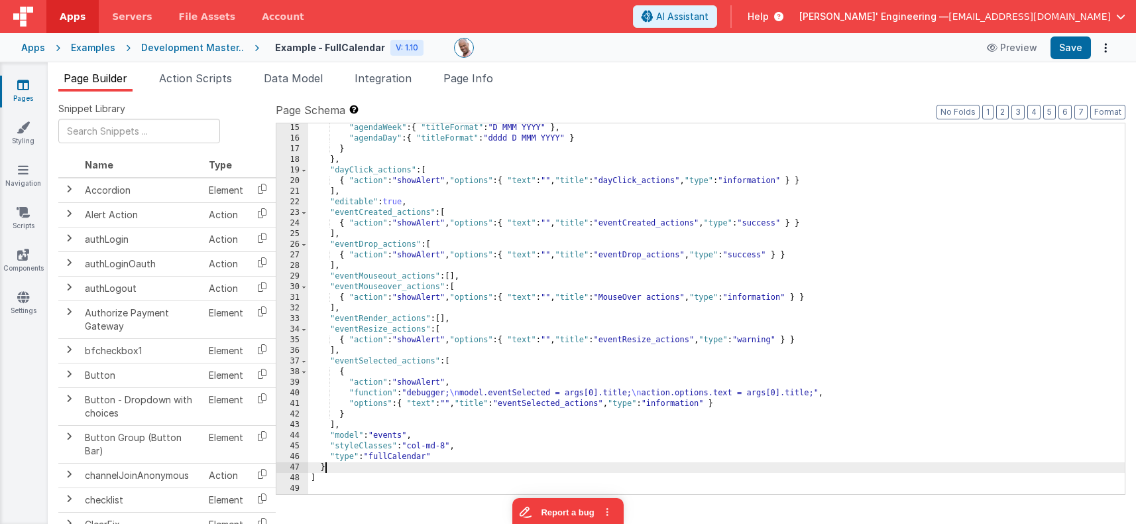
scroll to position [149, 0]
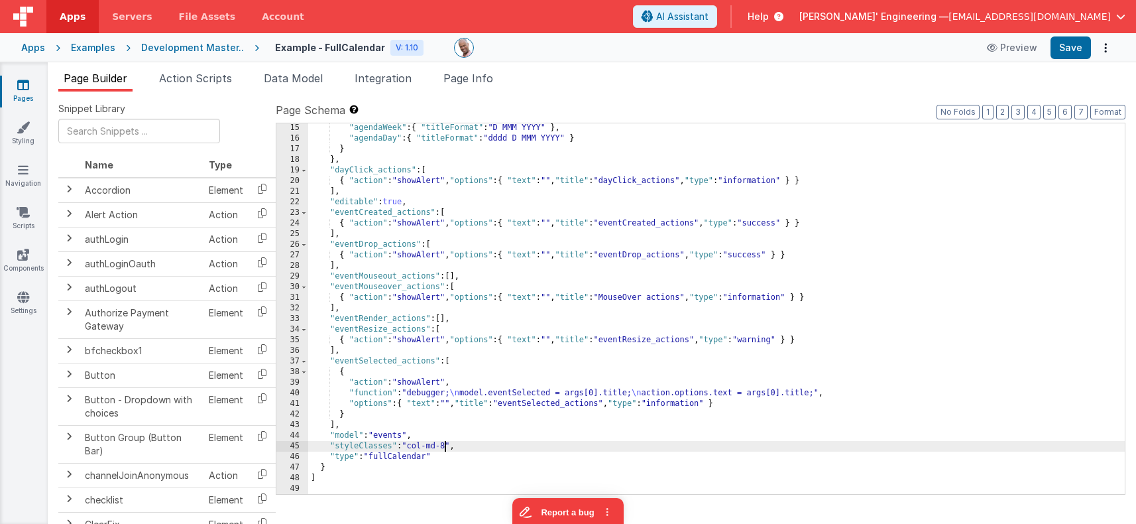
click at [447, 446] on div ""agendaWeek" : { "titleFormat" : "D MMM YYYY" } , "agendaDay" : { "titleFormat"…" at bounding box center [716, 319] width 817 height 392
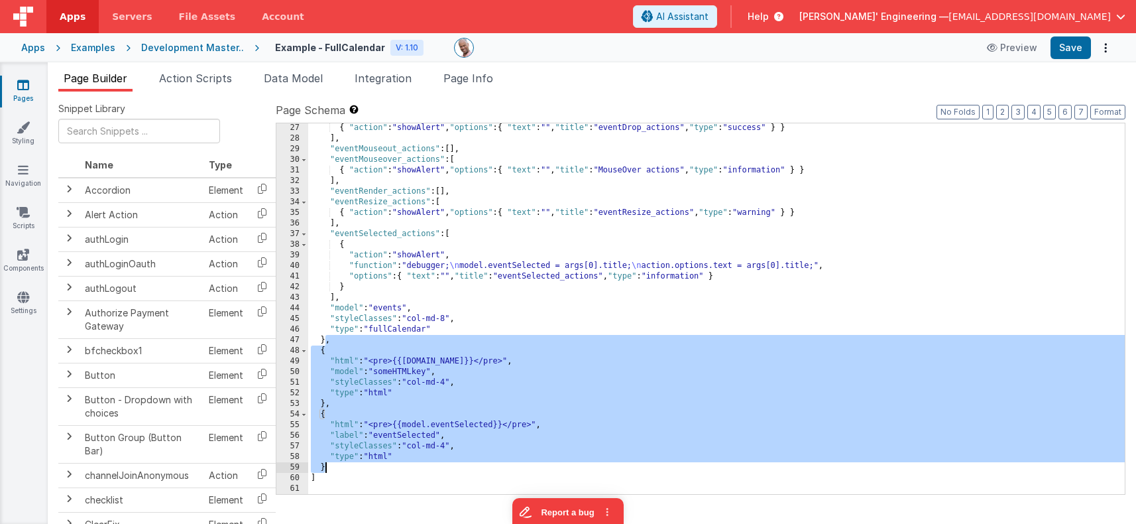
scroll to position [276, 0]
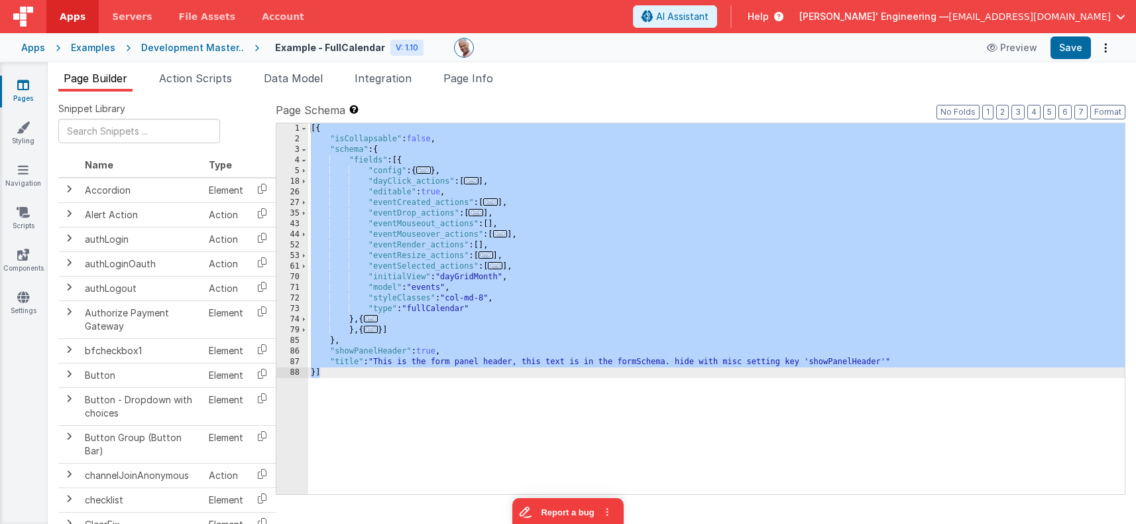
click at [410, 245] on div "[{ "isCollapsable" : false , "schema" : { "fields" : [{ "config" : { ... } , "d…" at bounding box center [716, 319] width 817 height 392
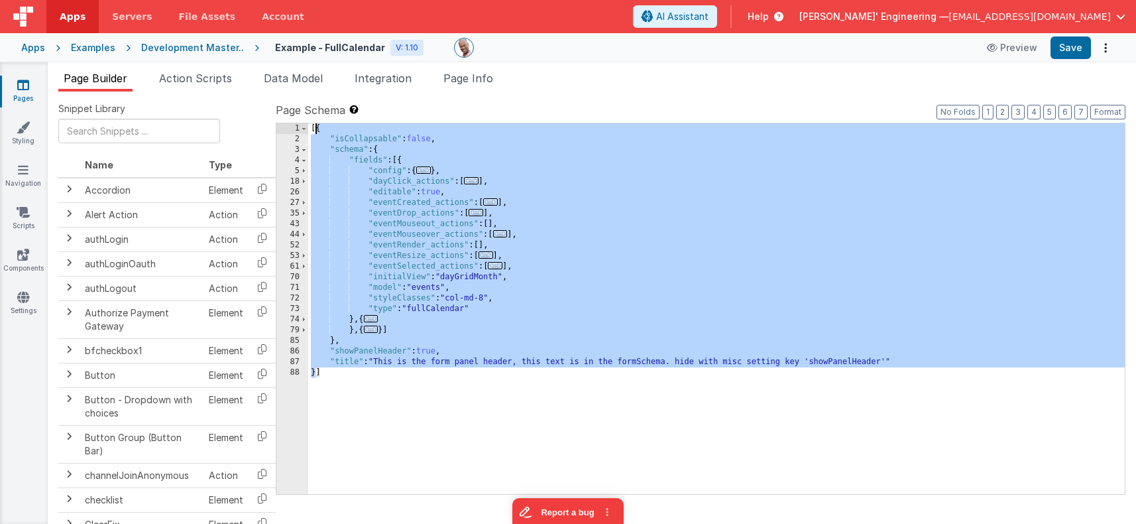
drag, startPoint x: 313, startPoint y: 343, endPoint x: 345, endPoint y: 140, distance: 205.4
click at [320, 134] on div "[{ "isCollapsable" : false , "schema" : { "fields" : [{ "config" : { ... } , "d…" at bounding box center [716, 319] width 817 height 392
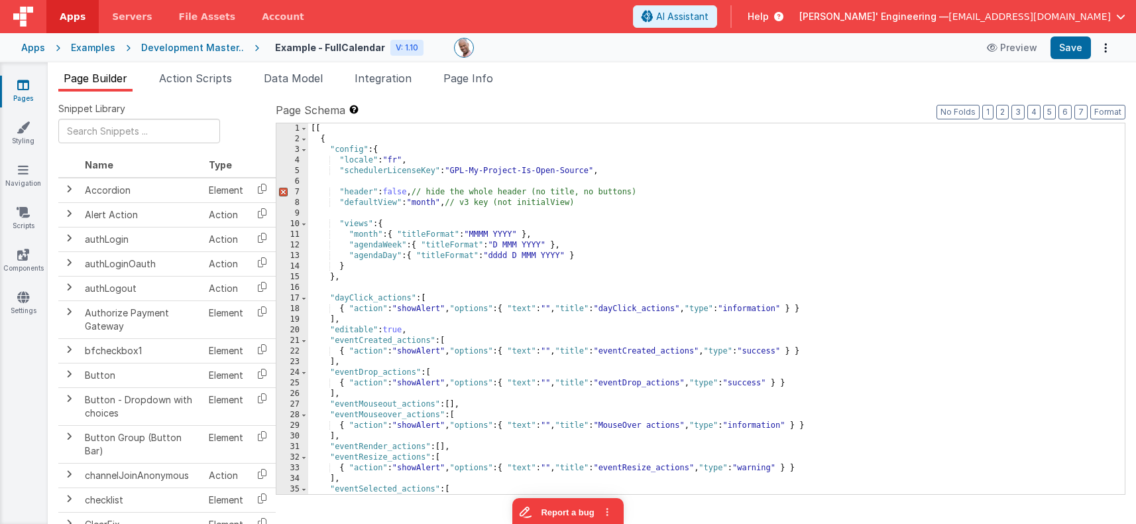
scroll to position [0, 0]
click at [351, 120] on div "Page Schema Shortcuts: Find: command-f Fold: command-option-L Unfold: command-o…" at bounding box center [701, 297] width 850 height 391
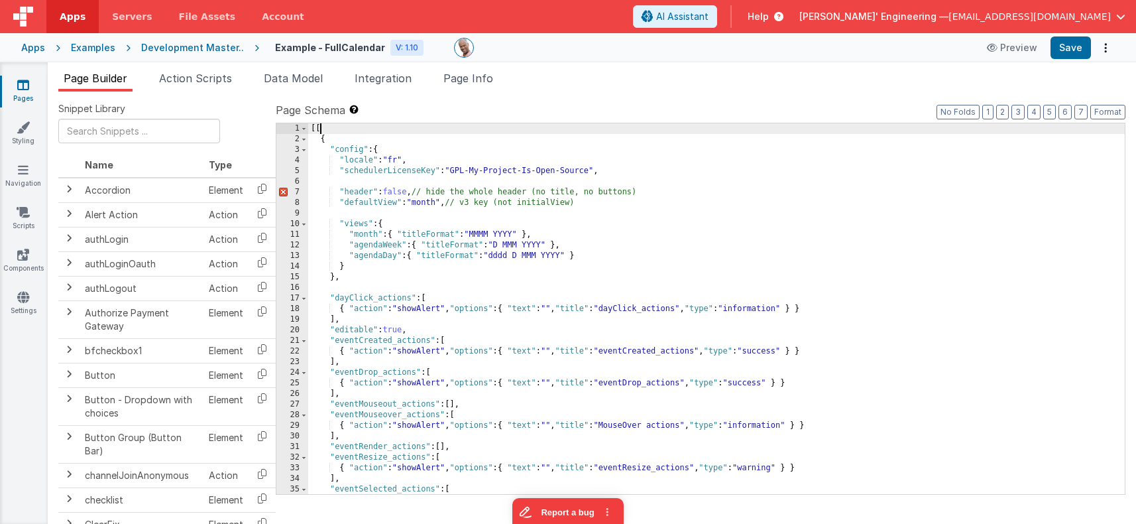
click at [351, 130] on div "[[ { "config" : { "locale" : "fr" , "schedulerLicenseKey" : "GPL-My-Project-Is-…" at bounding box center [716, 319] width 817 height 392
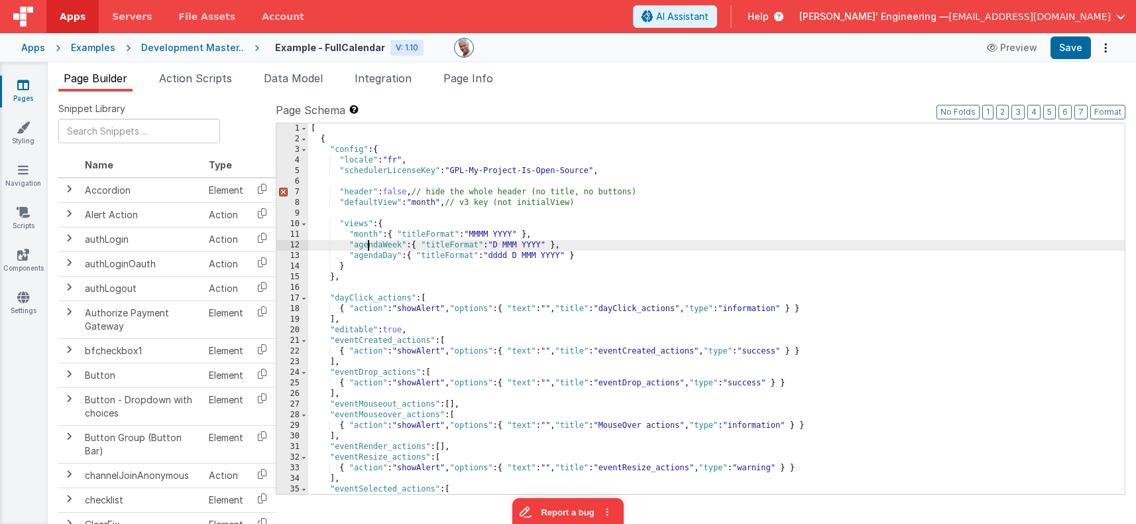
click at [369, 242] on div "[ { "config" : { "locale" : "fr" , "schedulerLicenseKey" : "GPL-My-Project-Is-O…" at bounding box center [716, 319] width 817 height 392
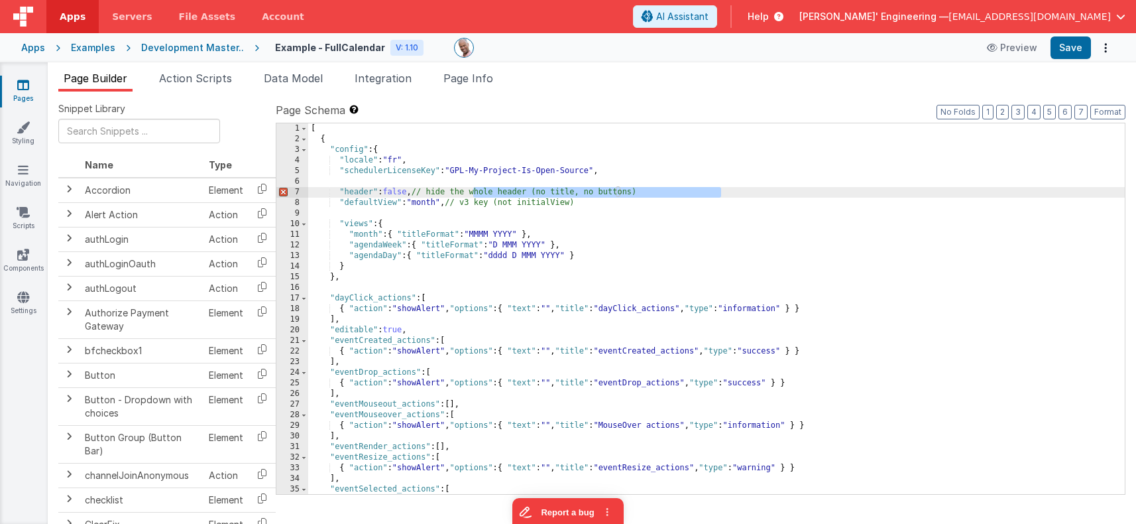
drag, startPoint x: 480, startPoint y: 194, endPoint x: 745, endPoint y: 193, distance: 265.2
click at [752, 192] on div "[ { "config" : { "locale" : "fr" , "schedulerLicenseKey" : "GPL-My-Project-Is-O…" at bounding box center [716, 319] width 817 height 392
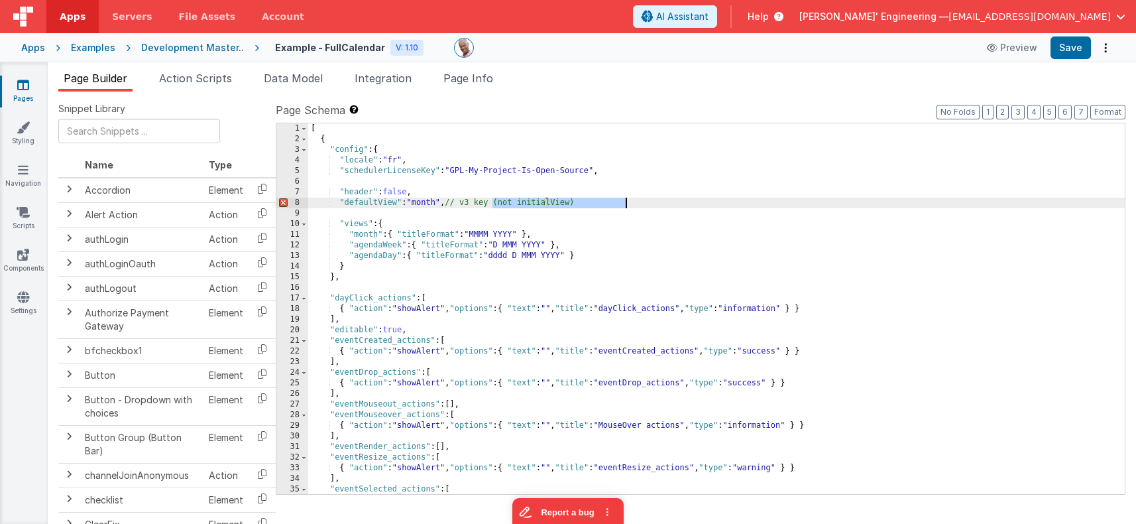
drag, startPoint x: 532, startPoint y: 201, endPoint x: 664, endPoint y: 198, distance: 131.9
click at [664, 198] on div "[ { "config" : { "locale" : "fr" , "schedulerLicenseKey" : "GPL-My-Project-Is-O…" at bounding box center [716, 319] width 817 height 392
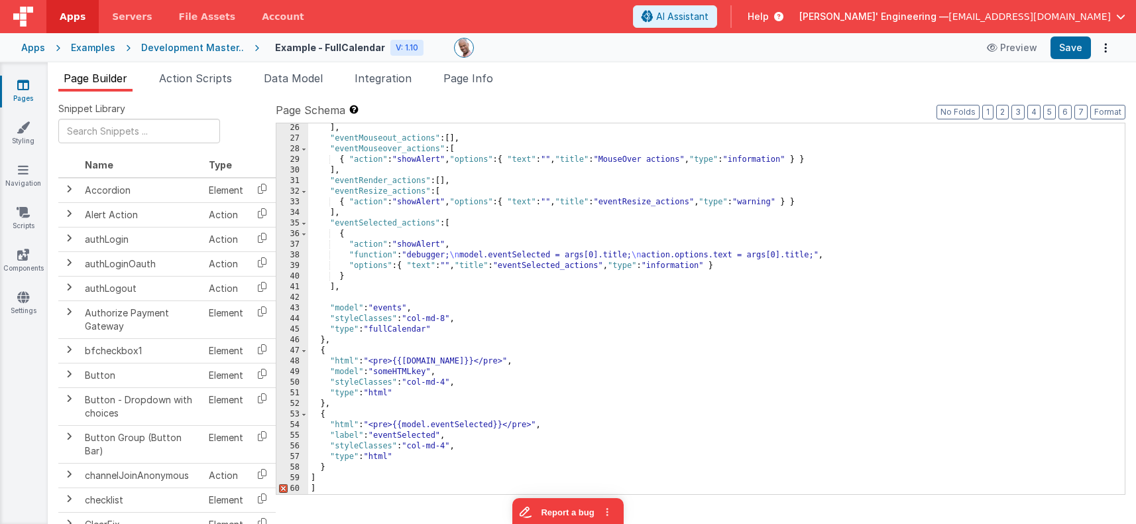
scroll to position [266, 0]
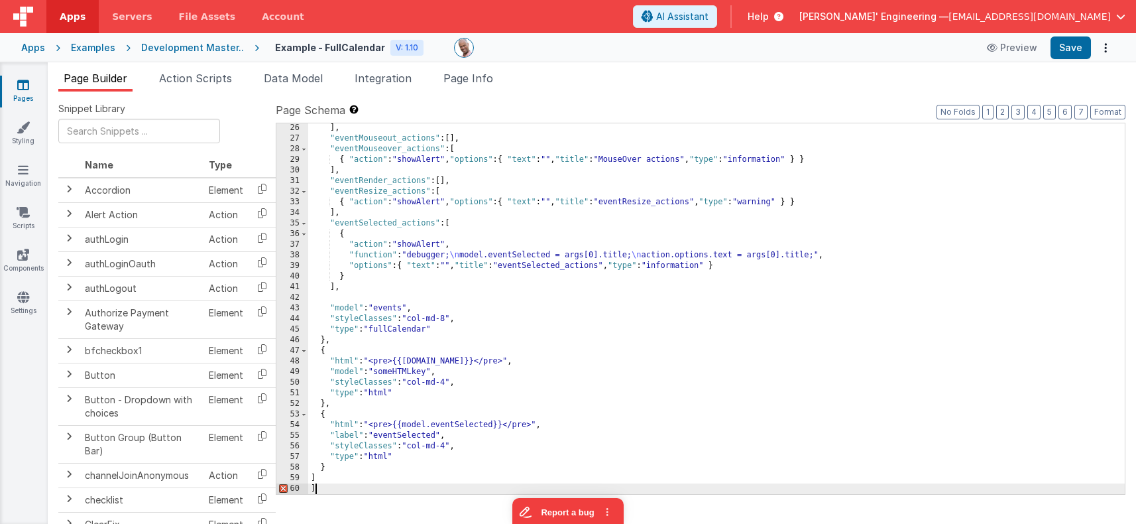
click at [325, 489] on div "] , "eventMouseout_actions" : [ ] , "eventMouseover_actions" : [ { "action" : "…" at bounding box center [716, 319] width 817 height 392
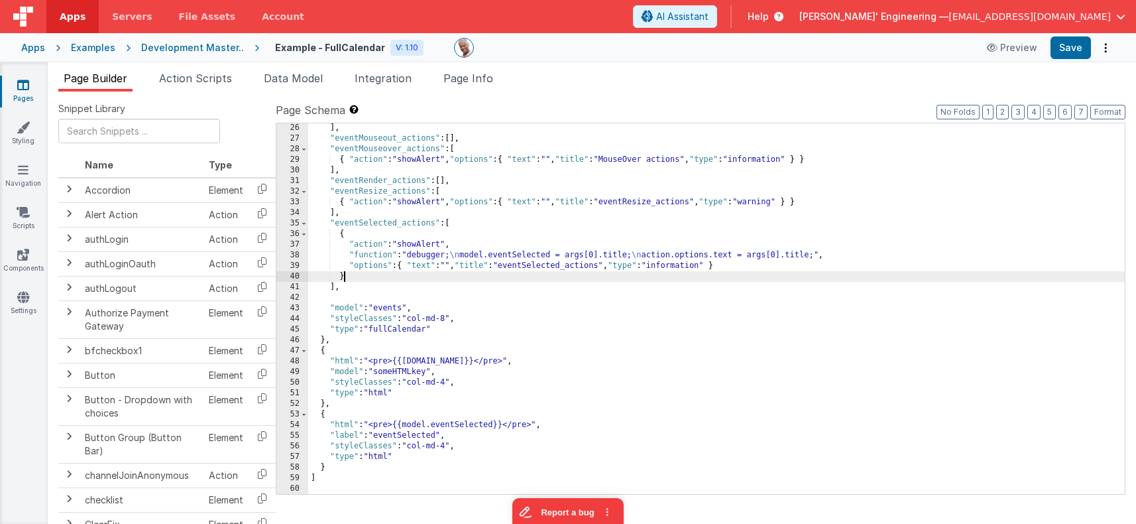
click at [649, 280] on div "] , "eventMouseout_actions" : [ ] , "eventMouseover_actions" : [ { "action" : "…" at bounding box center [716, 319] width 817 height 392
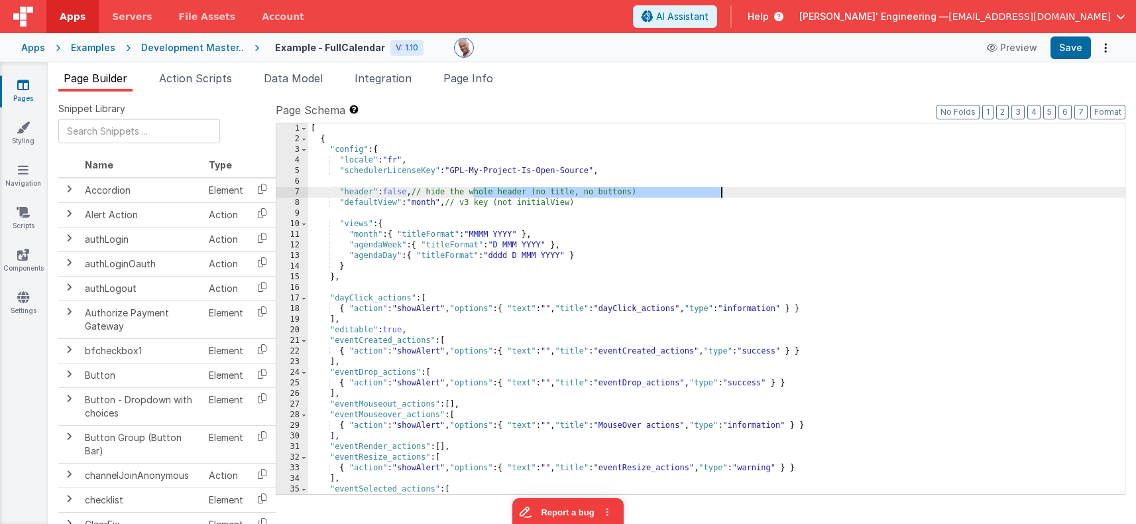
scroll to position [0, 0]
